Goal: Task Accomplishment & Management: Complete application form

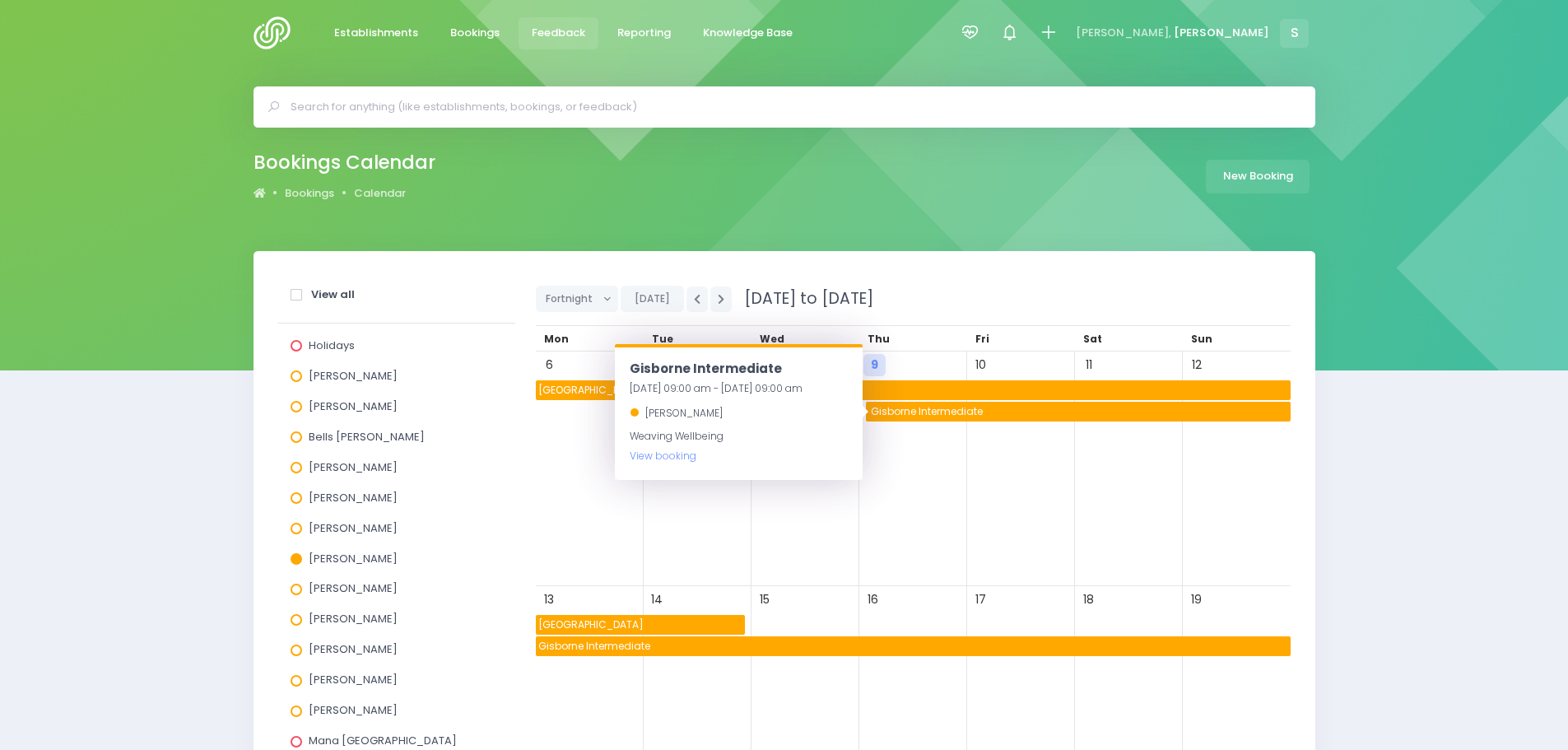
drag, startPoint x: 569, startPoint y: 31, endPoint x: 574, endPoint y: 55, distance: 24.5
click at [569, 31] on span "Feedback" at bounding box center [558, 33] width 53 height 16
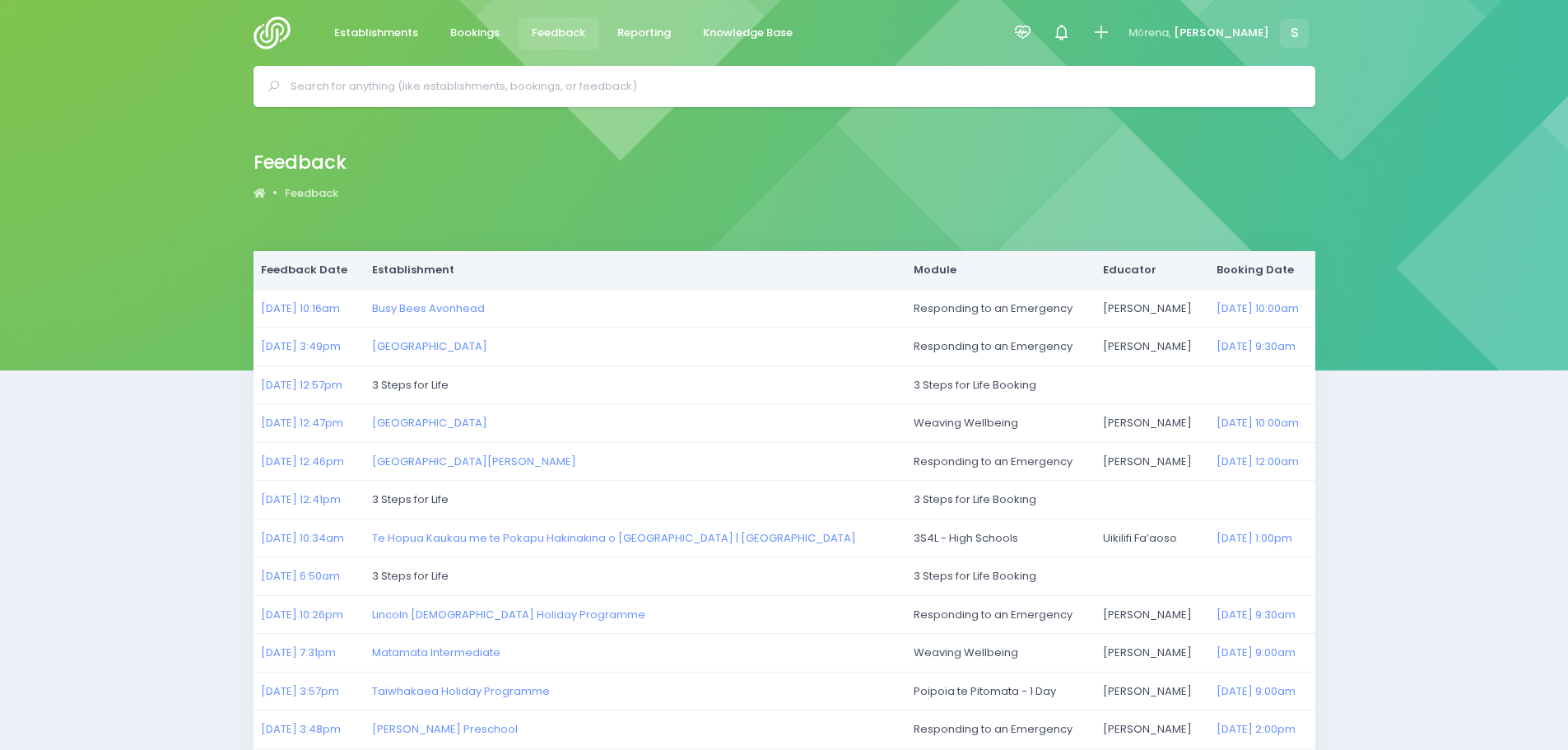
click at [275, 31] on img at bounding box center [276, 33] width 47 height 33
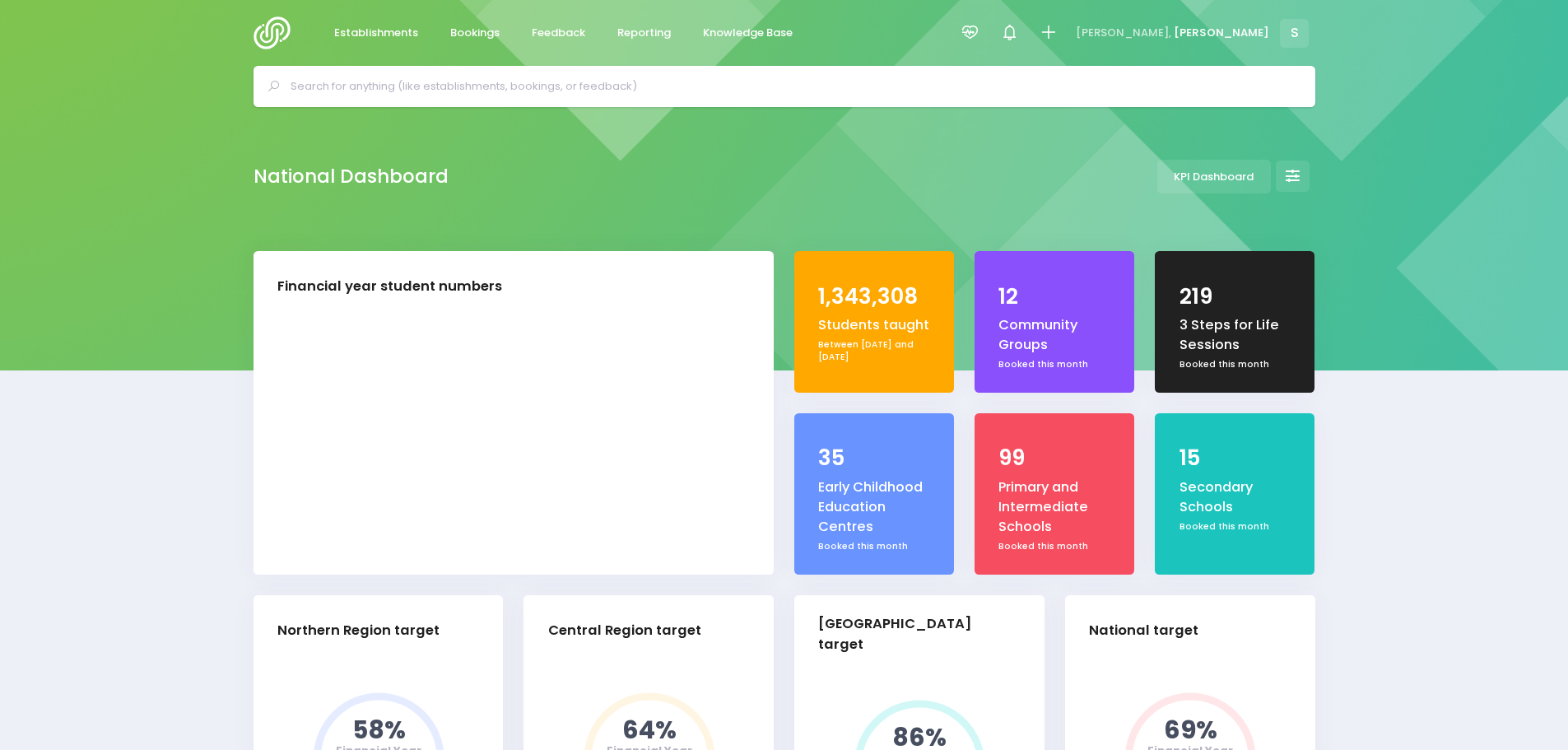
select select "5"
click at [436, 81] on input "text" at bounding box center [792, 87] width 1002 height 25
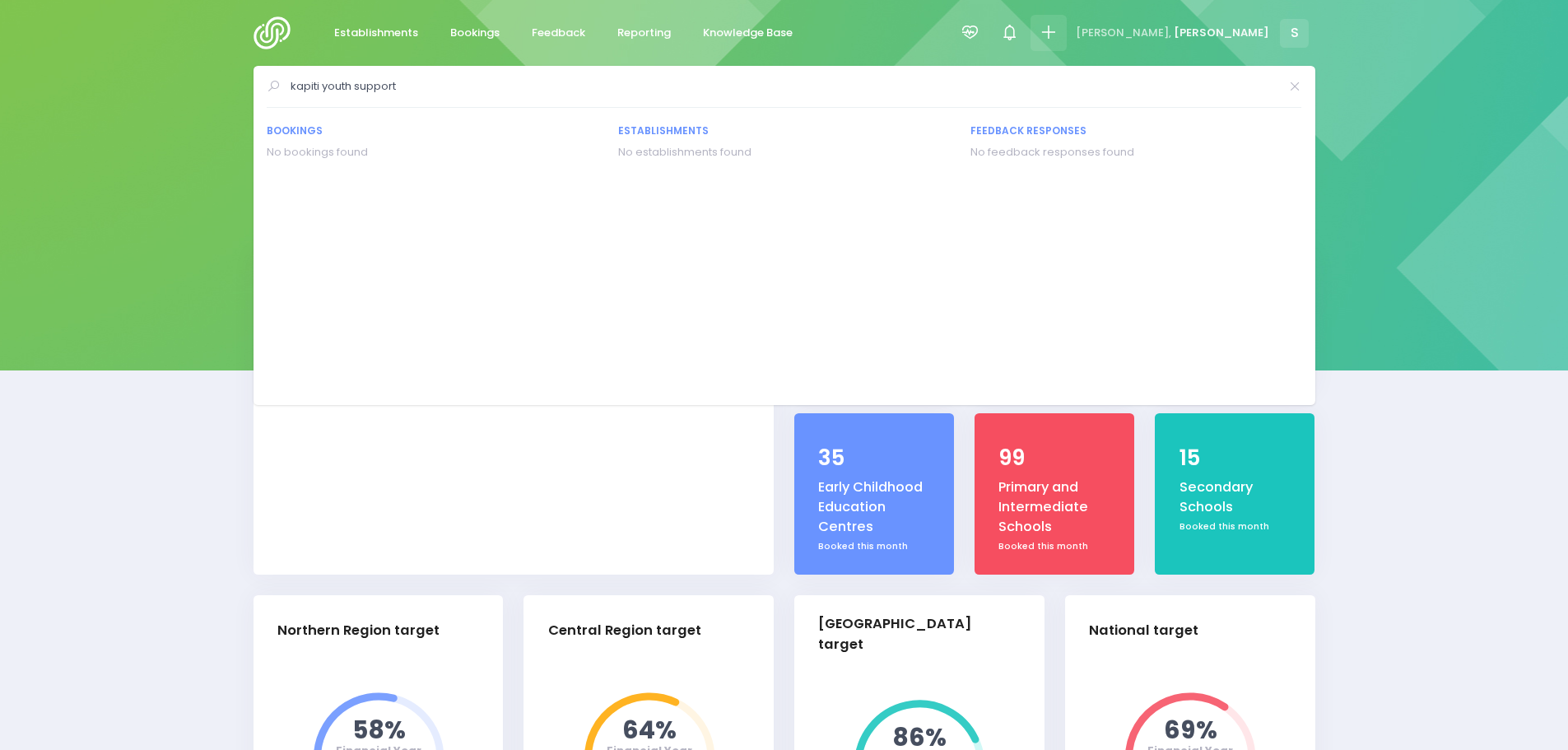
type input "kapiti youth support"
click at [1058, 31] on icon at bounding box center [1049, 33] width 19 height 19
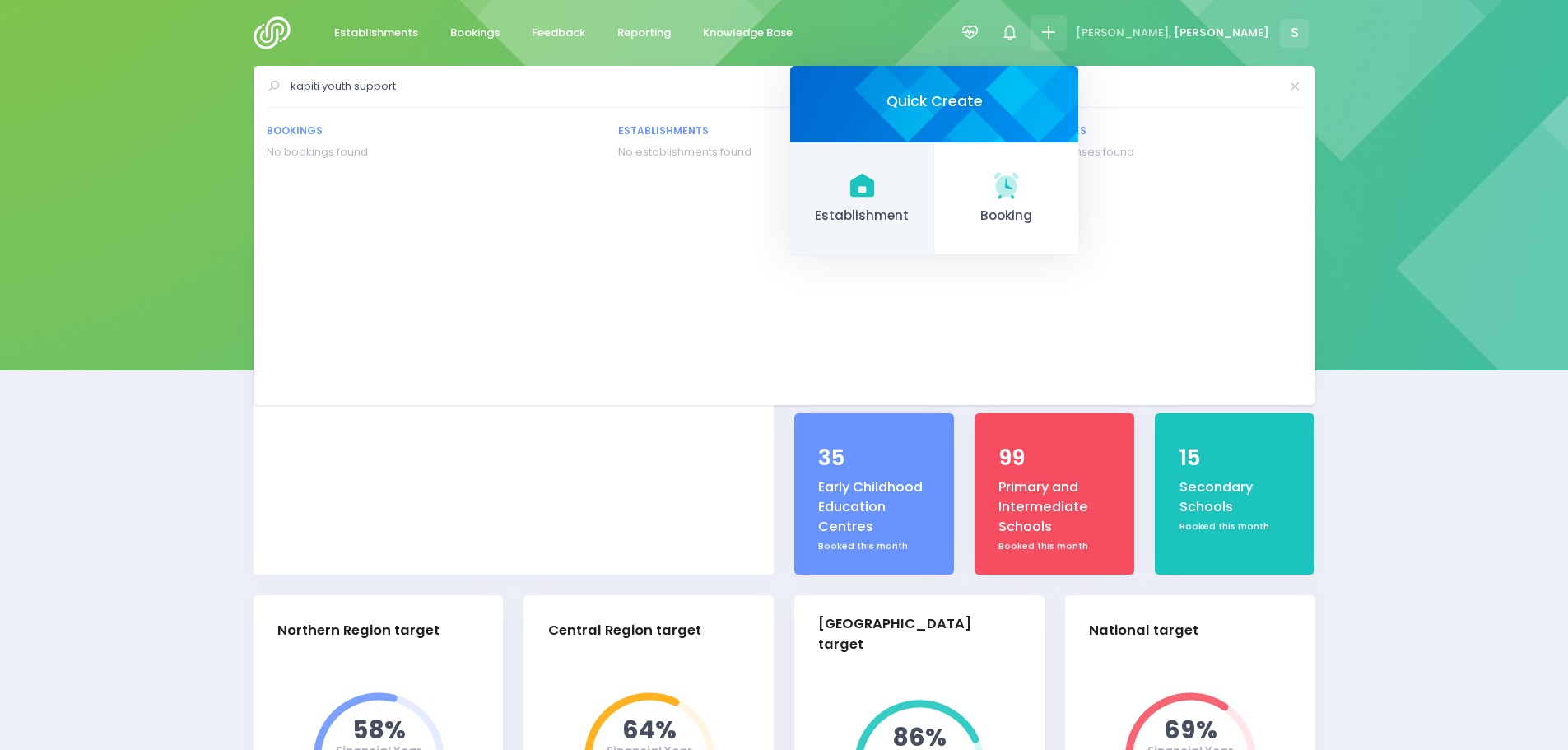
click at [935, 202] on link "Establishment" at bounding box center [862, 199] width 144 height 114
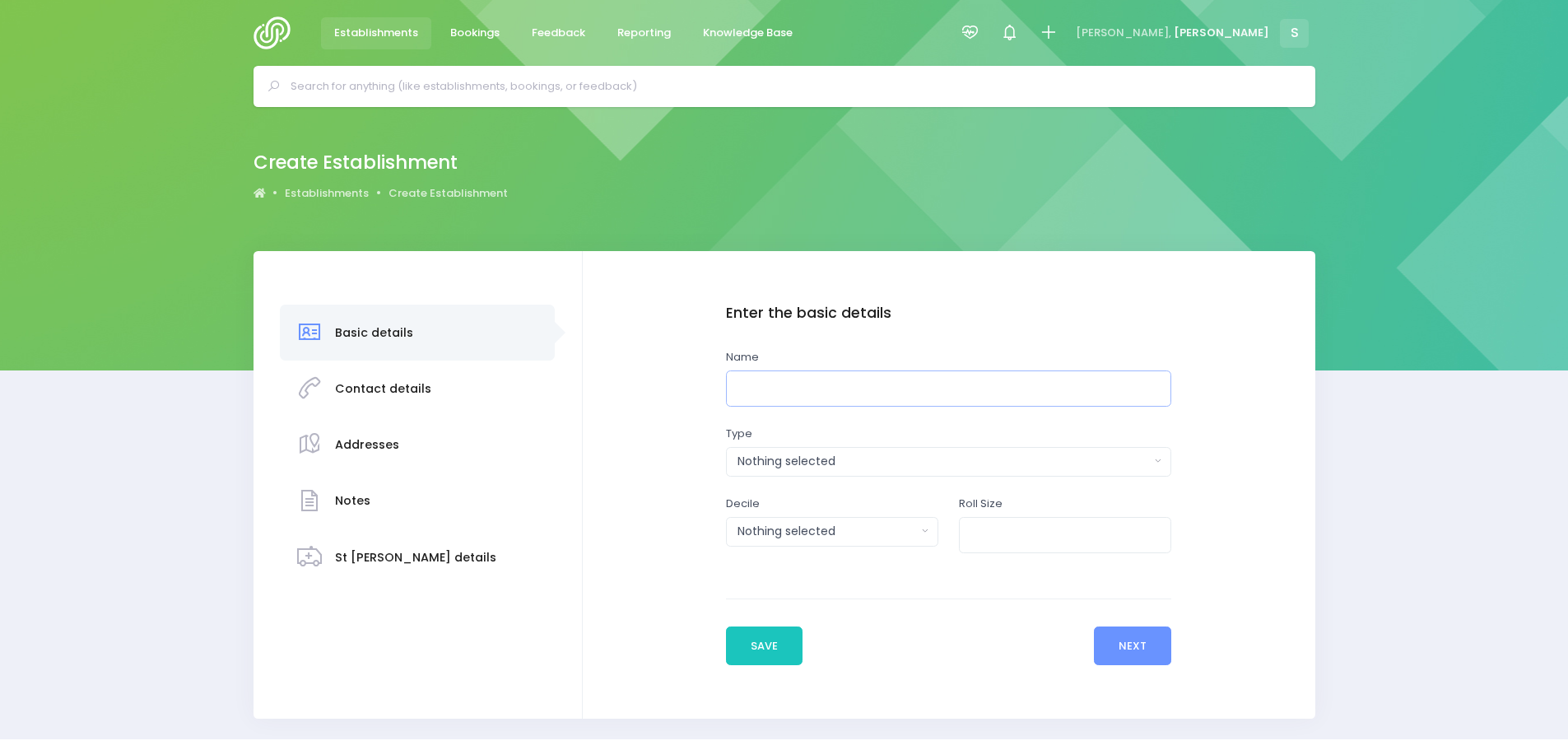
click at [794, 389] on input "text" at bounding box center [949, 389] width 447 height 37
type input "Kapiti Youth Support"
click at [801, 463] on div "Nothing selected" at bounding box center [944, 461] width 413 height 17
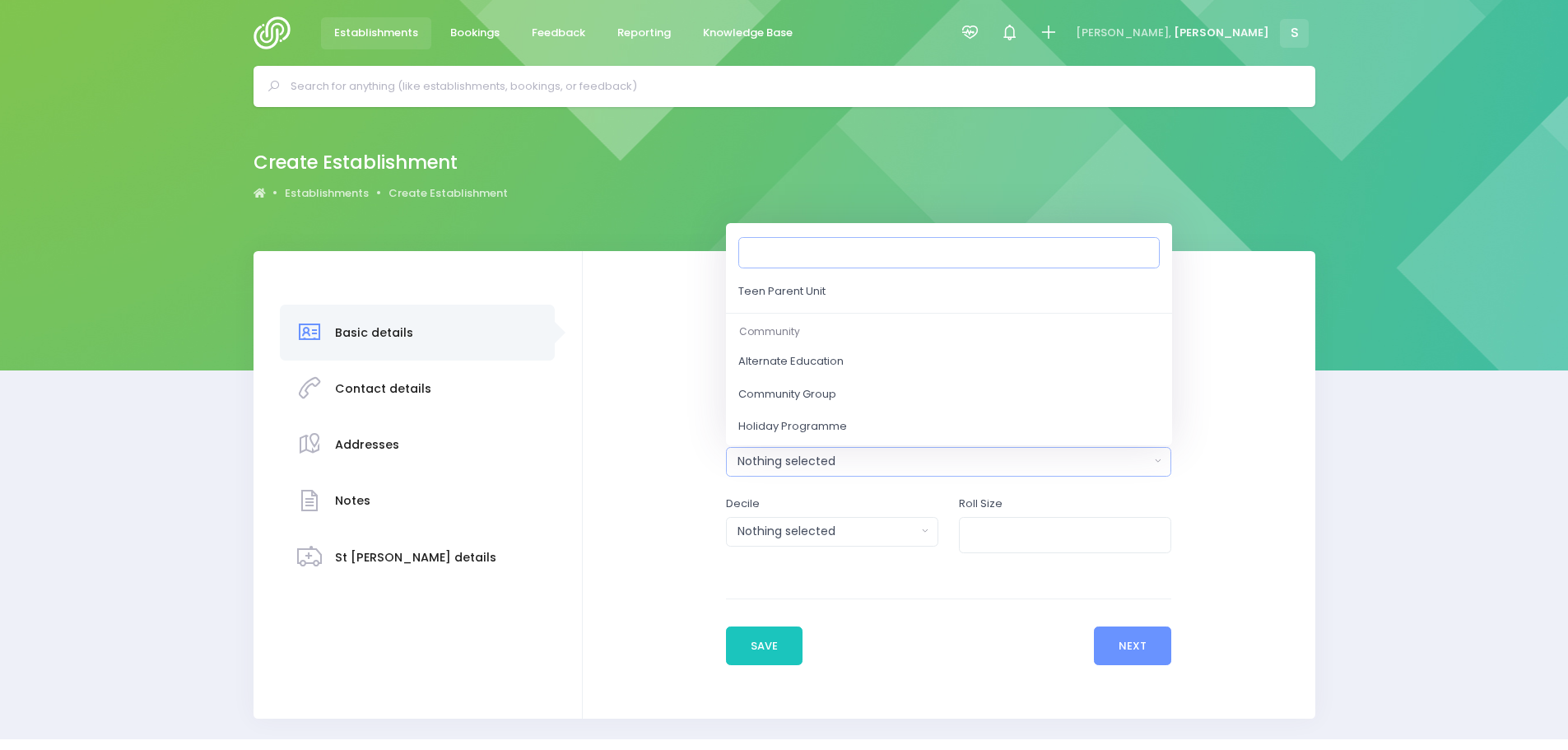
scroll to position [748, 0]
click at [813, 361] on span "Alternate Education" at bounding box center [791, 360] width 105 height 16
select select "Alternate Education"
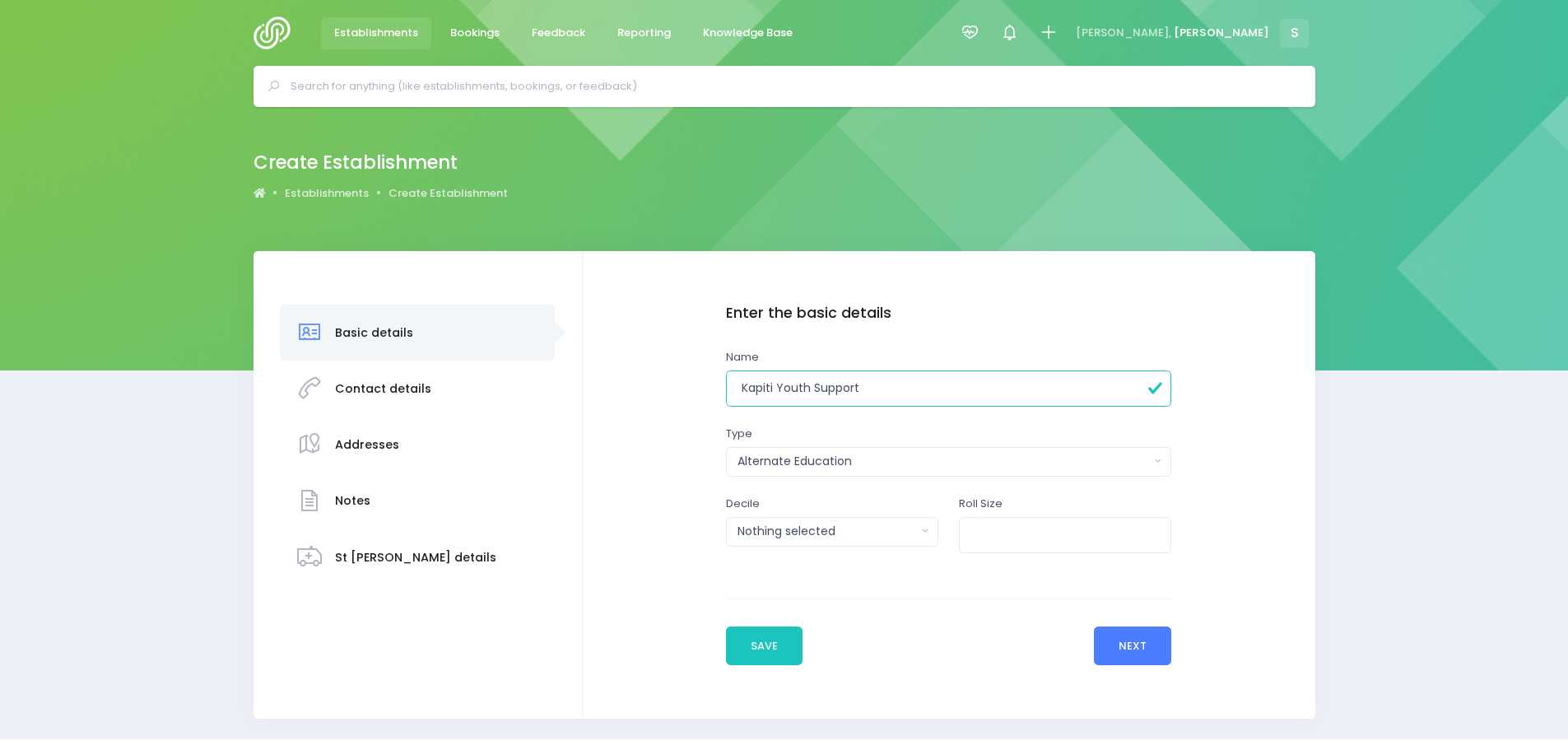
click at [1144, 649] on button "Next" at bounding box center [1133, 646] width 78 height 40
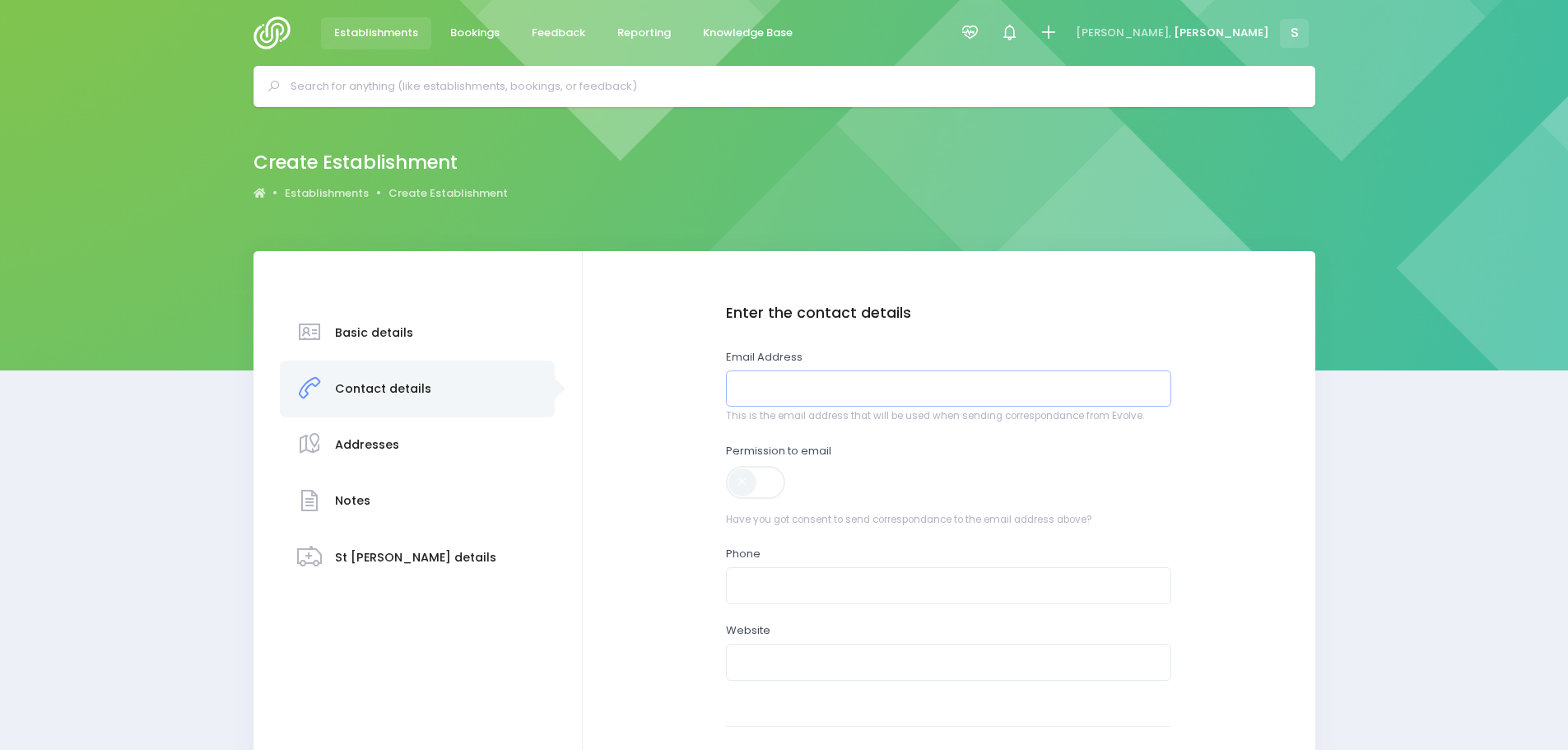
click at [779, 384] on input "email" at bounding box center [949, 389] width 447 height 37
click at [841, 395] on input "email" at bounding box center [949, 389] width 447 height 37
paste input "[EMAIL_ADDRESS][DOMAIN_NAME]"
type input "[EMAIL_ADDRESS][DOMAIN_NAME]"
click at [750, 479] on span at bounding box center [757, 482] width 62 height 33
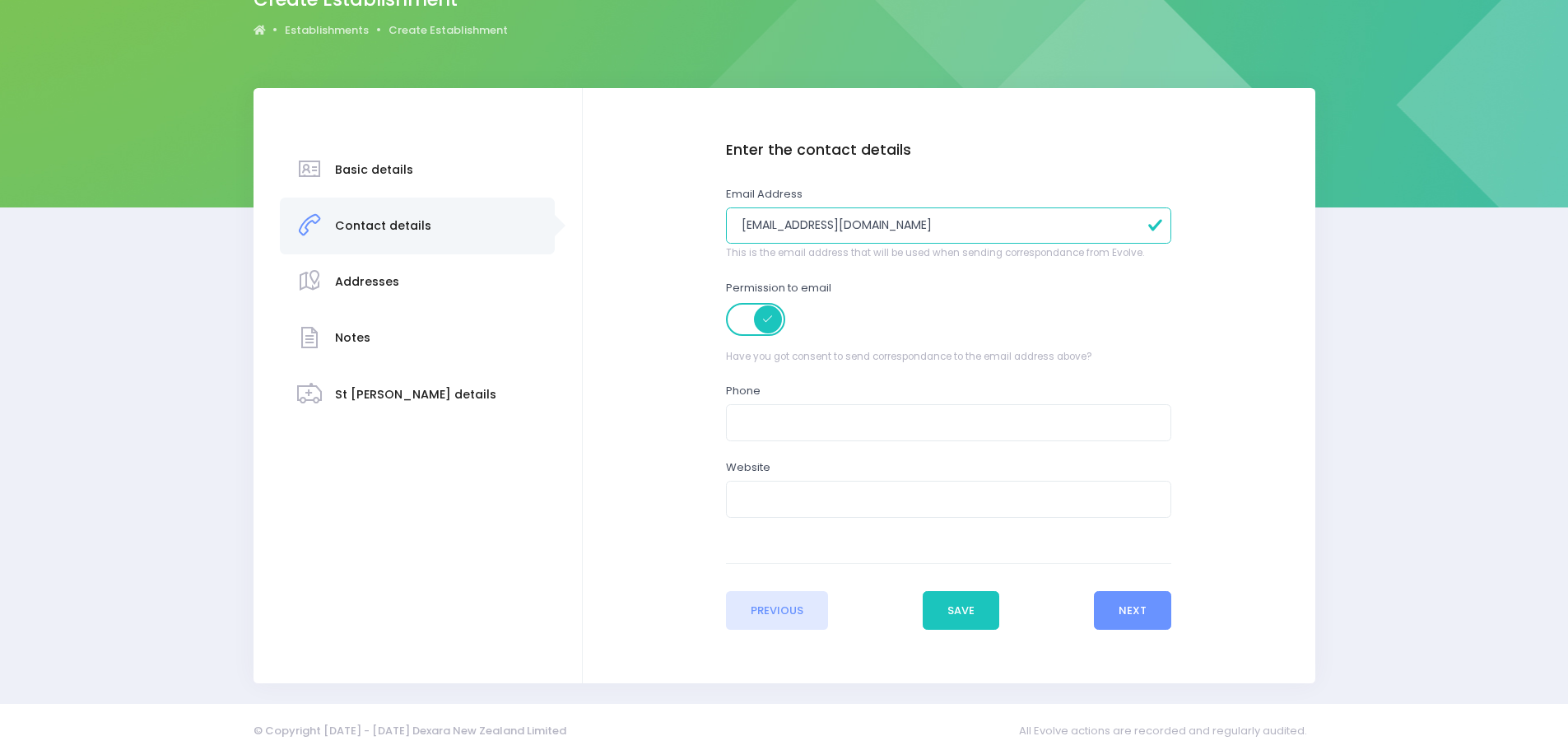
scroll to position [164, 0]
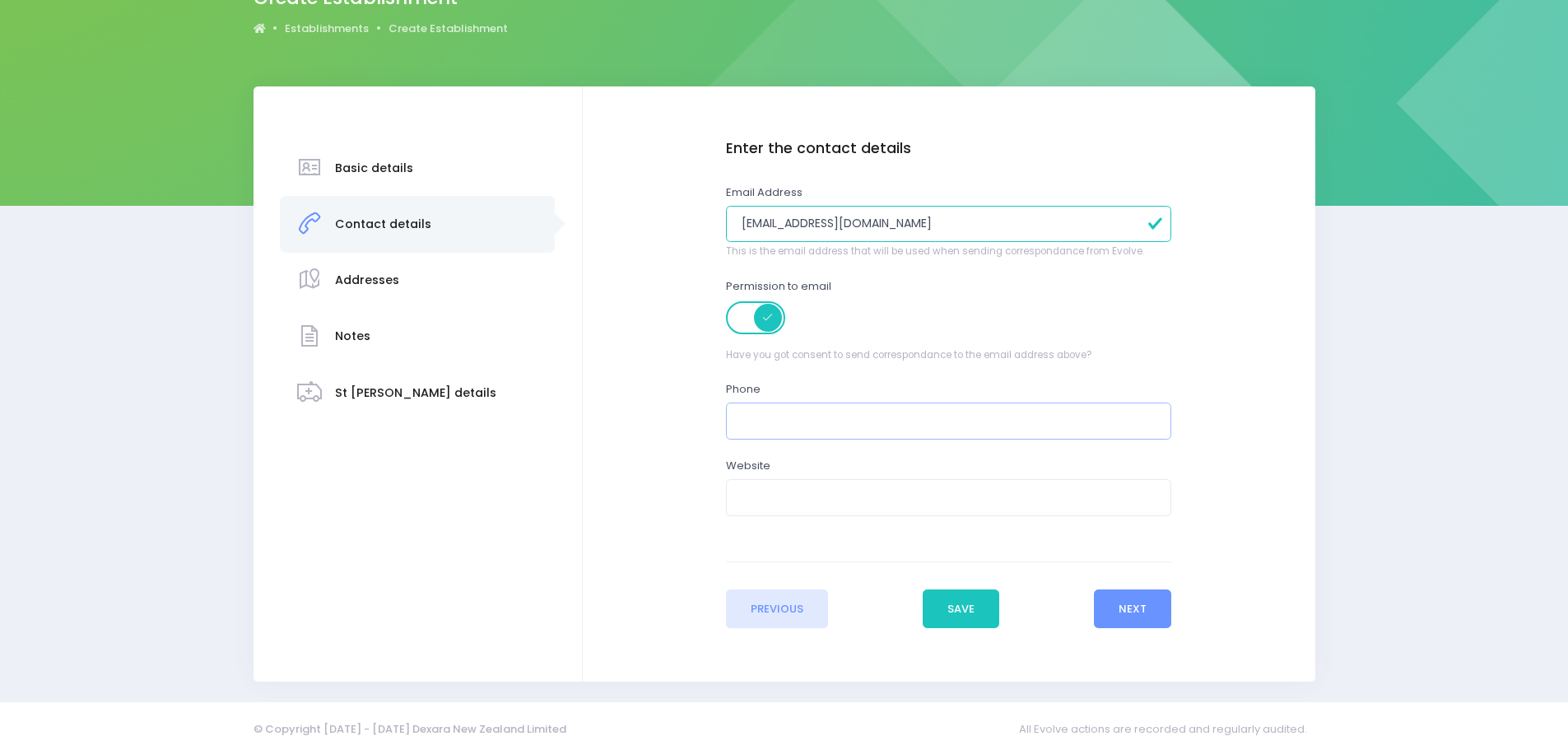
click at [819, 422] on input "text" at bounding box center [949, 420] width 447 height 37
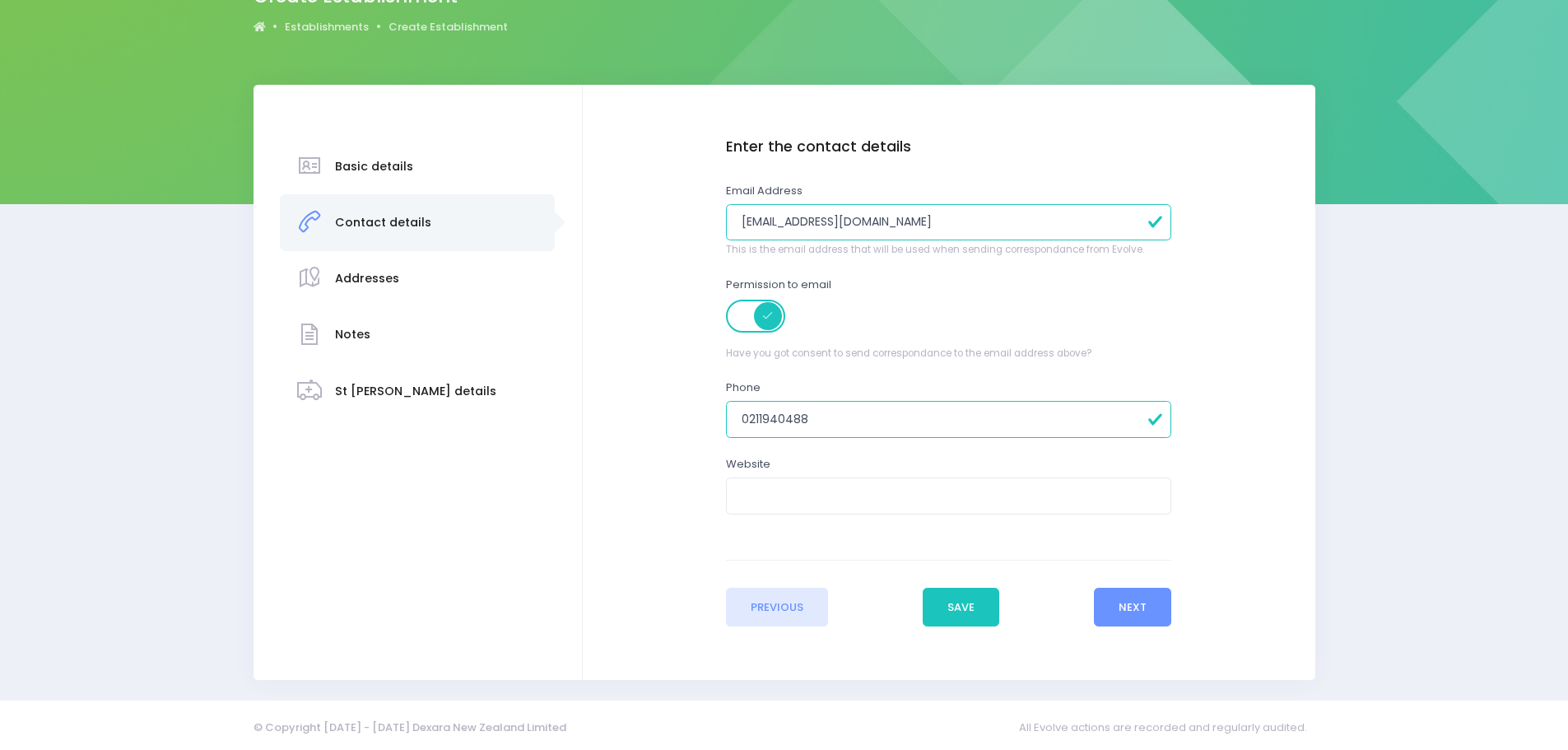
scroll to position [170, 0]
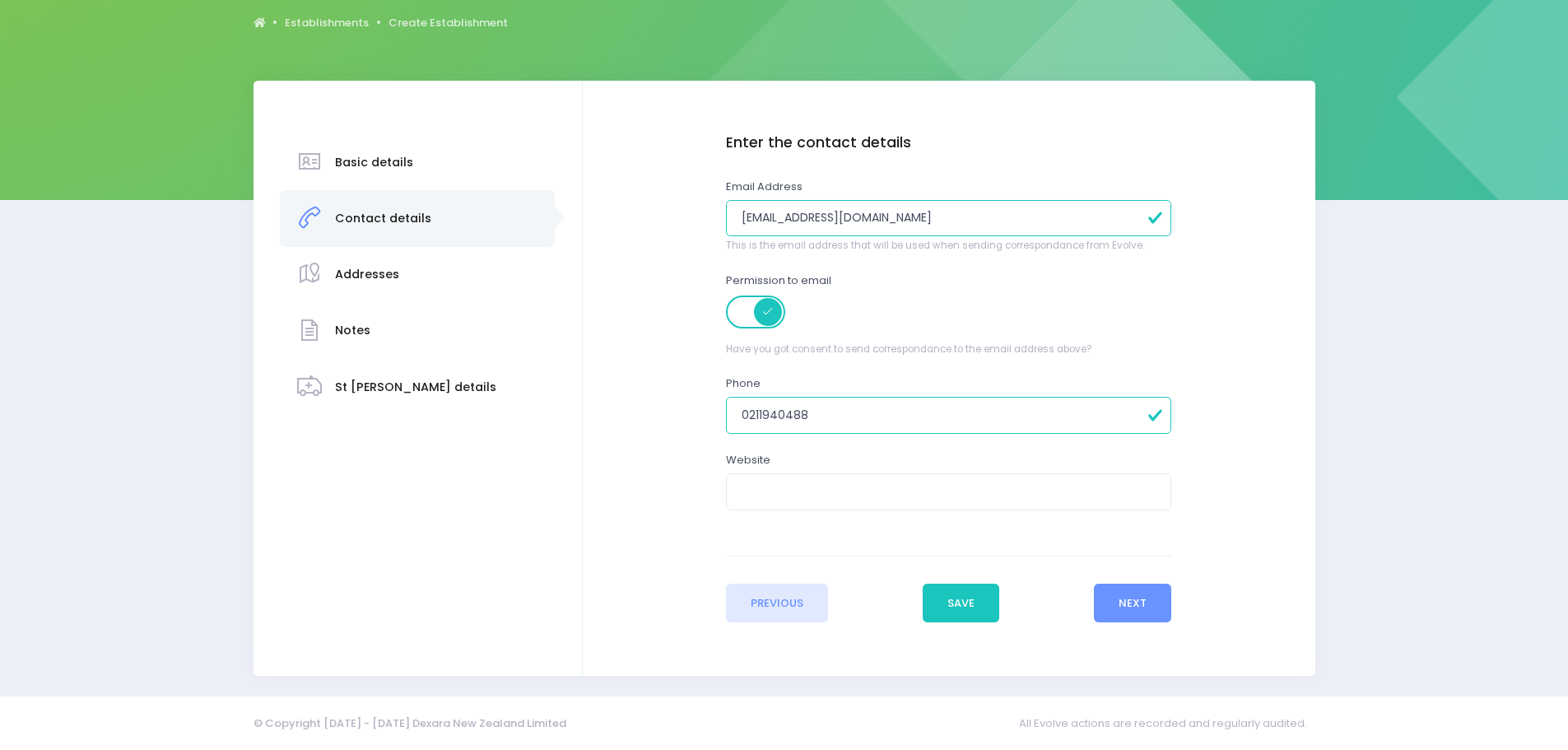
type input "0211940488"
click at [757, 496] on input "text" at bounding box center [949, 492] width 447 height 37
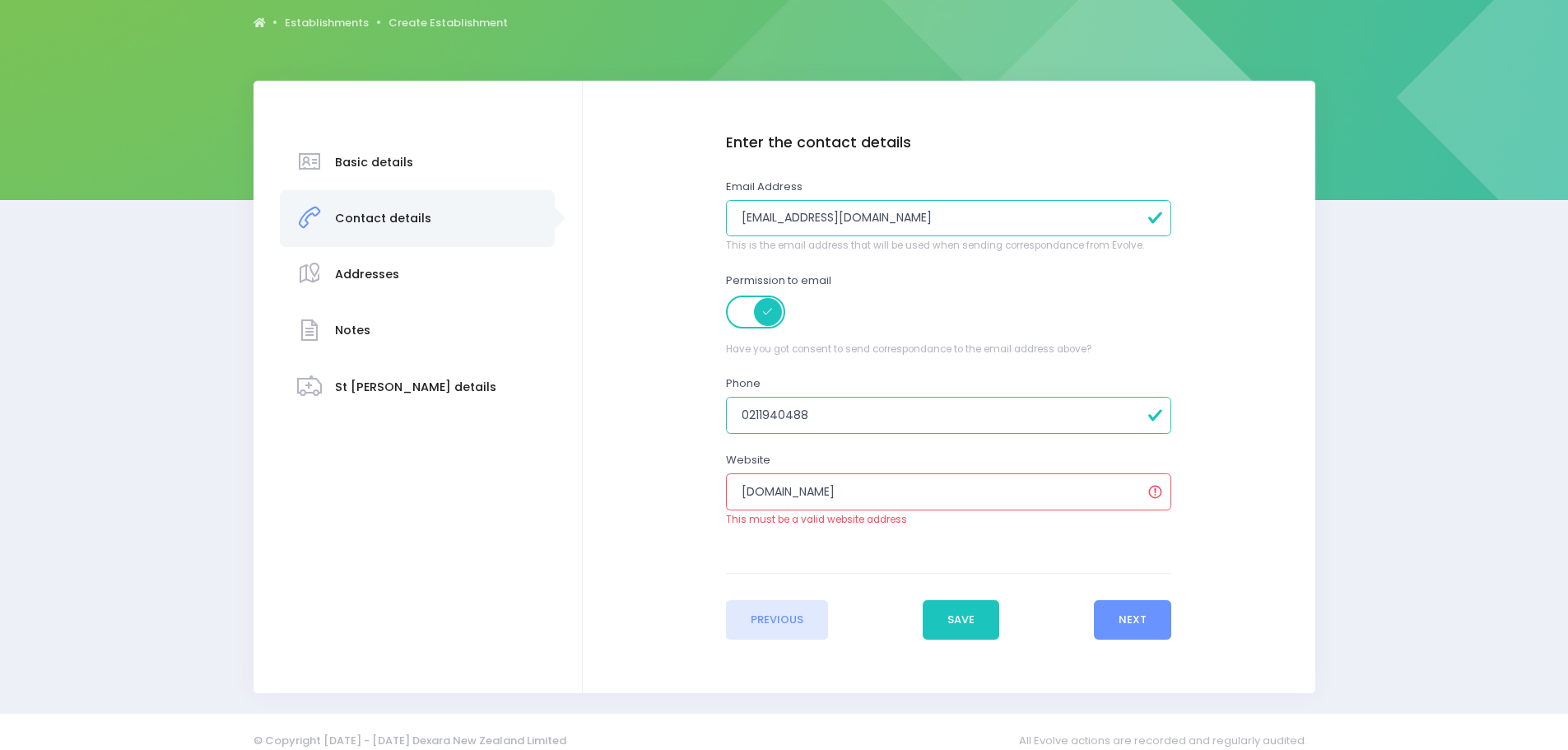
click at [836, 502] on input "kys.org.nz" at bounding box center [949, 492] width 447 height 37
type input "k"
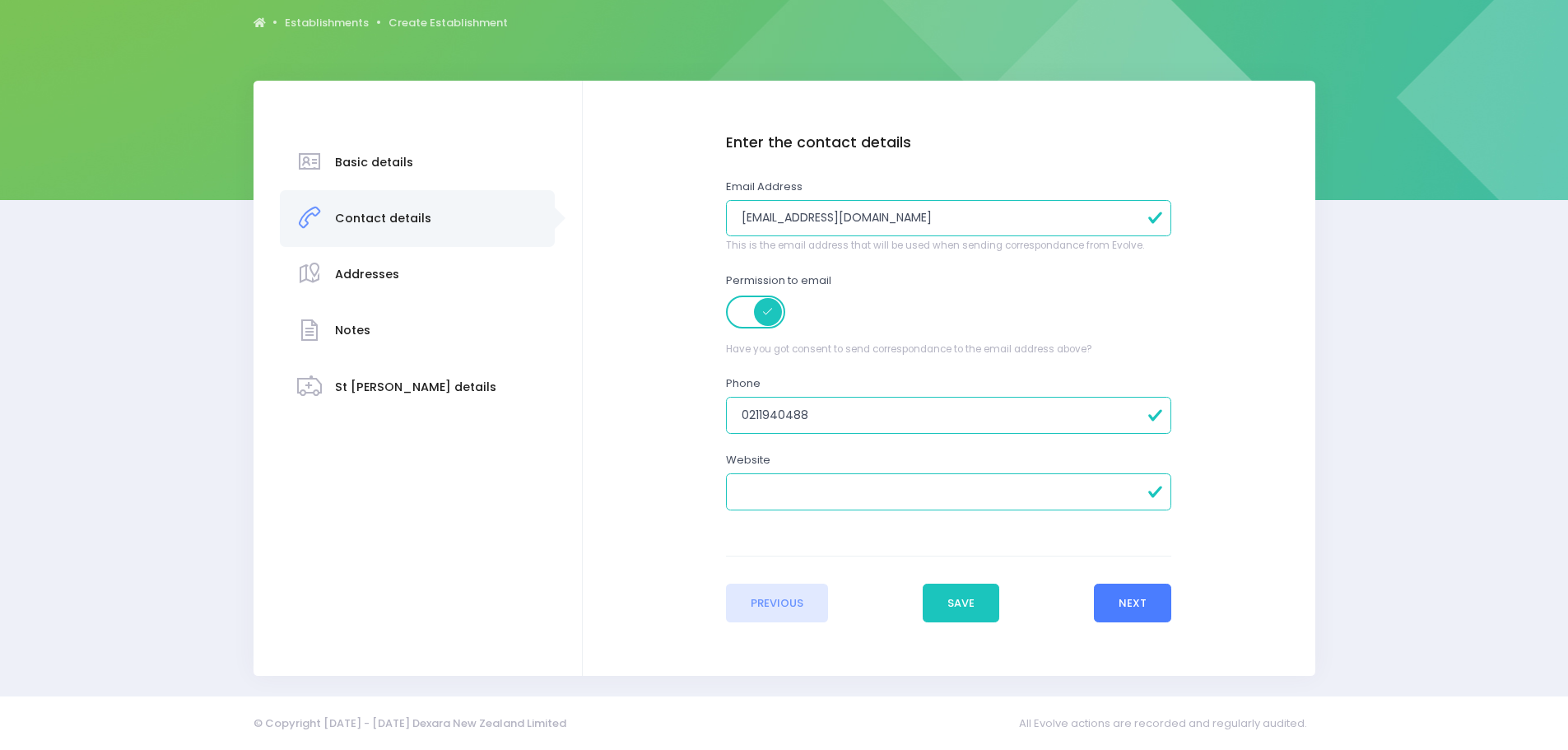
click at [1136, 608] on button "Next" at bounding box center [1133, 603] width 78 height 40
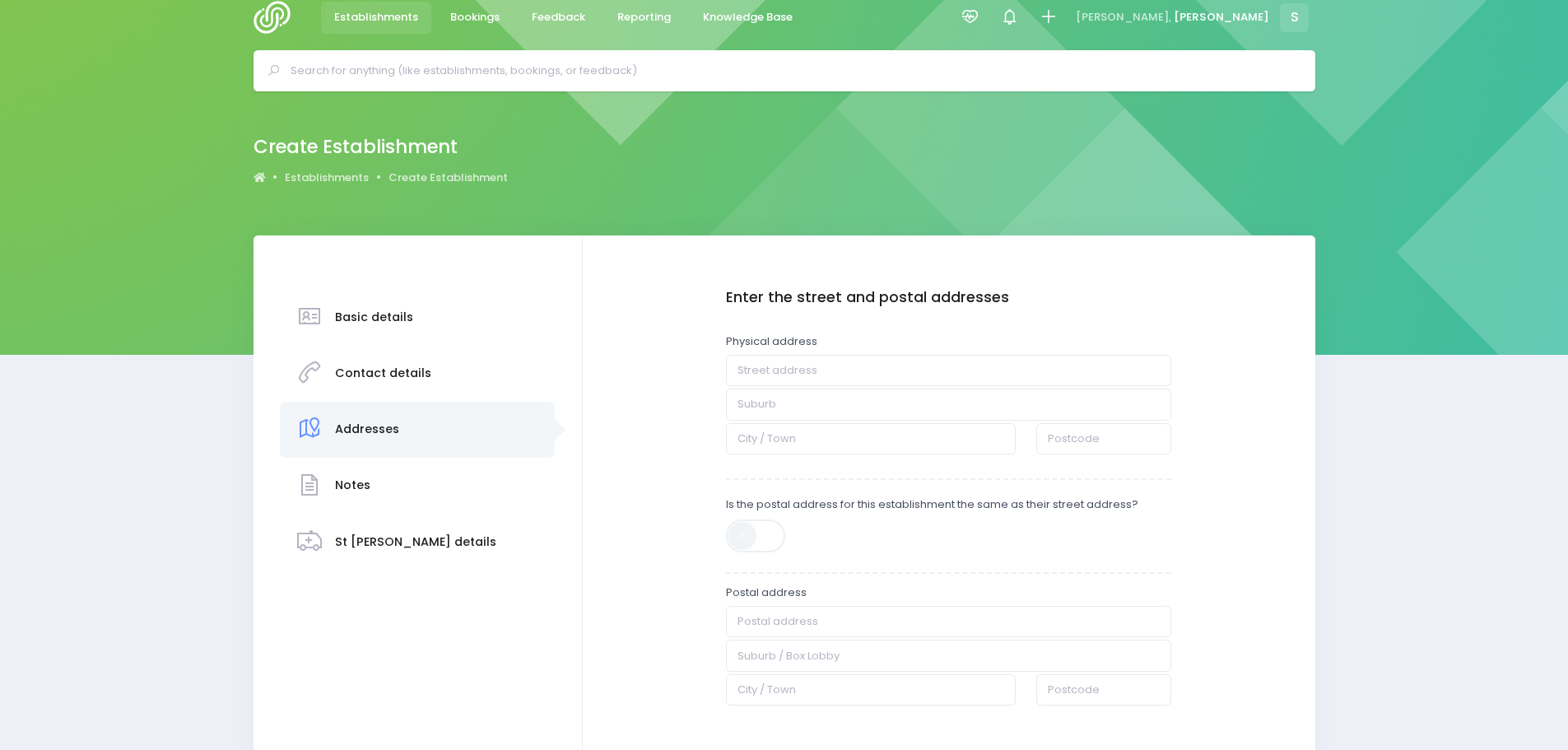
scroll to position [0, 0]
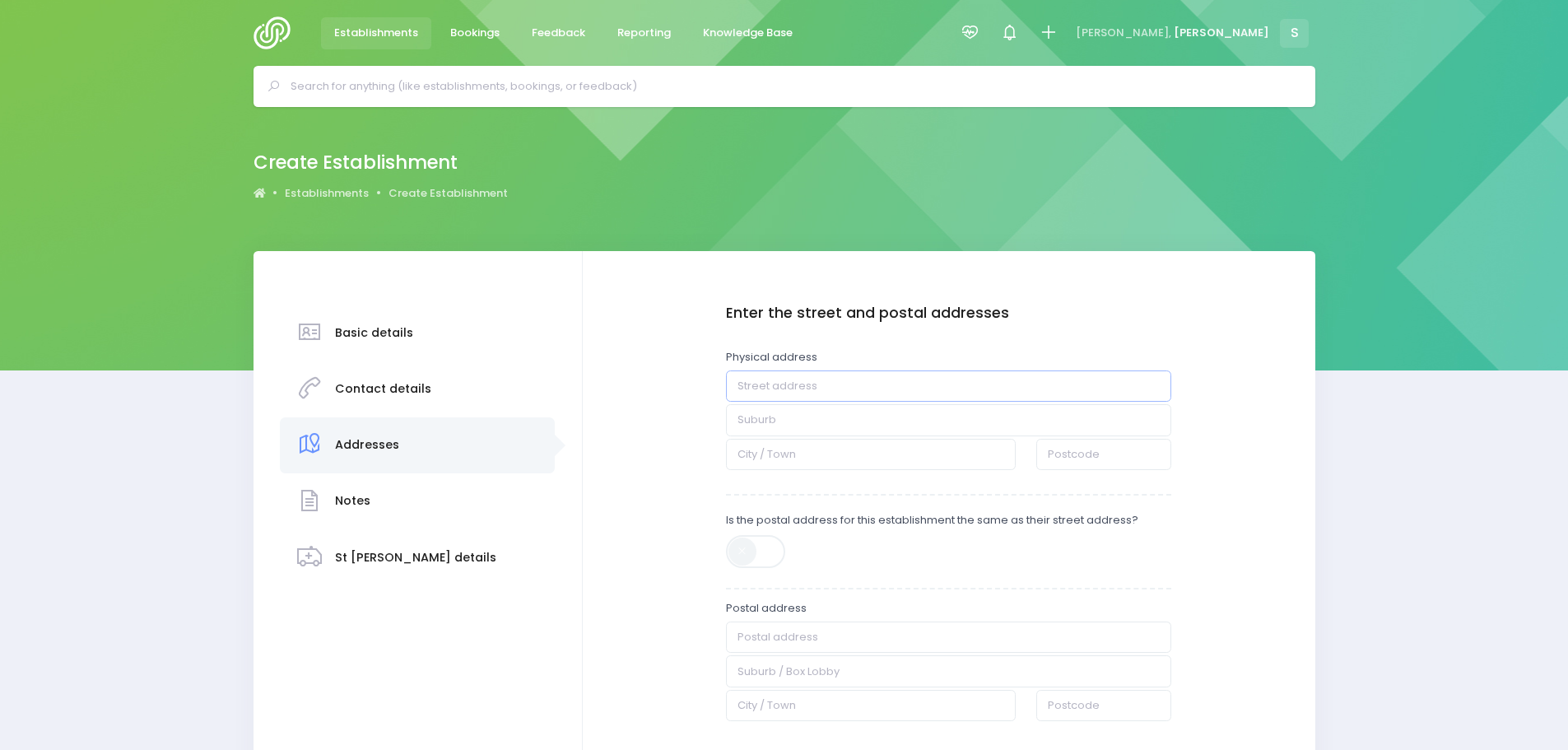
click at [870, 378] on input "text" at bounding box center [949, 386] width 447 height 31
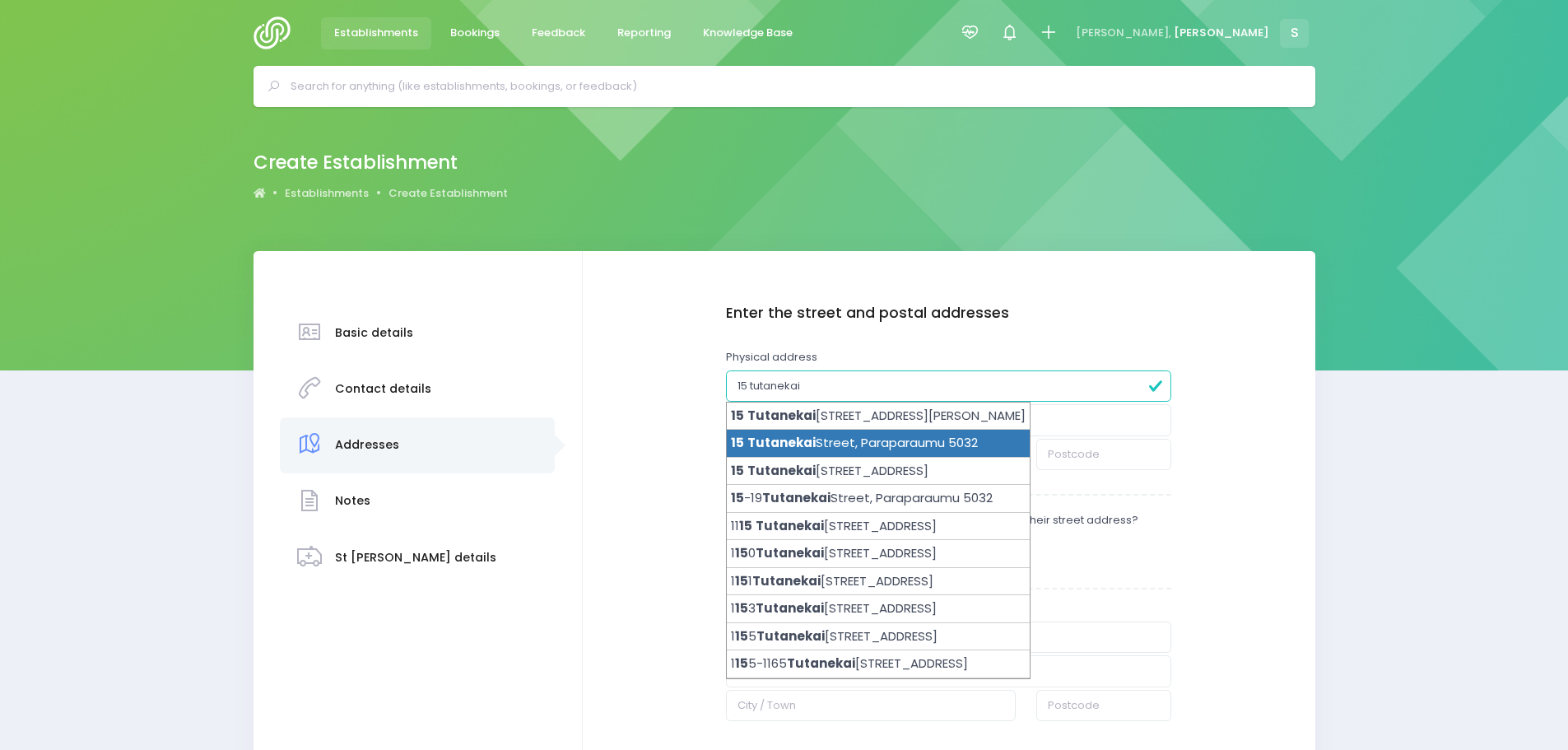
click at [822, 436] on li "15 Tutanekai Street, Paraparaumu 5032" at bounding box center [878, 444] width 303 height 28
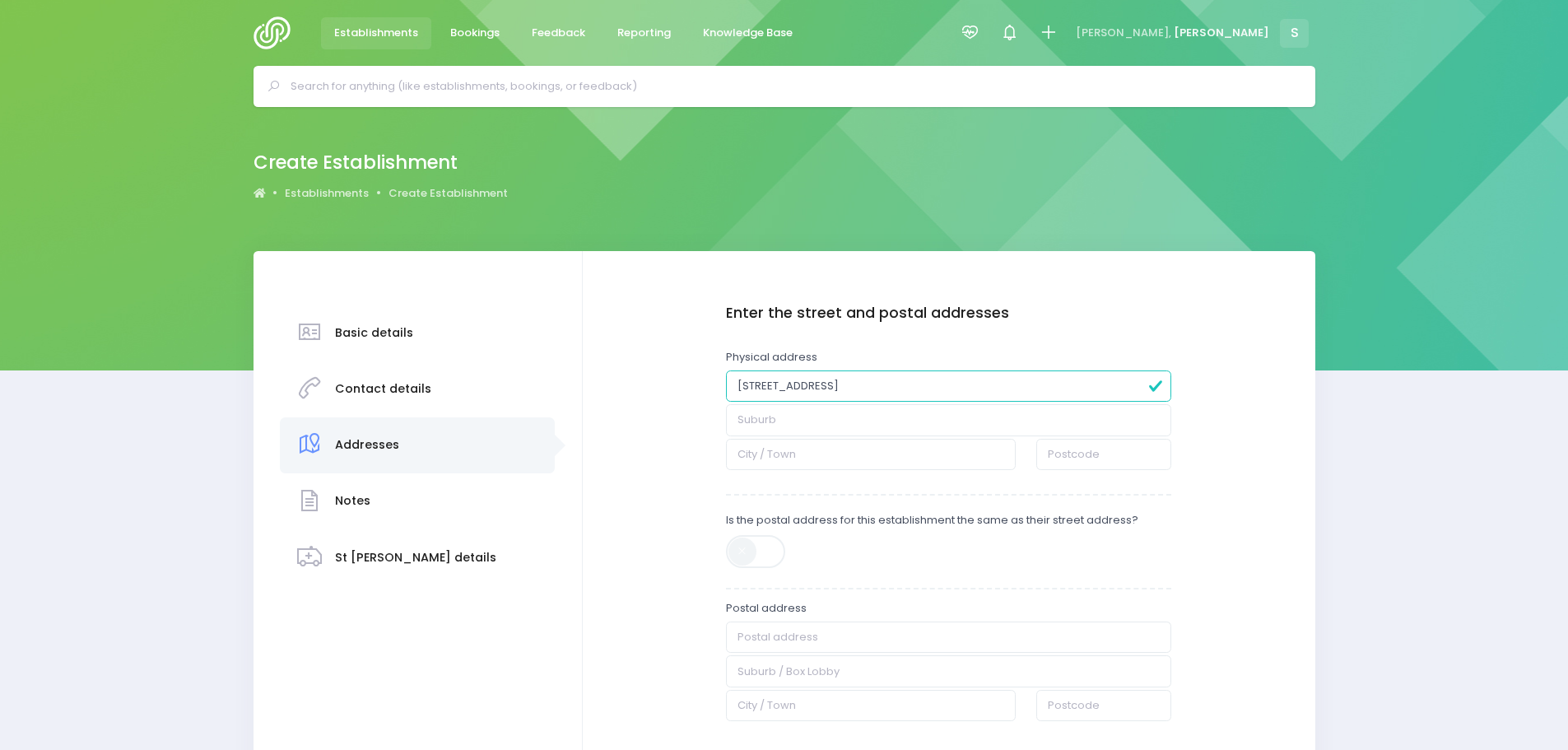
type input "15 Tutanekai Street"
type input "Paraparaumu"
type input "5032"
click at [748, 551] on span at bounding box center [757, 552] width 62 height 33
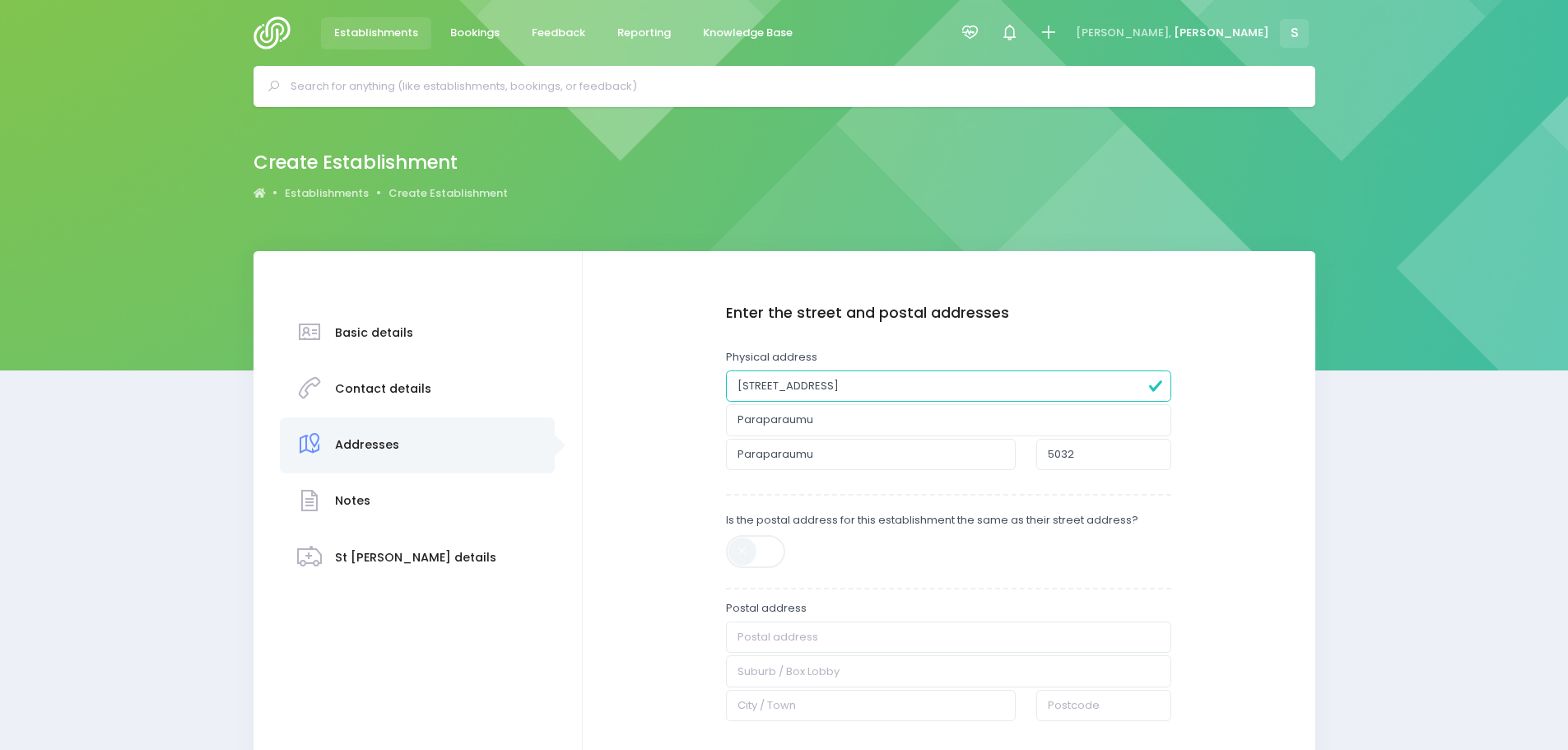
type input "15 Tutanekai Street"
type input "Paraparaumu"
type input "5032"
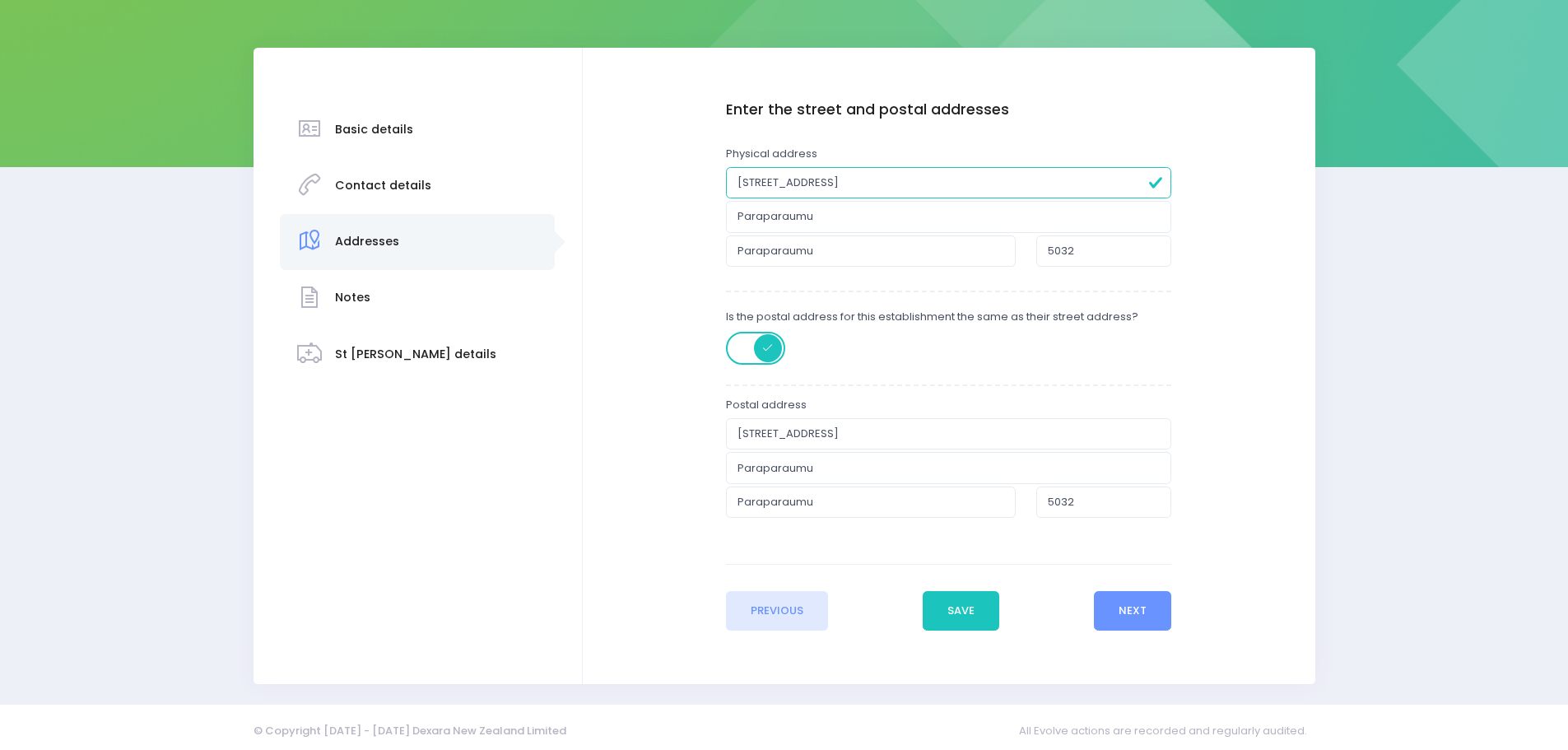
scroll to position [212, 0]
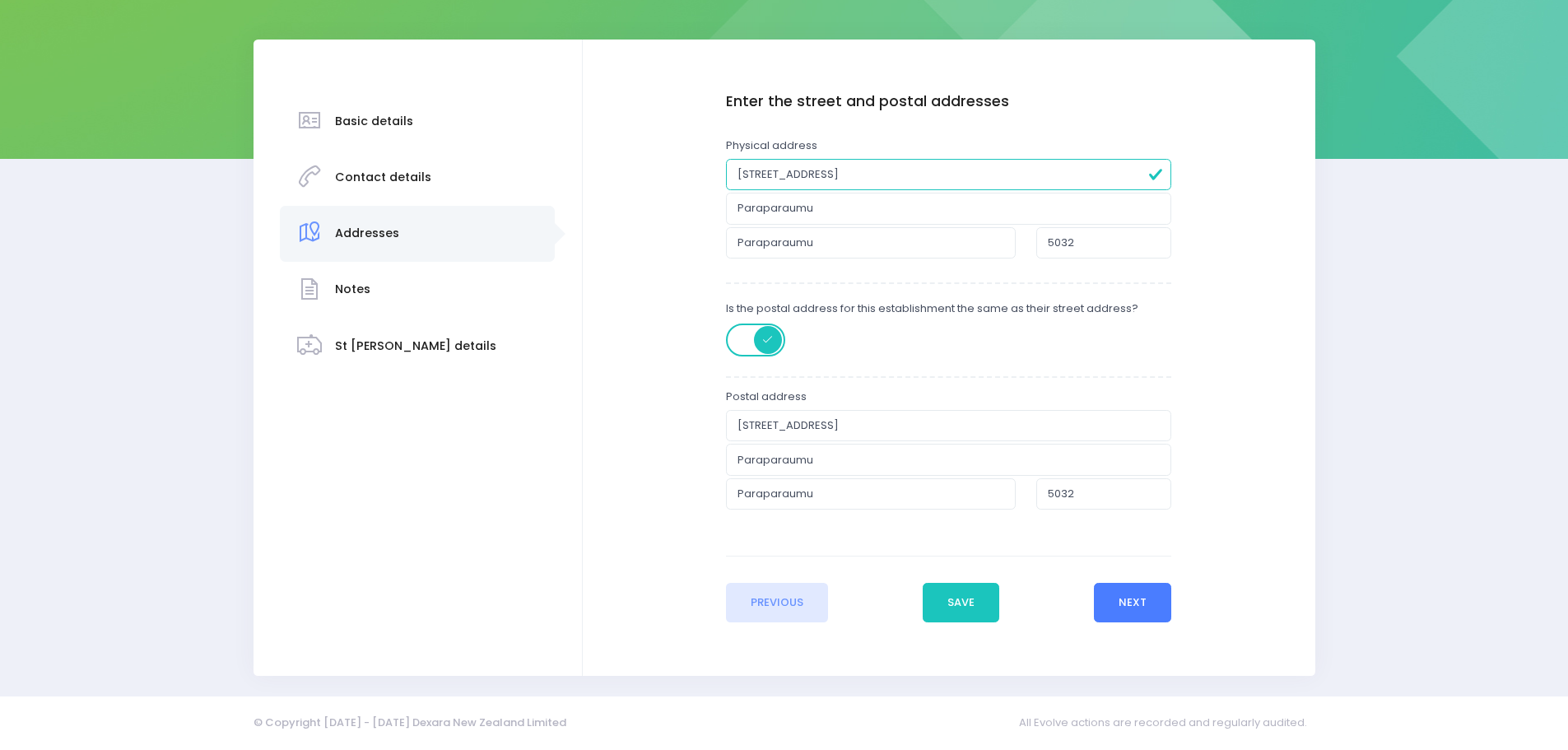
click at [1115, 605] on button "Next" at bounding box center [1133, 602] width 78 height 40
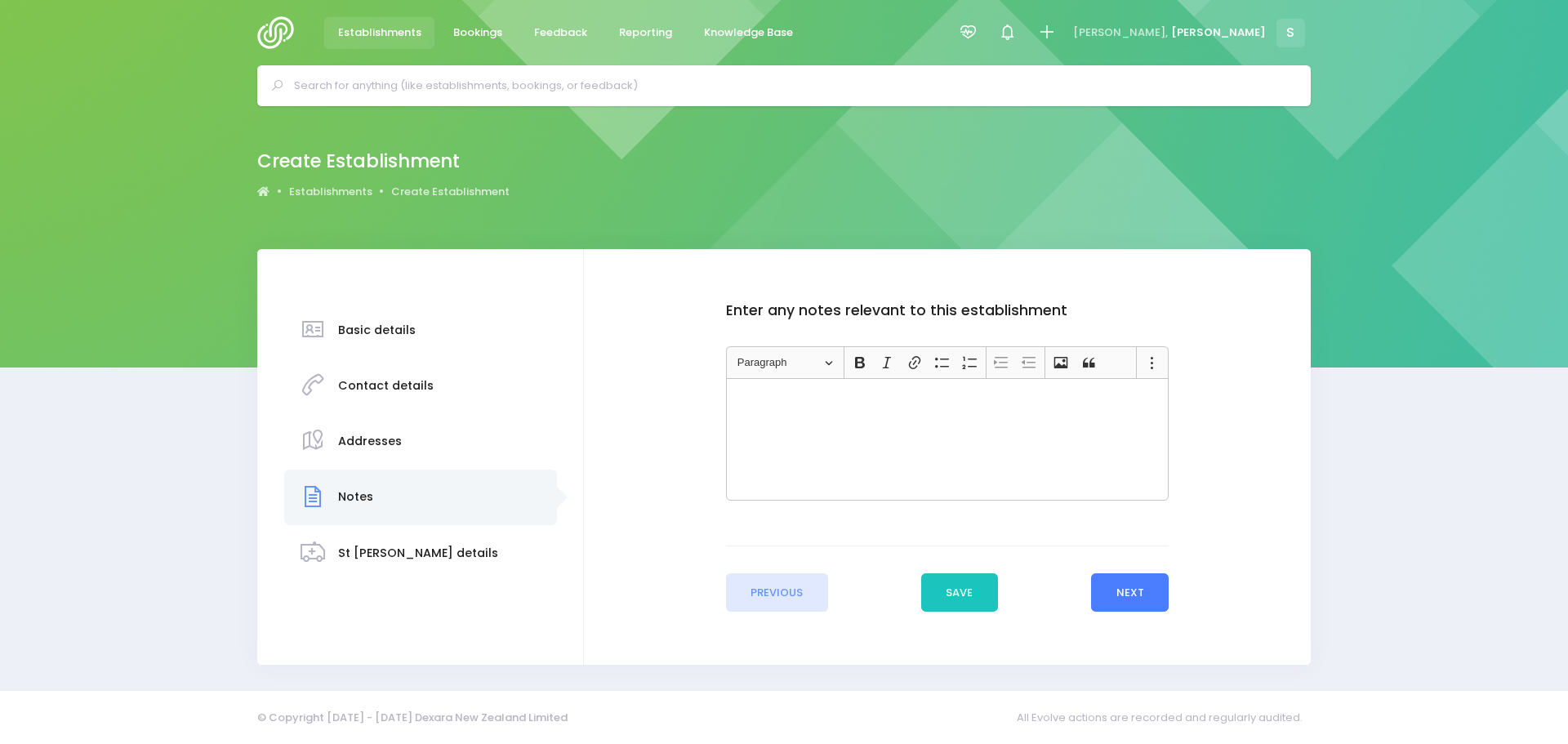
click at [1129, 588] on button "Next" at bounding box center [1130, 593] width 78 height 39
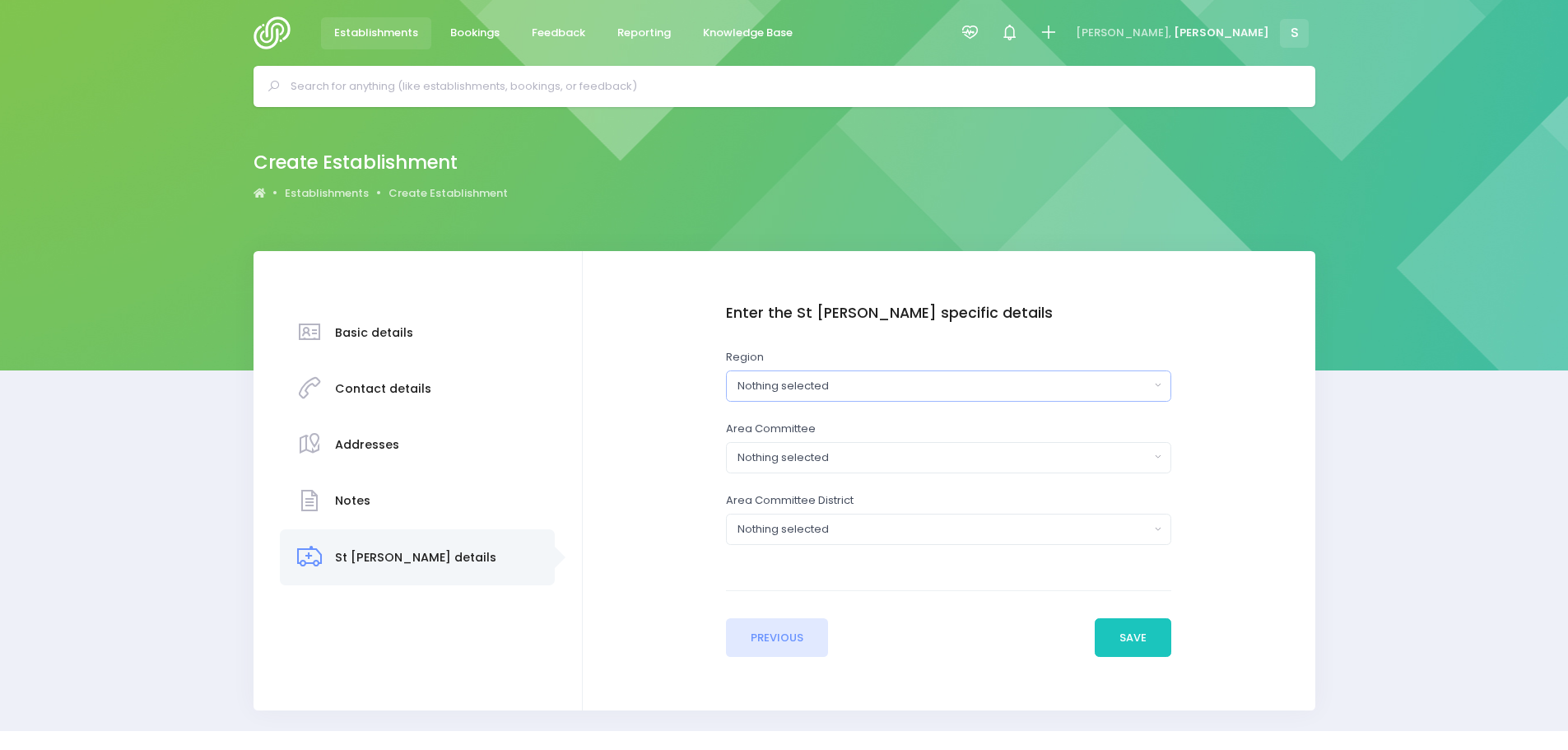
click at [841, 391] on div "Nothing selected" at bounding box center [944, 386] width 413 height 16
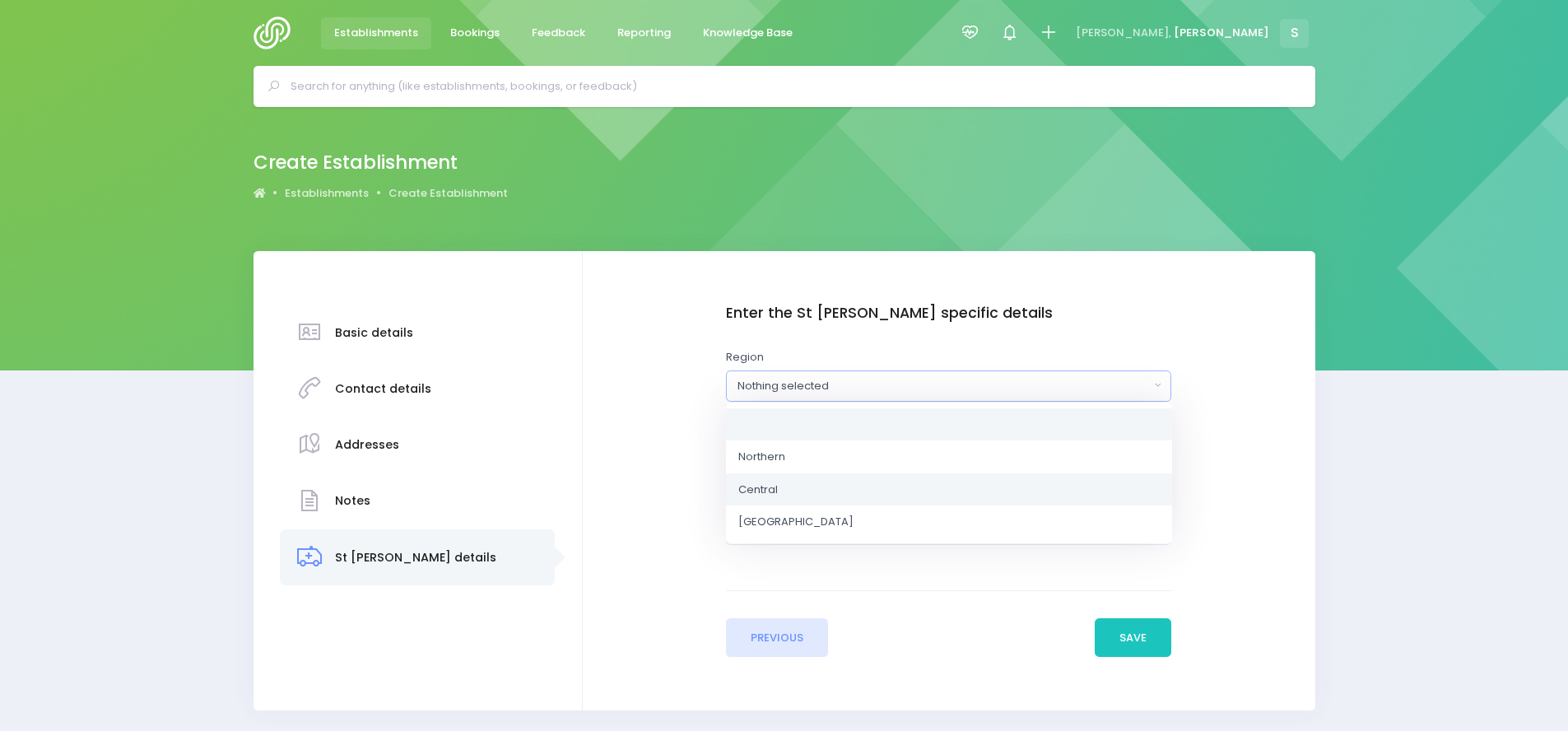
click at [777, 482] on span "Central" at bounding box center [758, 488] width 40 height 16
select select "Central"
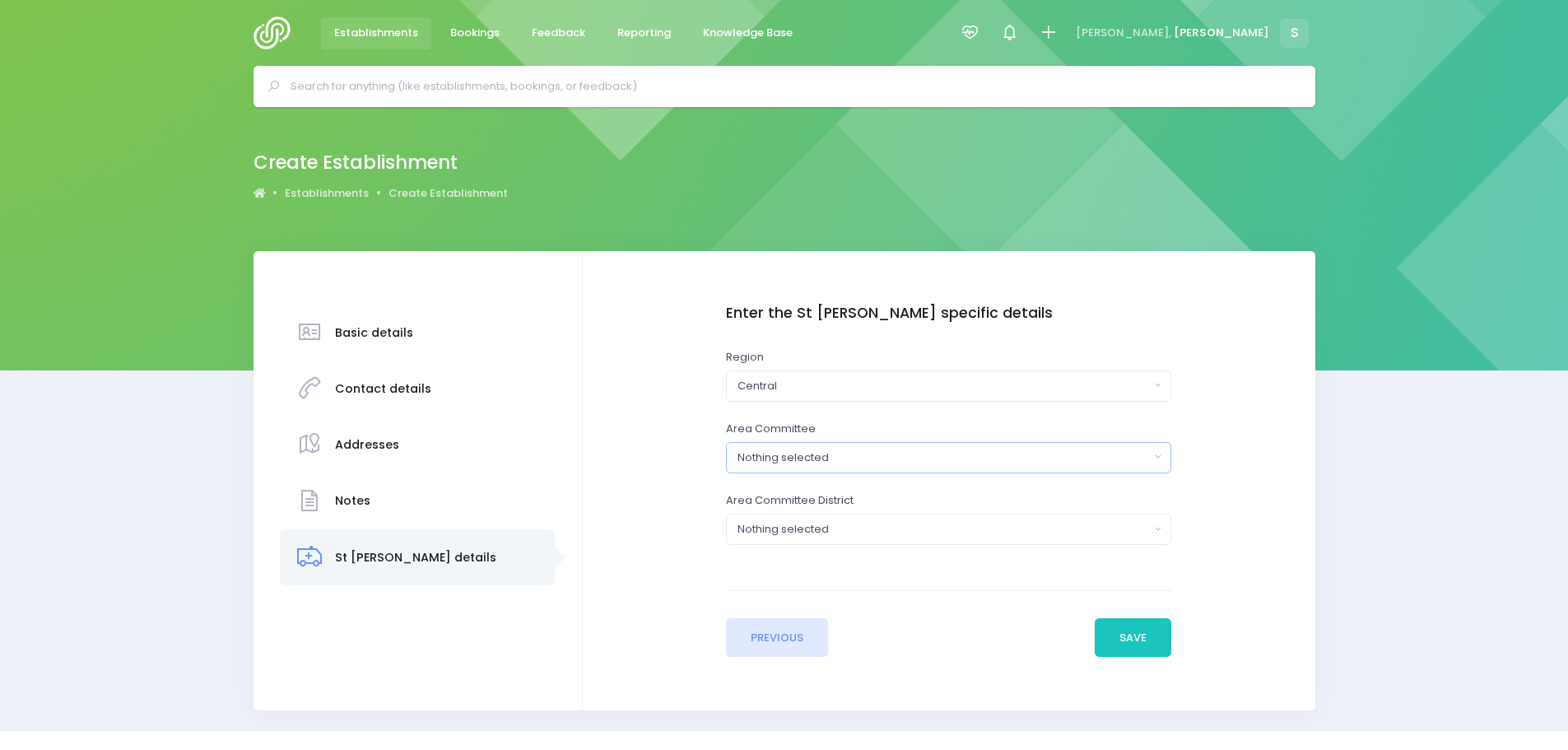
click at [799, 453] on div "Nothing selected" at bounding box center [944, 457] width 413 height 16
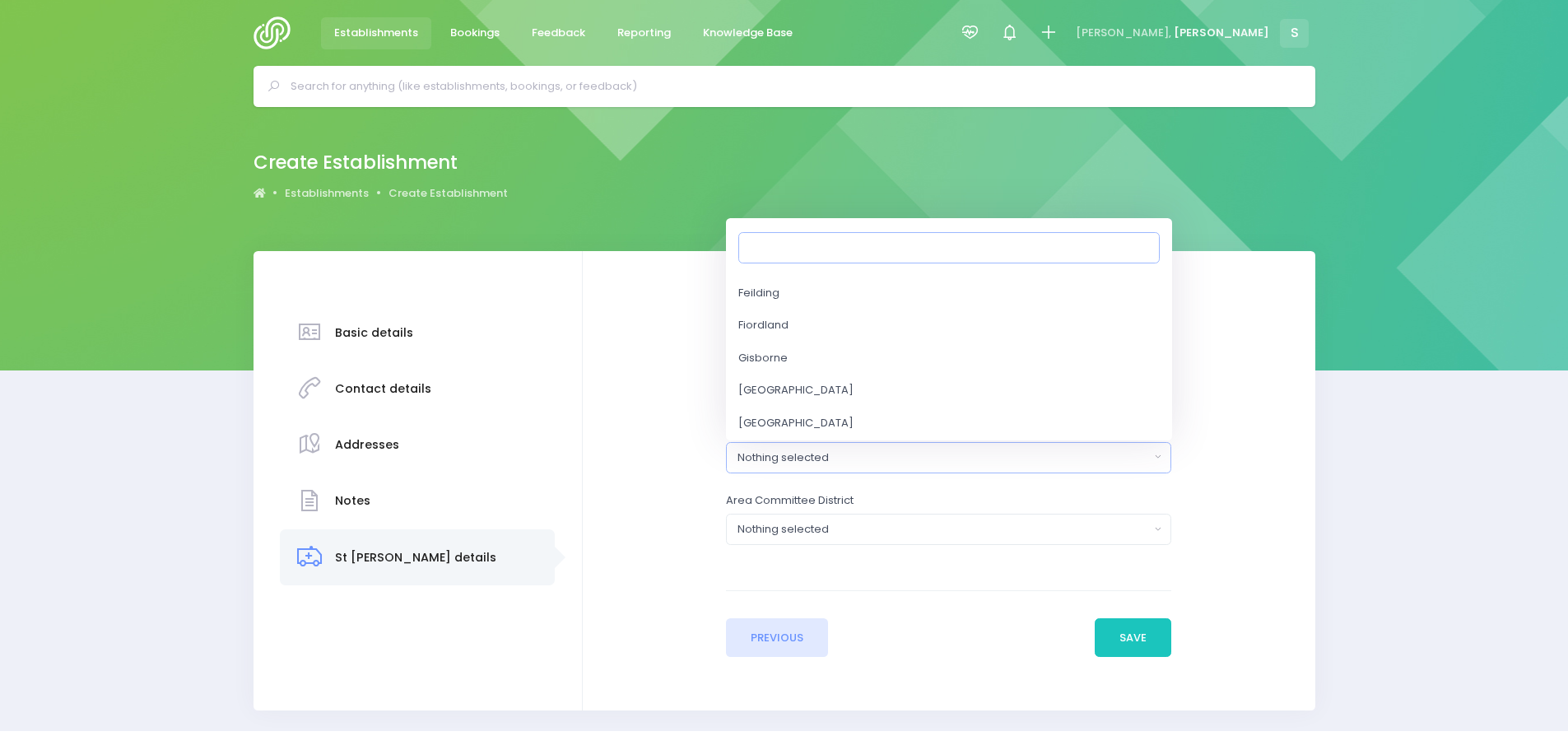
scroll to position [988, 0]
click at [828, 348] on span "Greater Wellington" at bounding box center [796, 340] width 115 height 16
select select "Greater Wellington"
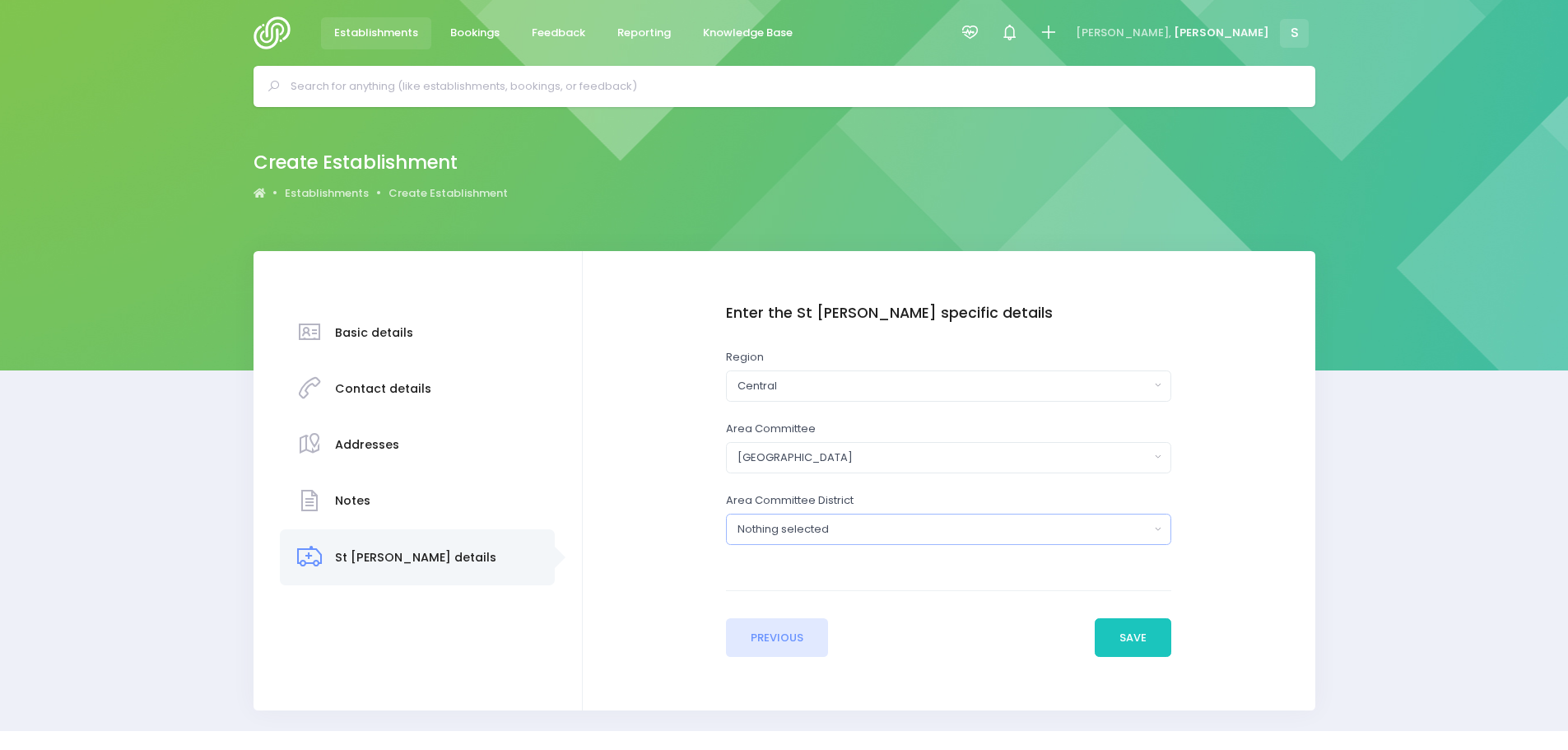
click at [882, 533] on div "Nothing selected" at bounding box center [944, 529] width 413 height 16
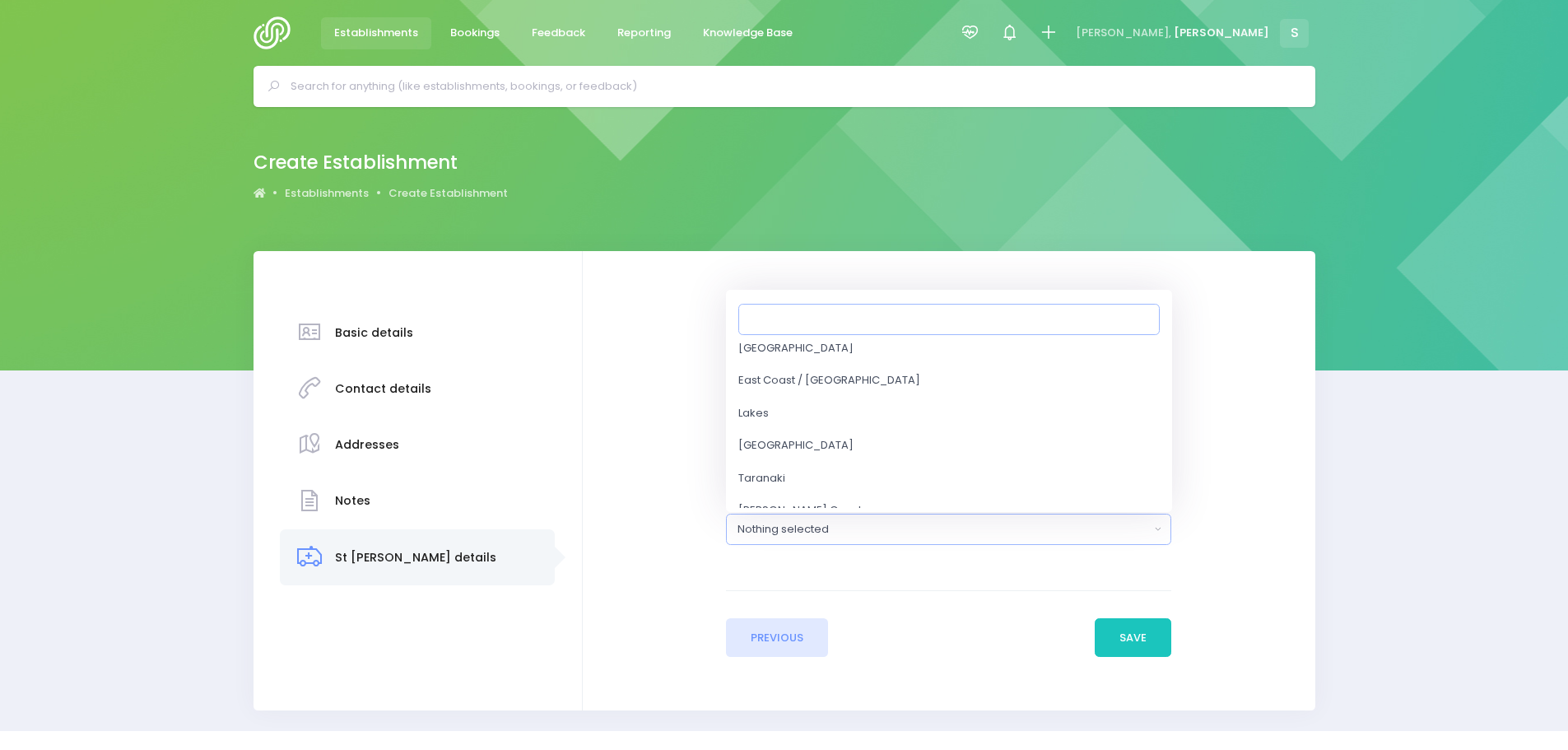
scroll to position [412, 0]
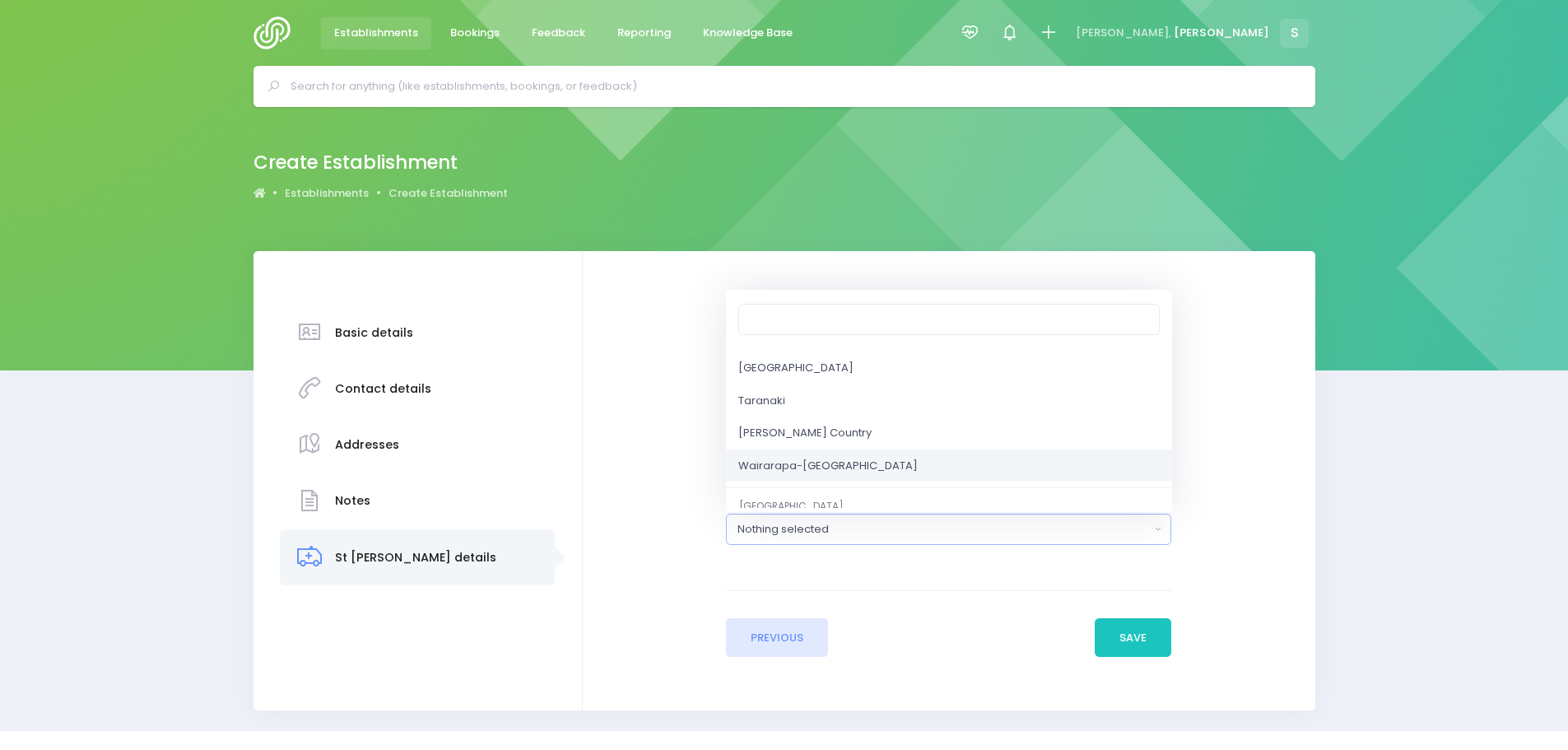
click at [831, 466] on span "Wairarapa-Wellington" at bounding box center [828, 466] width 180 height 16
select select "Wairarapa-Wellington"
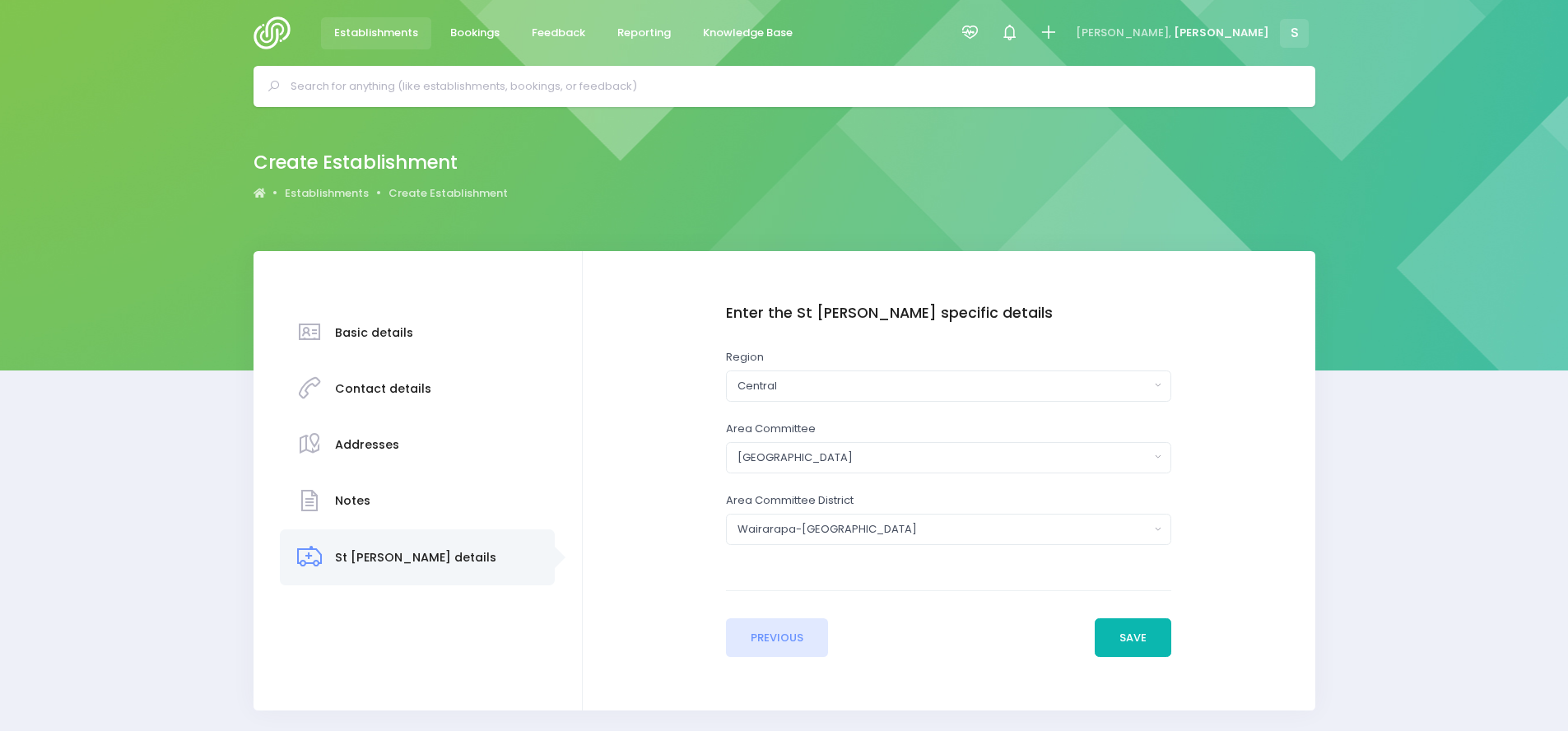
click at [1147, 646] on button "Save" at bounding box center [1134, 638] width 77 height 40
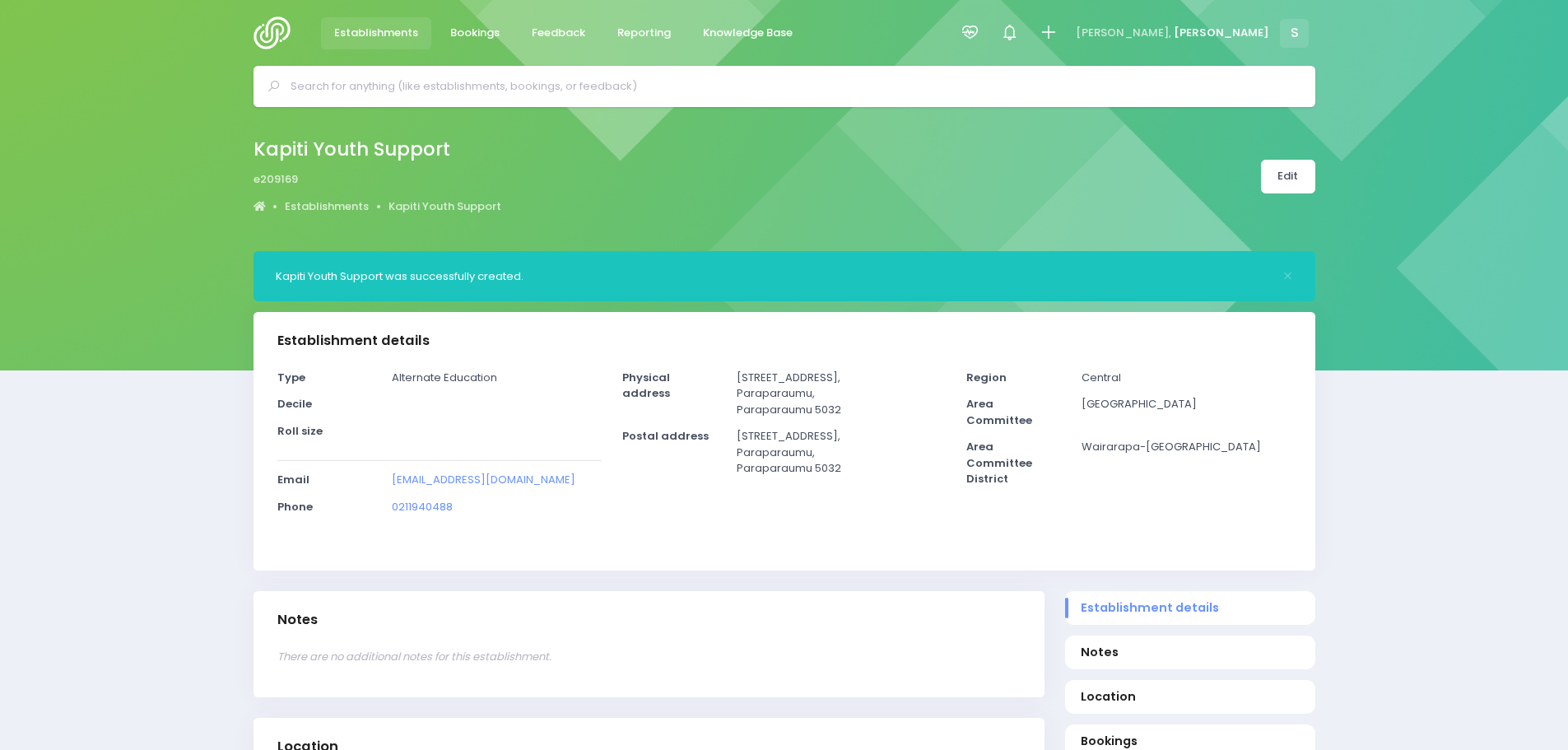
select select "5"
click at [1287, 182] on link "Edit" at bounding box center [1289, 176] width 54 height 34
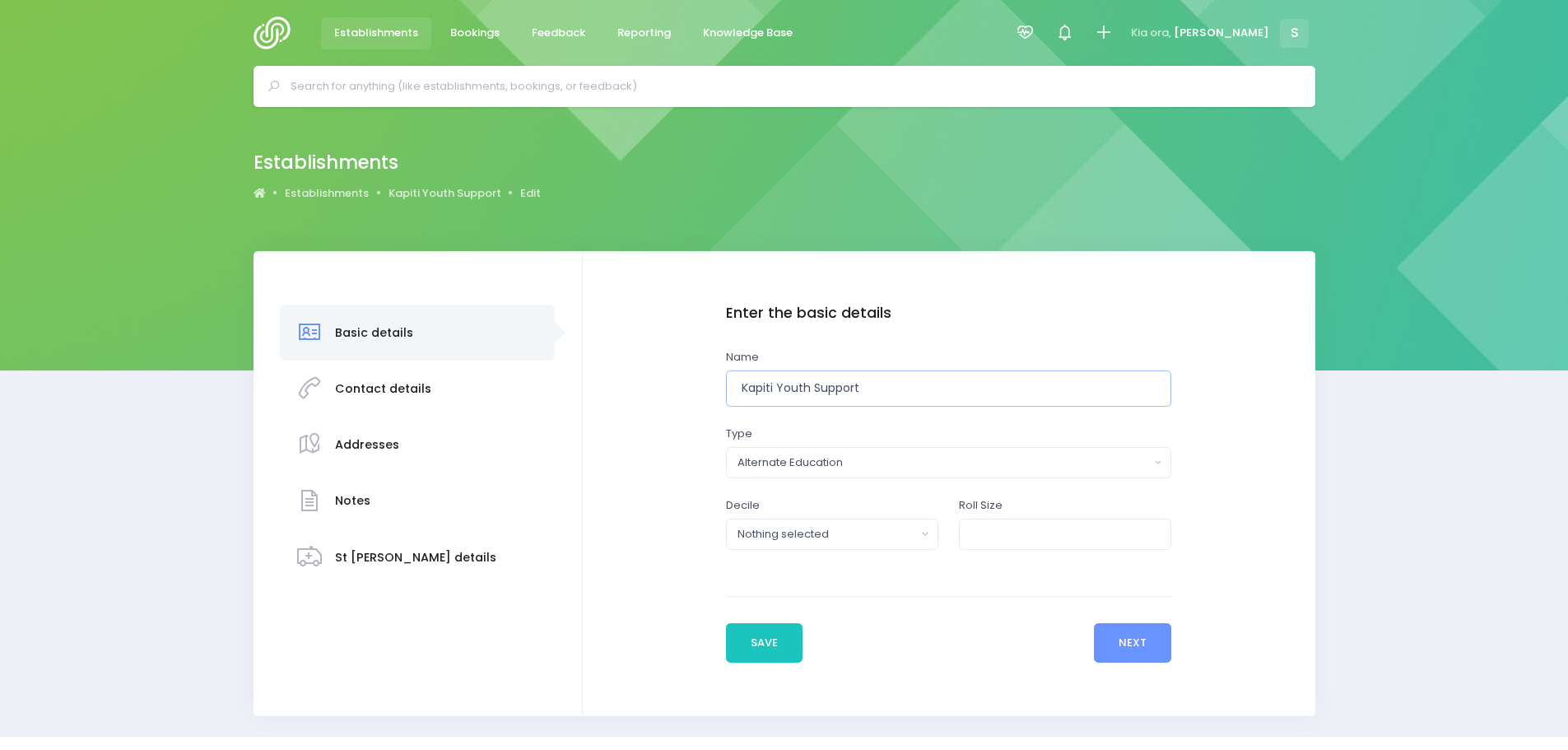
click at [756, 388] on input "Kapiti Youth Support" at bounding box center [949, 389] width 447 height 37
type input "Kāpiti Youth Support"
click at [771, 651] on button "Save" at bounding box center [765, 643] width 77 height 40
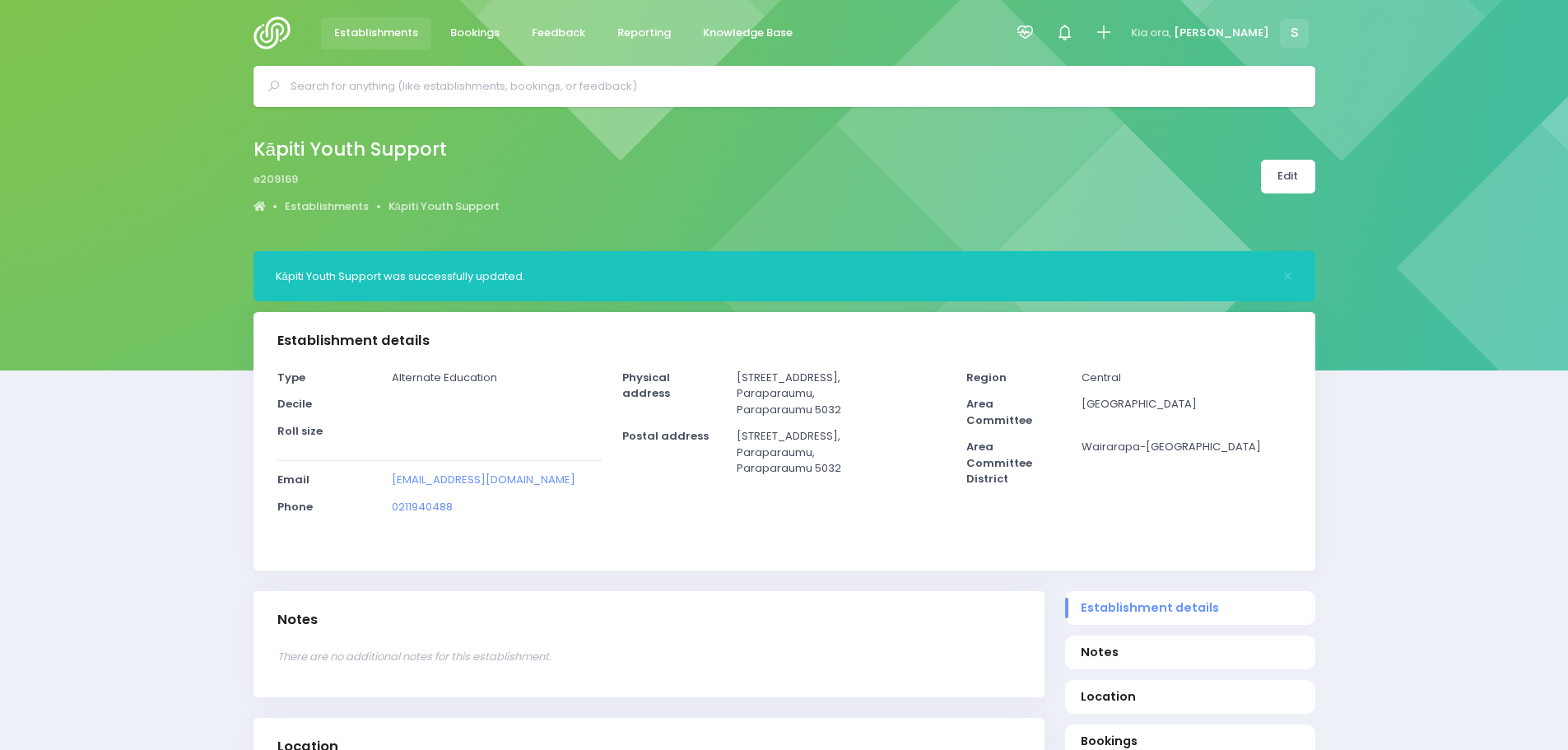
select select "5"
click at [1113, 33] on icon at bounding box center [1104, 33] width 19 height 19
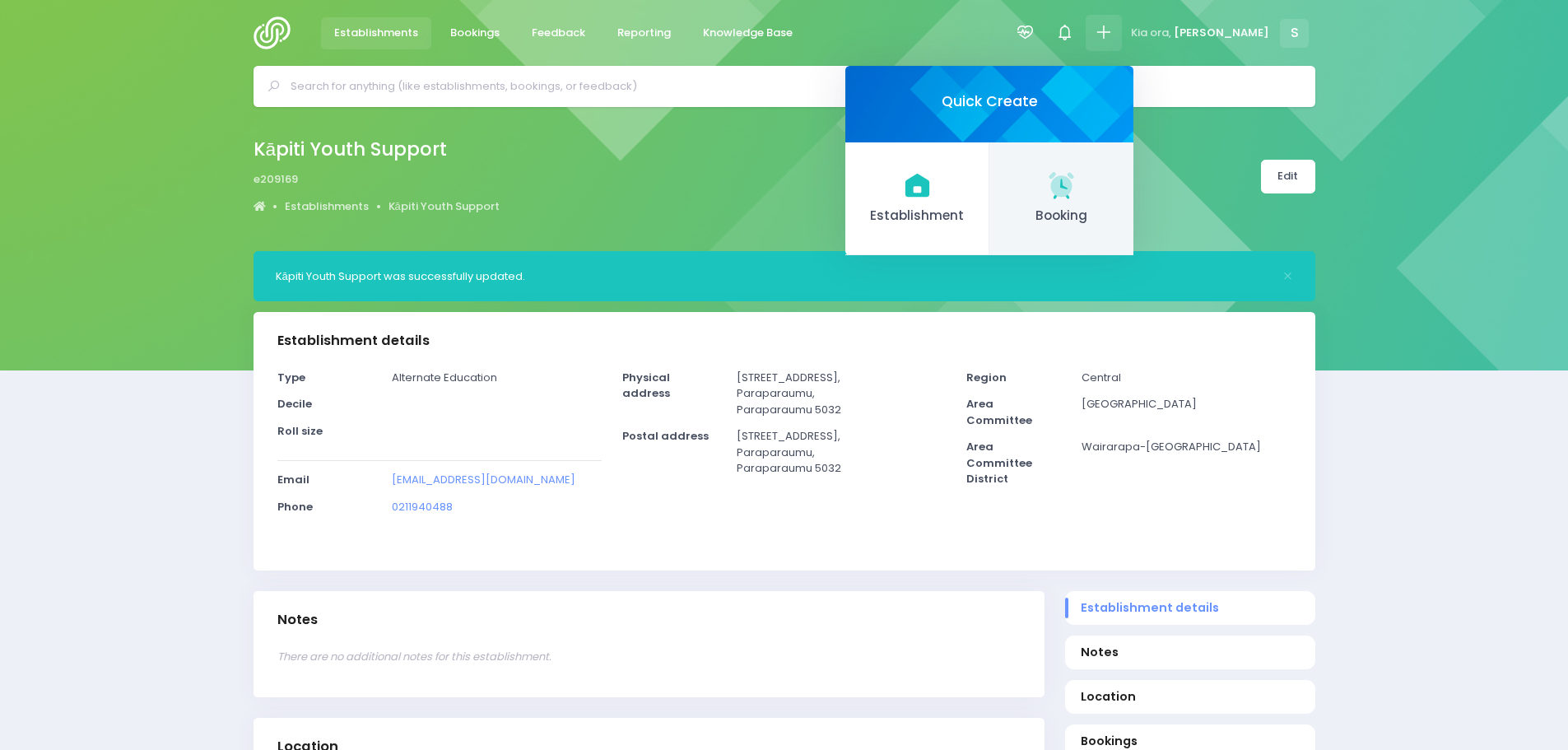
click at [1078, 198] on icon at bounding box center [1061, 185] width 32 height 32
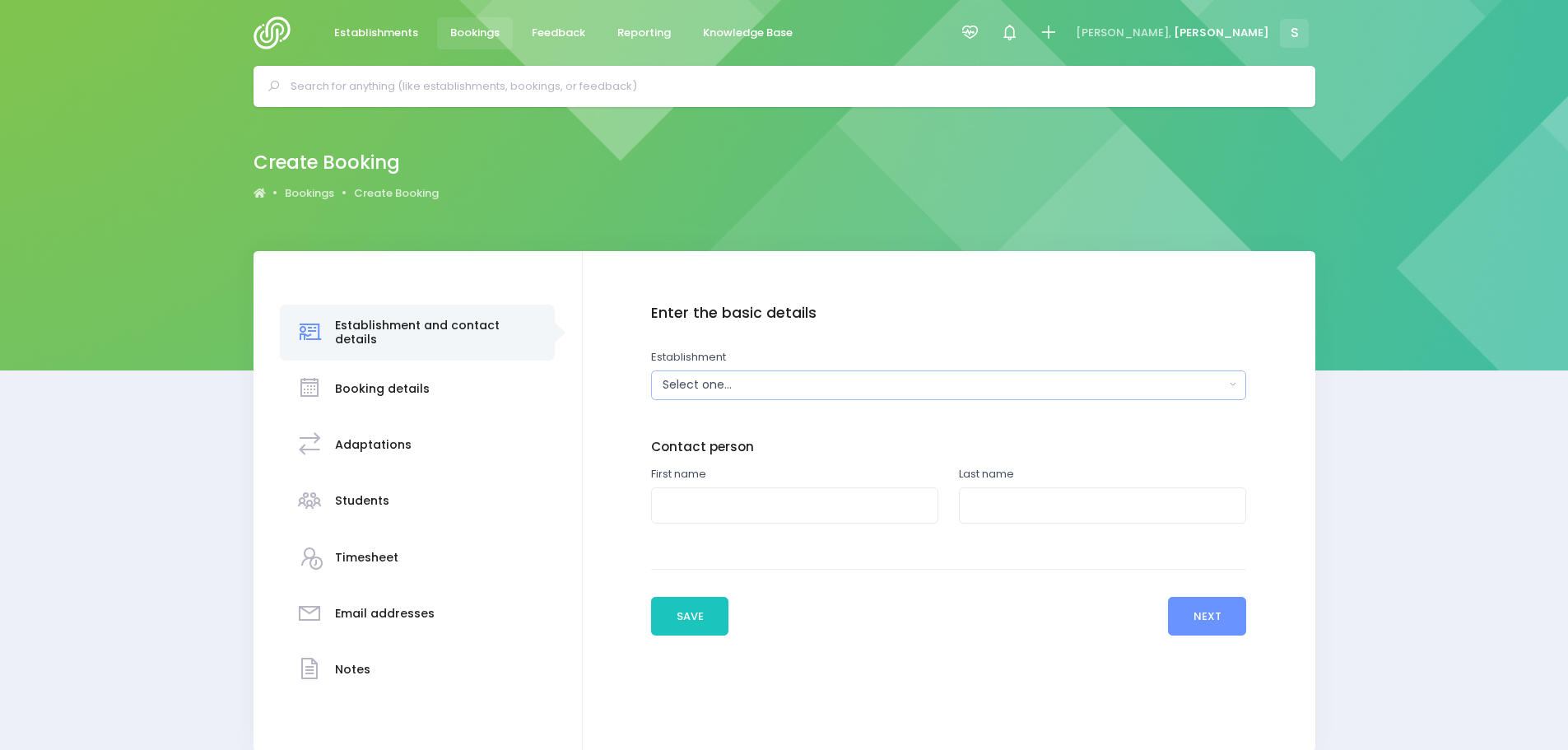
click at [665, 387] on div "Select one..." at bounding box center [944, 385] width 562 height 17
click at [688, 305] on input "kapiti youth" at bounding box center [948, 306] width 570 height 31
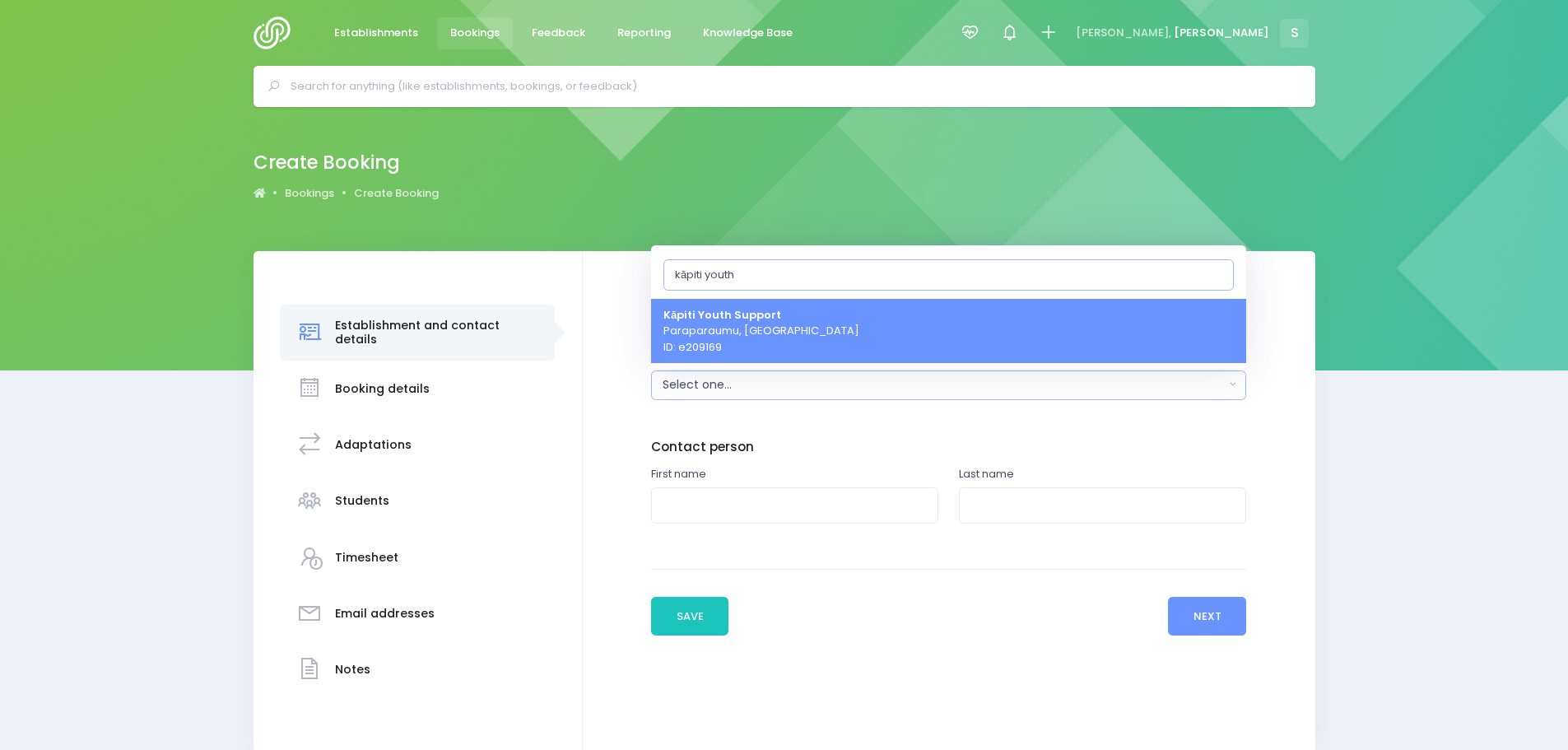
type input "kāpiti youth"
click at [712, 337] on span "Kāpiti Youth Support Paraparaumu, [GEOGRAPHIC_DATA] ID: e209169" at bounding box center [761, 331] width 196 height 48
select select "209169"
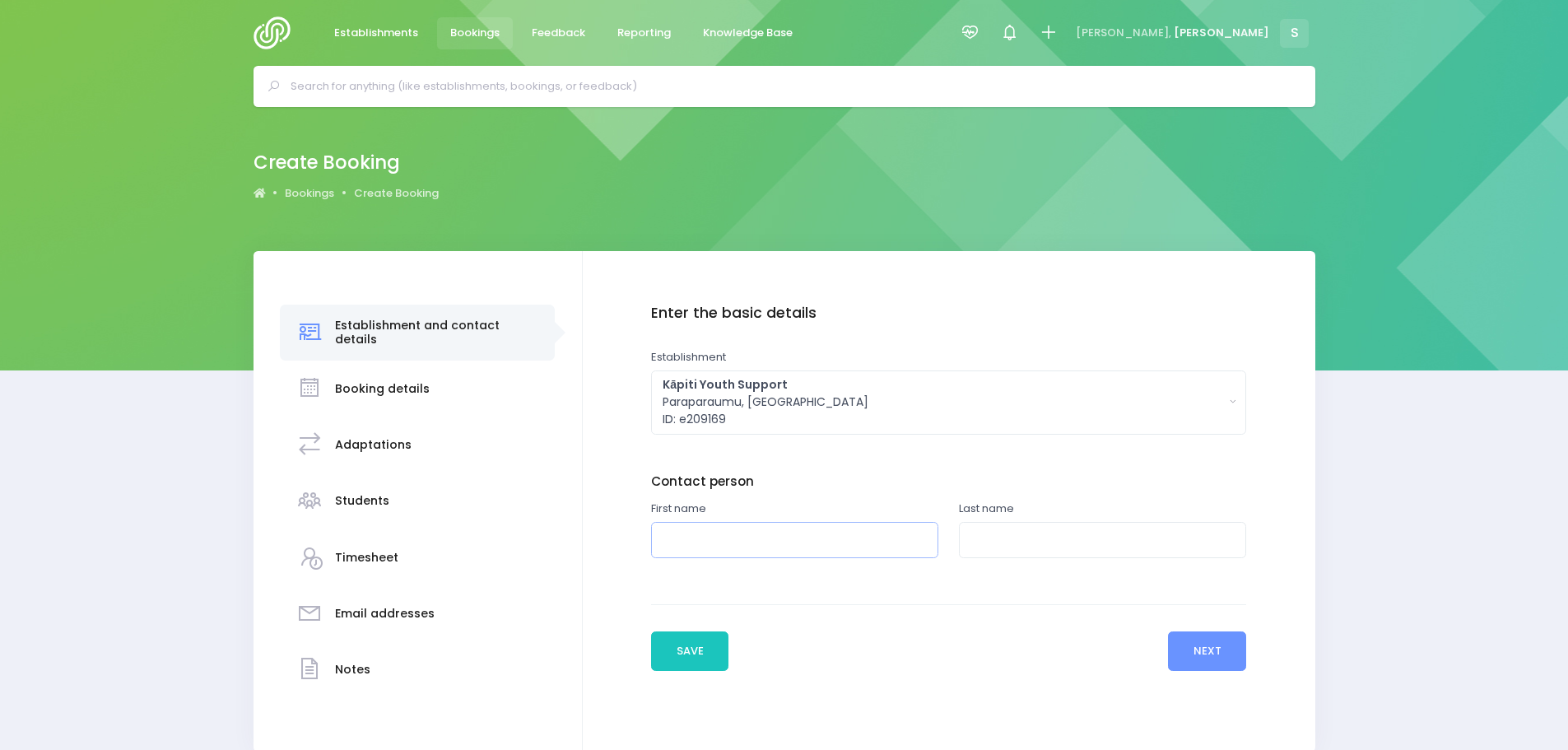
click at [752, 544] on input "text" at bounding box center [795, 540] width 287 height 37
type input "[PERSON_NAME]"
click at [1026, 540] on input "text" at bounding box center [1102, 540] width 287 height 37
type input "[PERSON_NAME]"
click at [1205, 647] on button "Next" at bounding box center [1206, 650] width 78 height 40
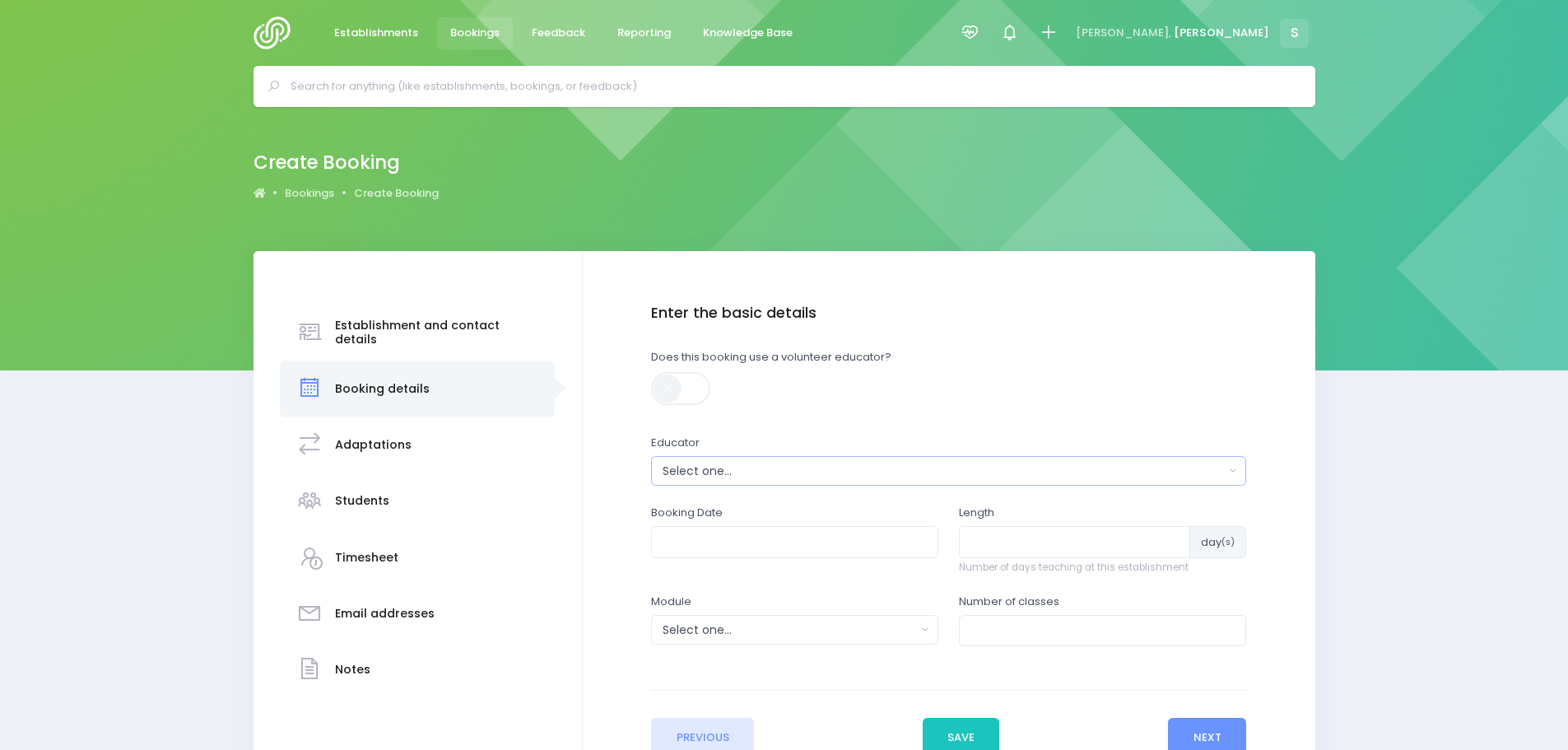
click at [697, 466] on div "Select one..." at bounding box center [944, 472] width 562 height 17
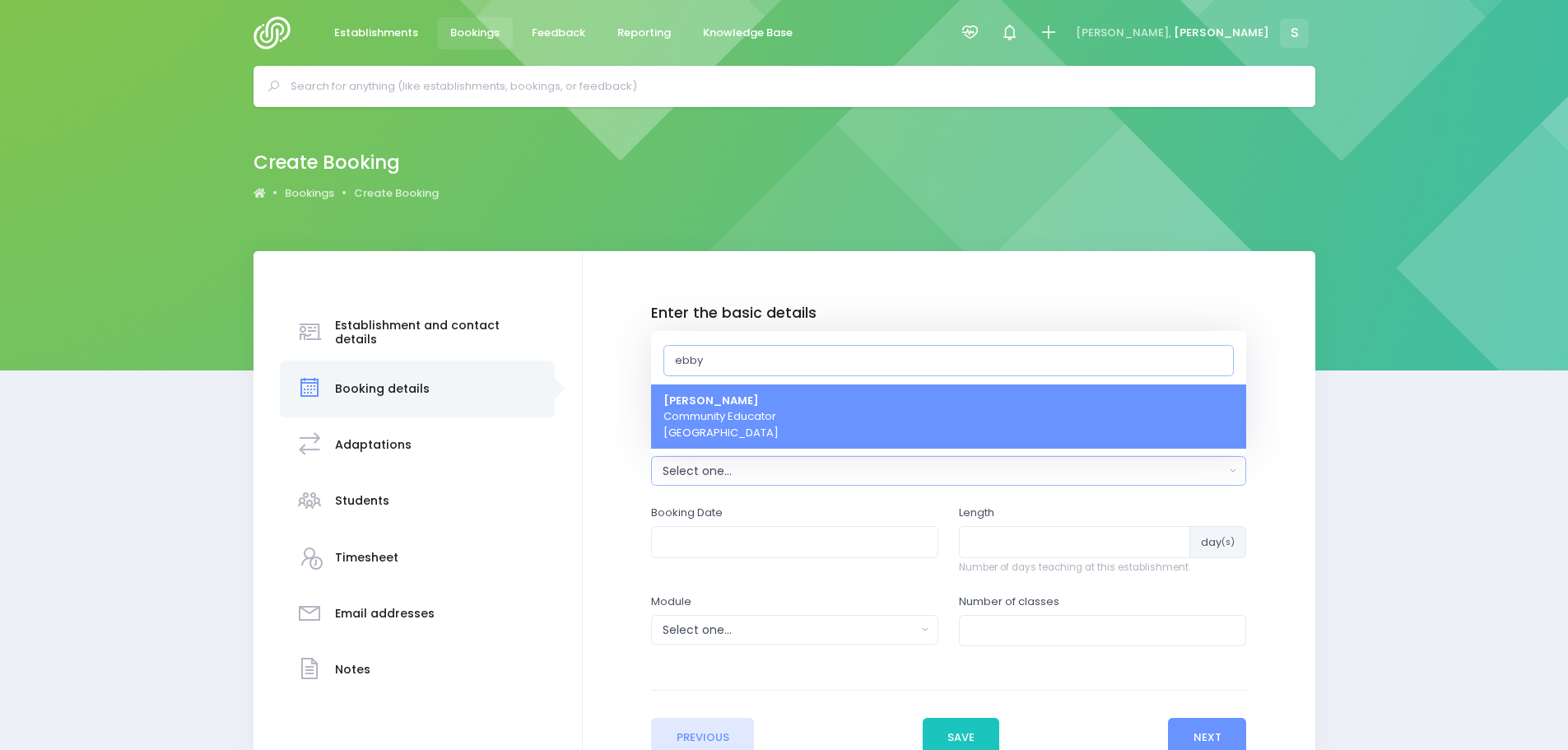
type input "ebby"
click at [728, 424] on span "Ebby Poutu Community Educator [GEOGRAPHIC_DATA]" at bounding box center [720, 417] width 115 height 48
select select "321469"
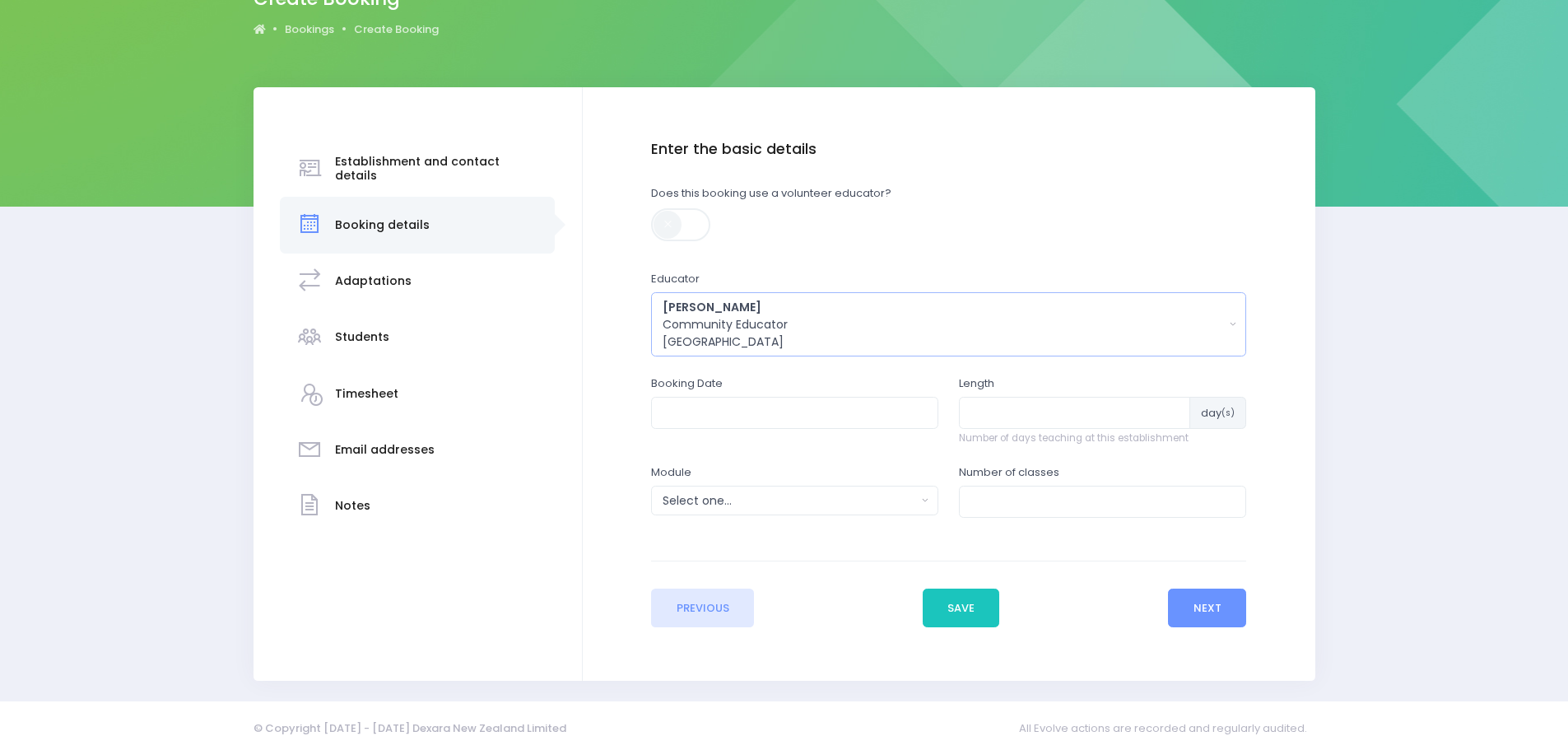
scroll to position [164, 0]
click at [869, 406] on input "text" at bounding box center [795, 412] width 287 height 31
click at [725, 589] on td "21" at bounding box center [732, 587] width 29 height 27
click at [679, 578] on span "12" at bounding box center [678, 578] width 29 height 21
click at [784, 530] on span "12:30" at bounding box center [786, 529] width 46 height 21
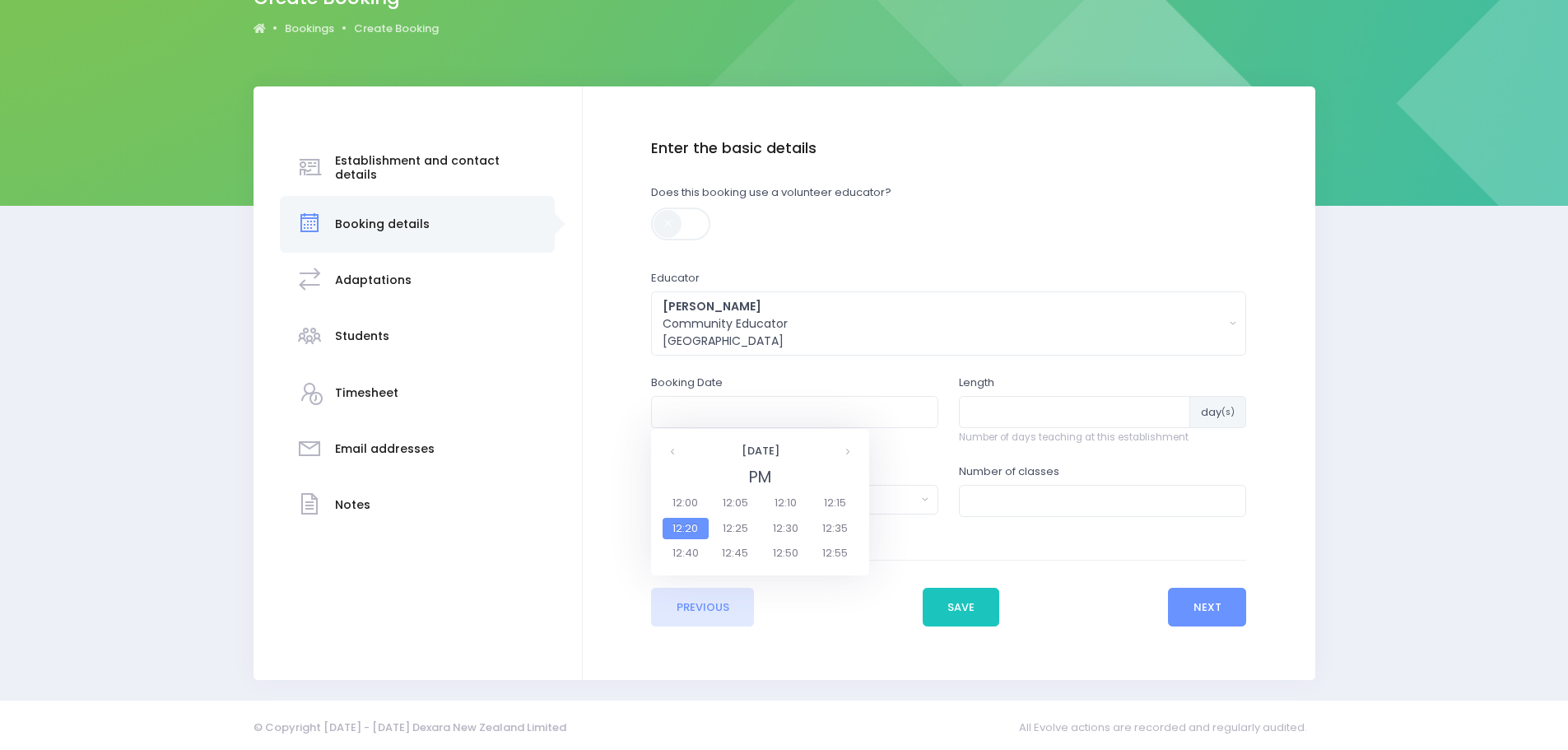
type input "[DATE] 12:30 PM"
click at [992, 411] on input "number" at bounding box center [1074, 412] width 231 height 31
type input "1"
click at [795, 497] on div "Select one..." at bounding box center [790, 500] width 253 height 17
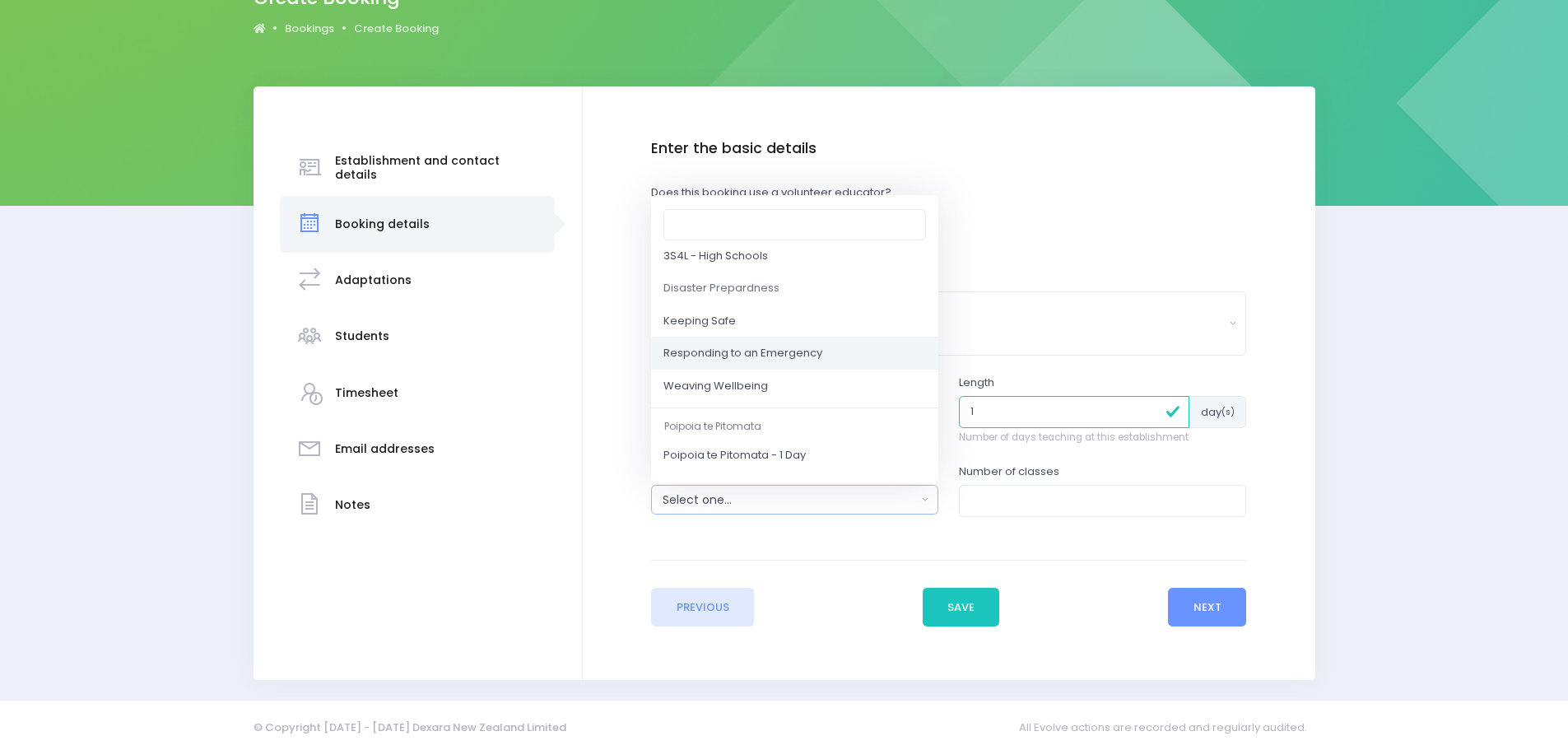
click at [752, 350] on span "Responding to an Emergency" at bounding box center [742, 354] width 159 height 16
select select "Responding to an Emergency"
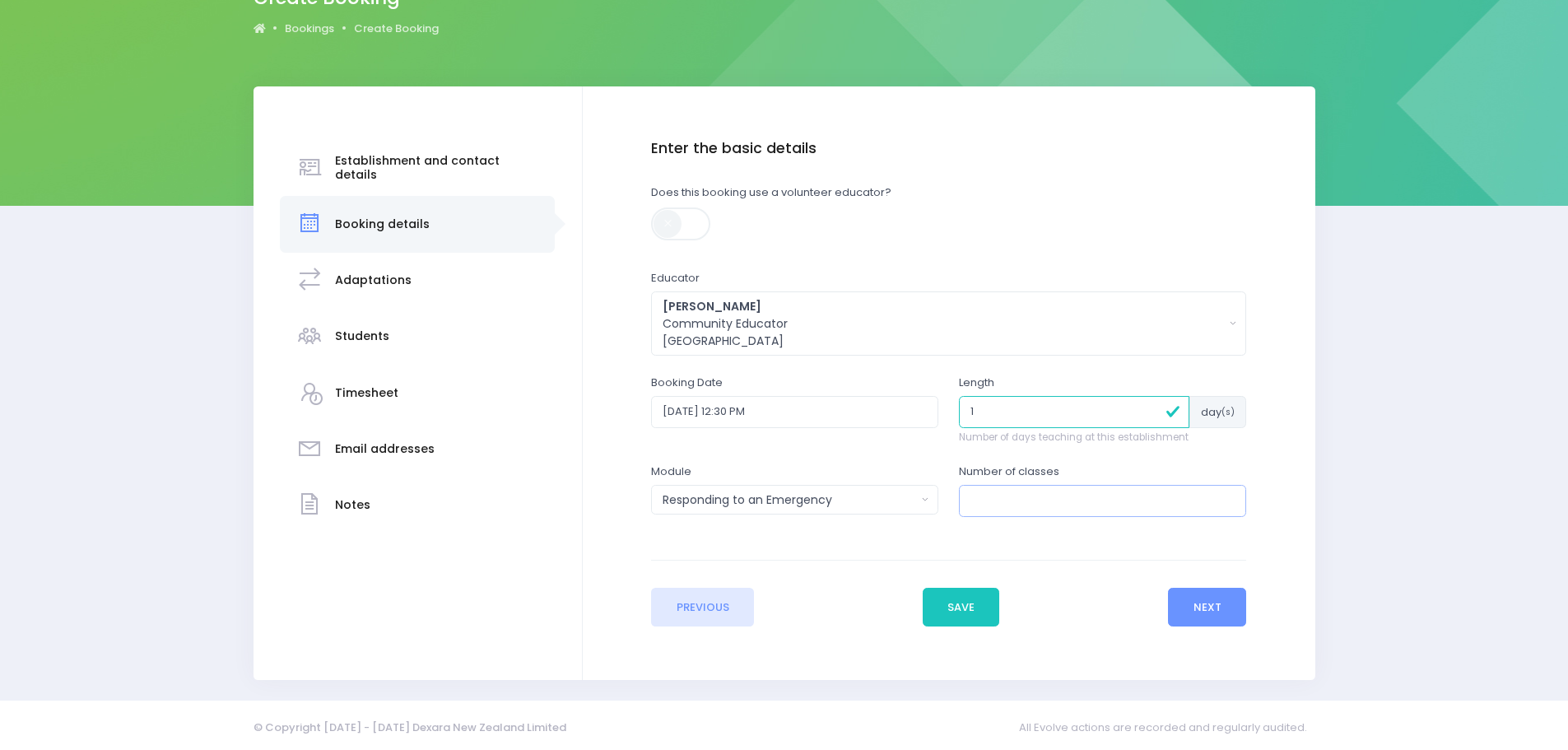
click at [1012, 502] on input "number" at bounding box center [1102, 501] width 287 height 31
type input "1"
click at [1217, 606] on button "Next" at bounding box center [1206, 607] width 78 height 40
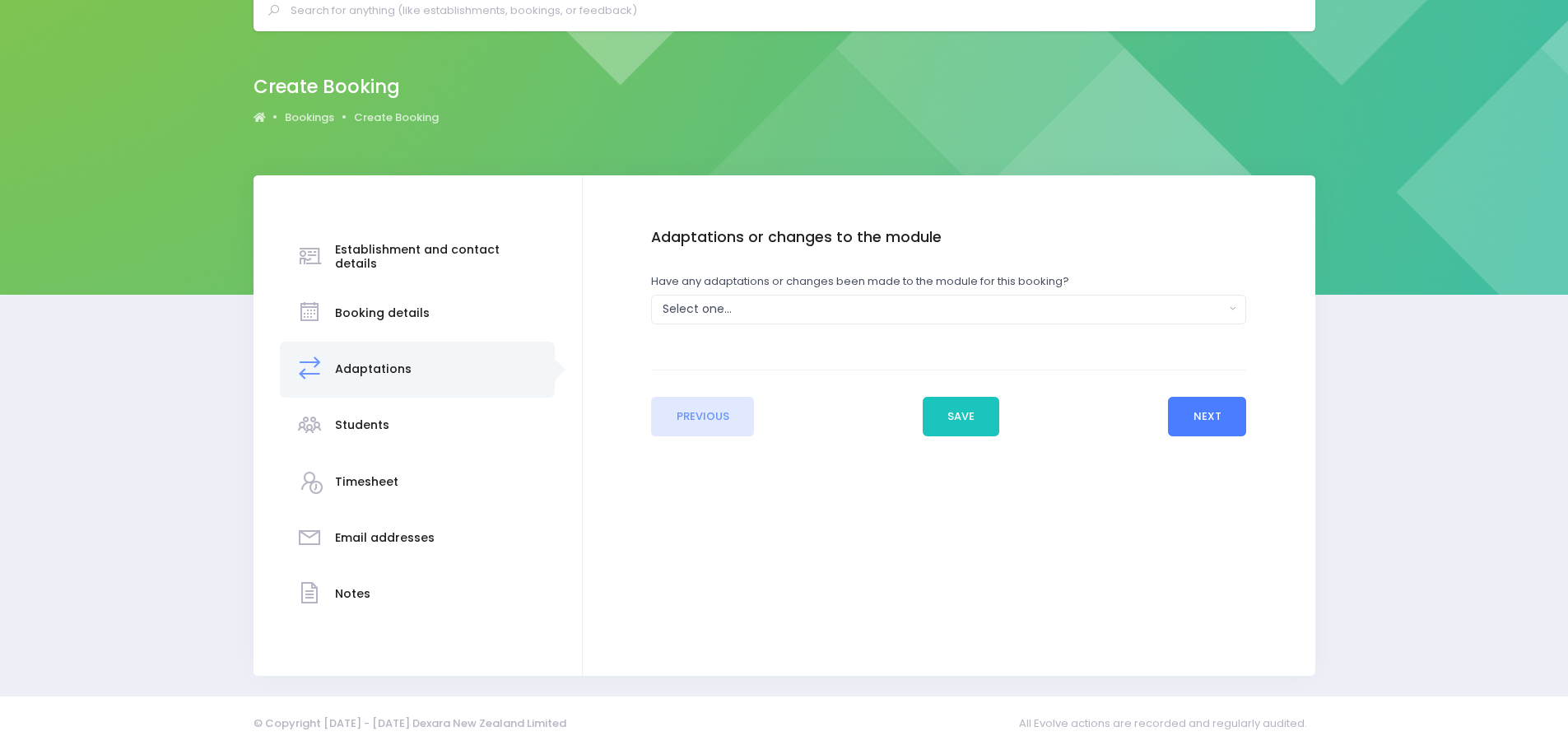
scroll to position [0, 0]
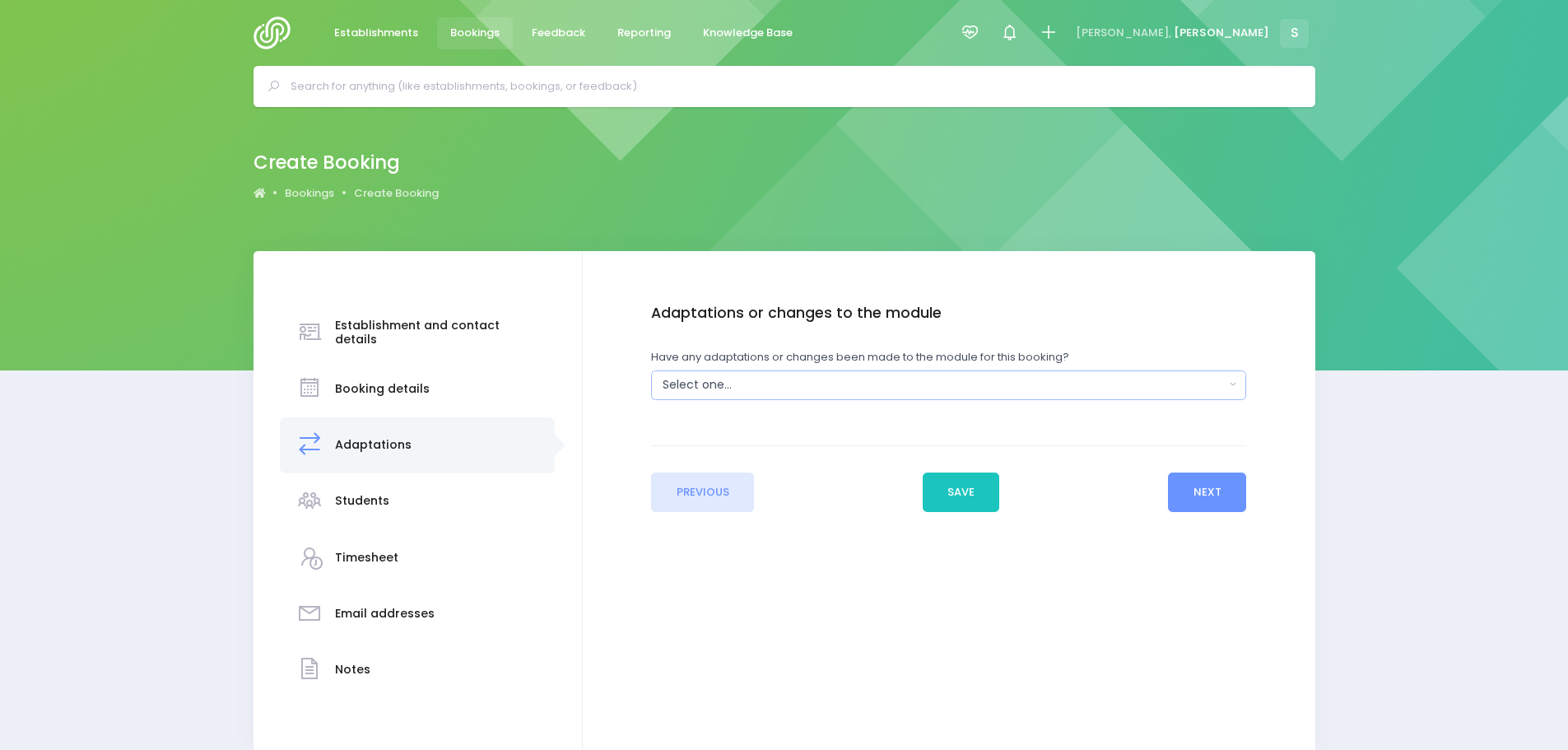
click at [757, 397] on button "Select one..." at bounding box center [949, 385] width 595 height 30
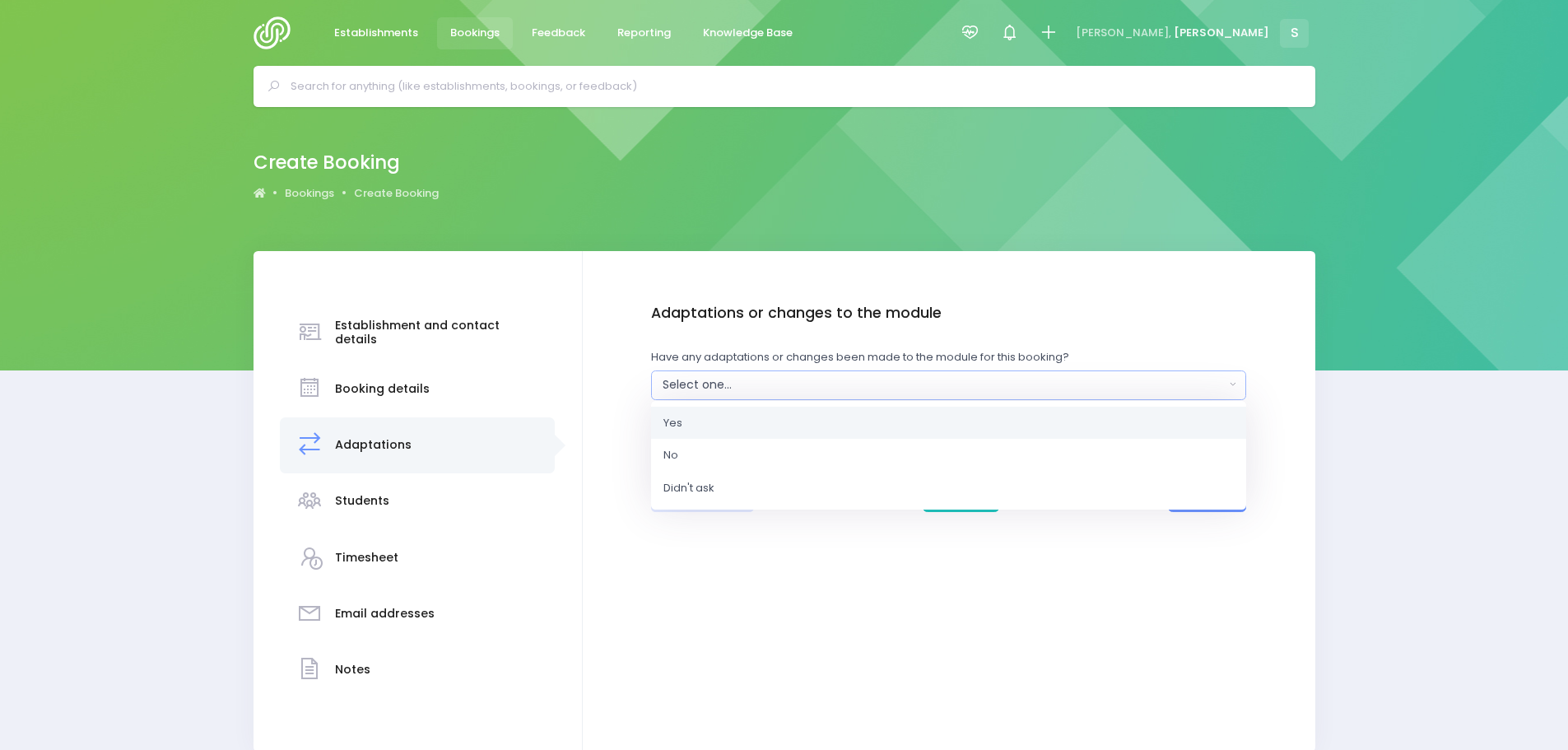
click at [696, 436] on link "Yes" at bounding box center [949, 422] width 595 height 33
select select "Yes"
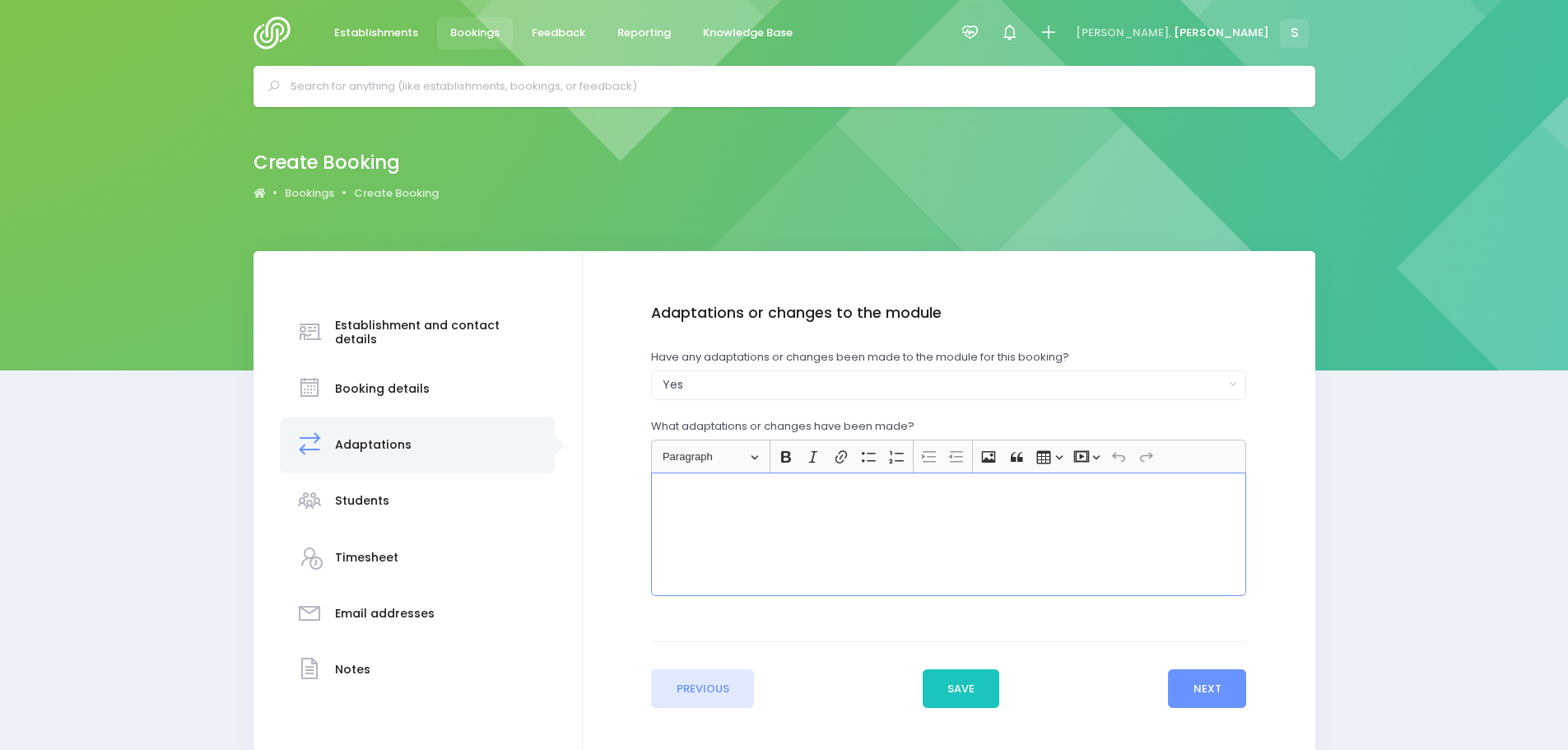
click at [719, 505] on div "Rich Text Editor, main" at bounding box center [949, 534] width 595 height 124
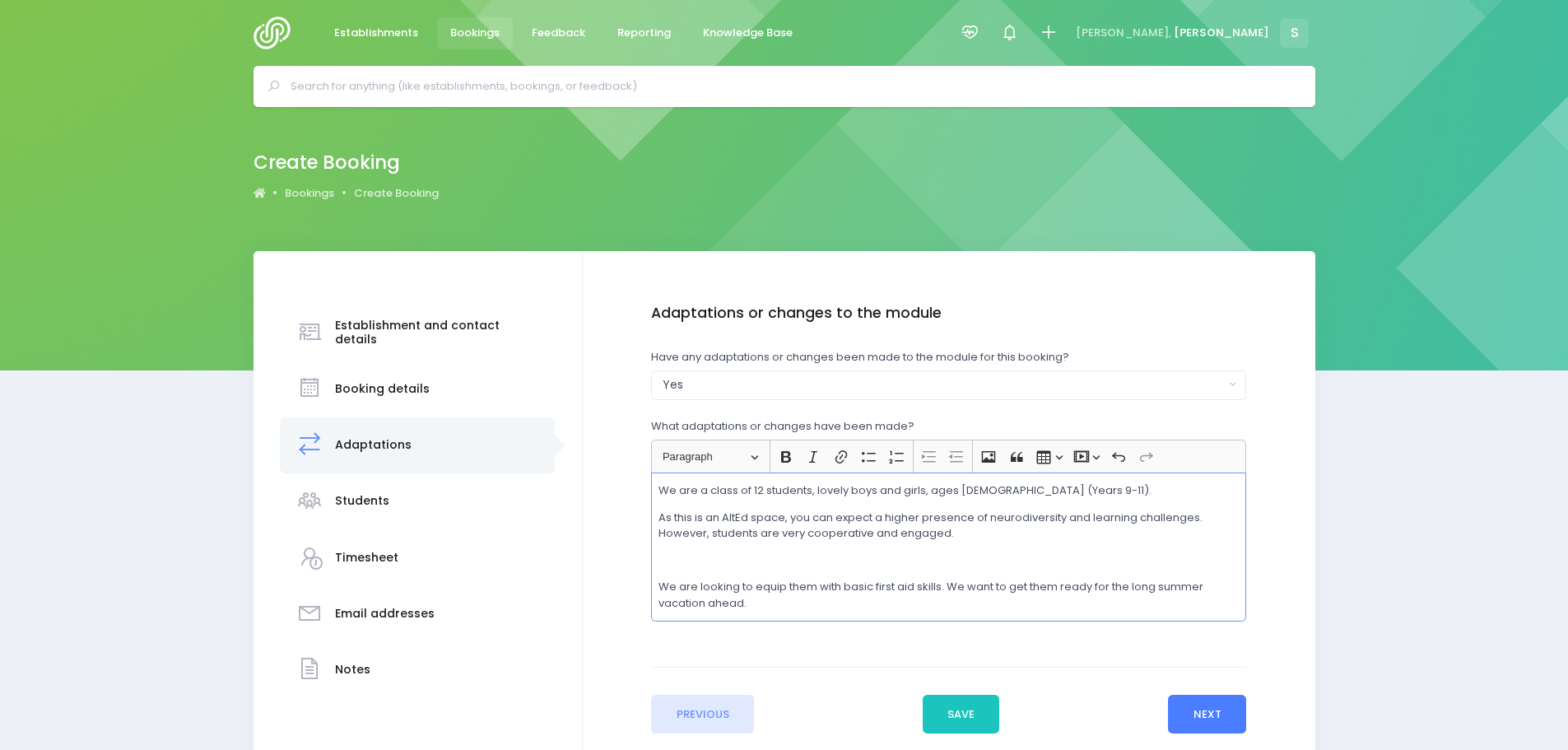
click at [1216, 708] on button "Next" at bounding box center [1206, 714] width 78 height 40
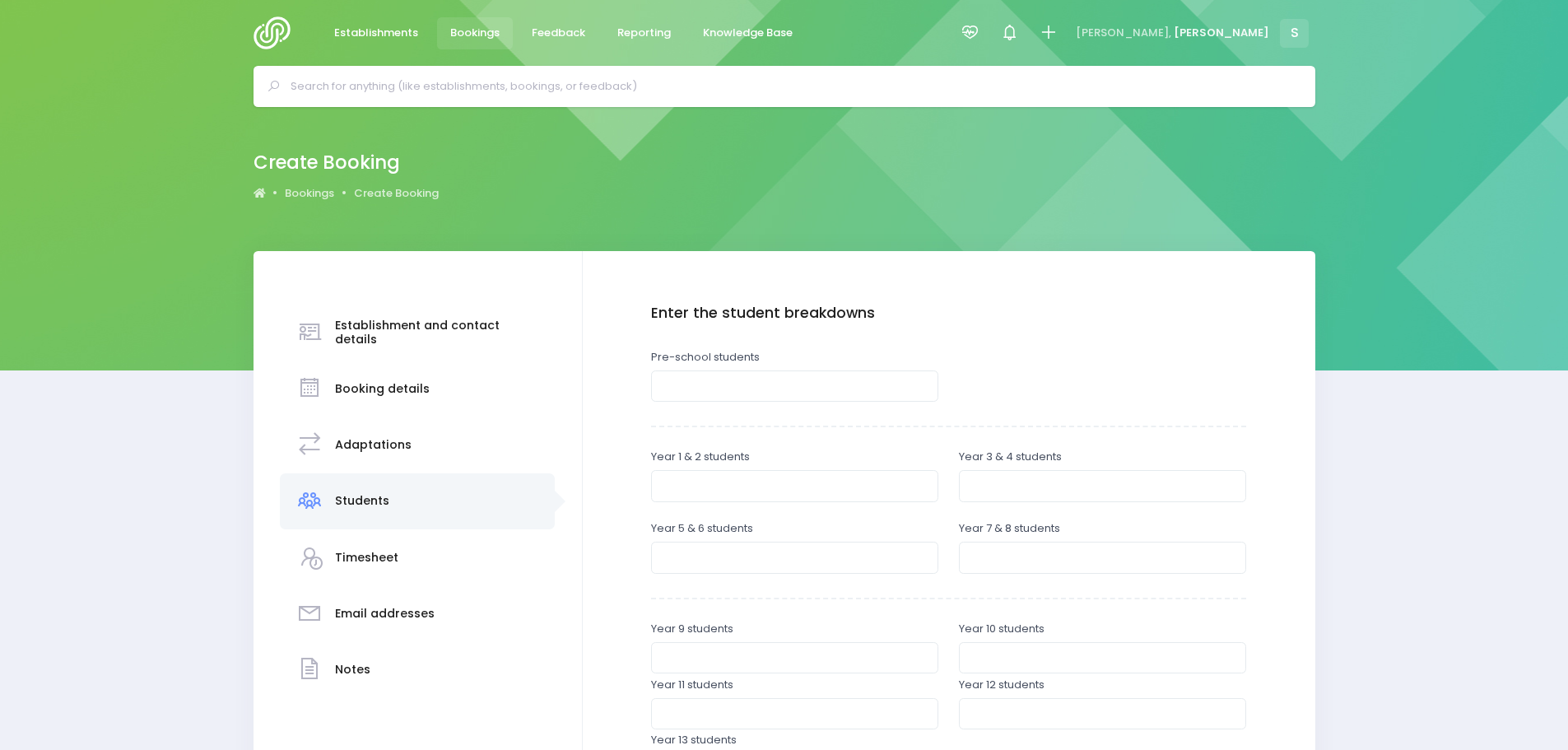
scroll to position [164, 0]
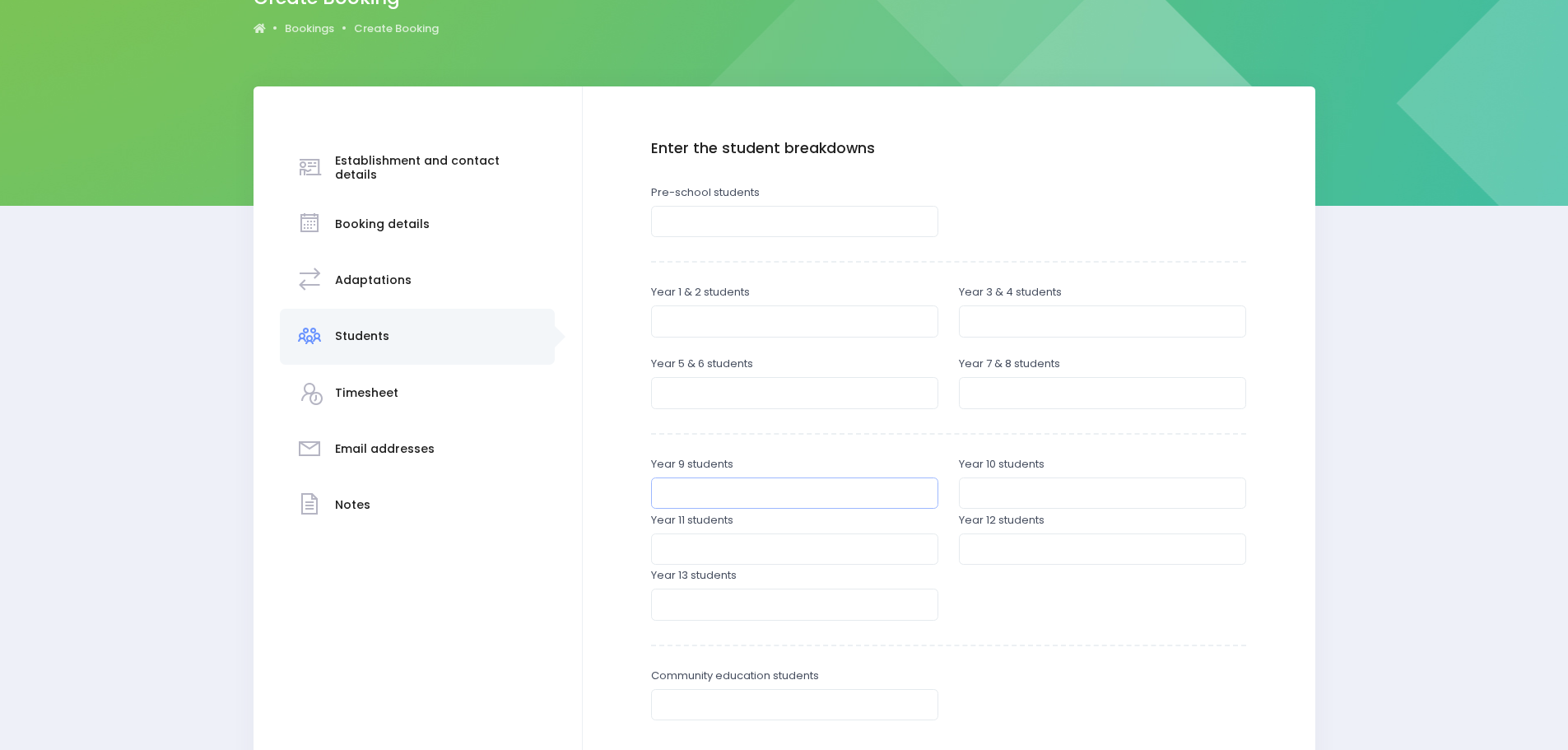
click at [733, 495] on input "number" at bounding box center [795, 493] width 287 height 31
type input "6"
click at [1031, 483] on input "number" at bounding box center [1102, 493] width 287 height 31
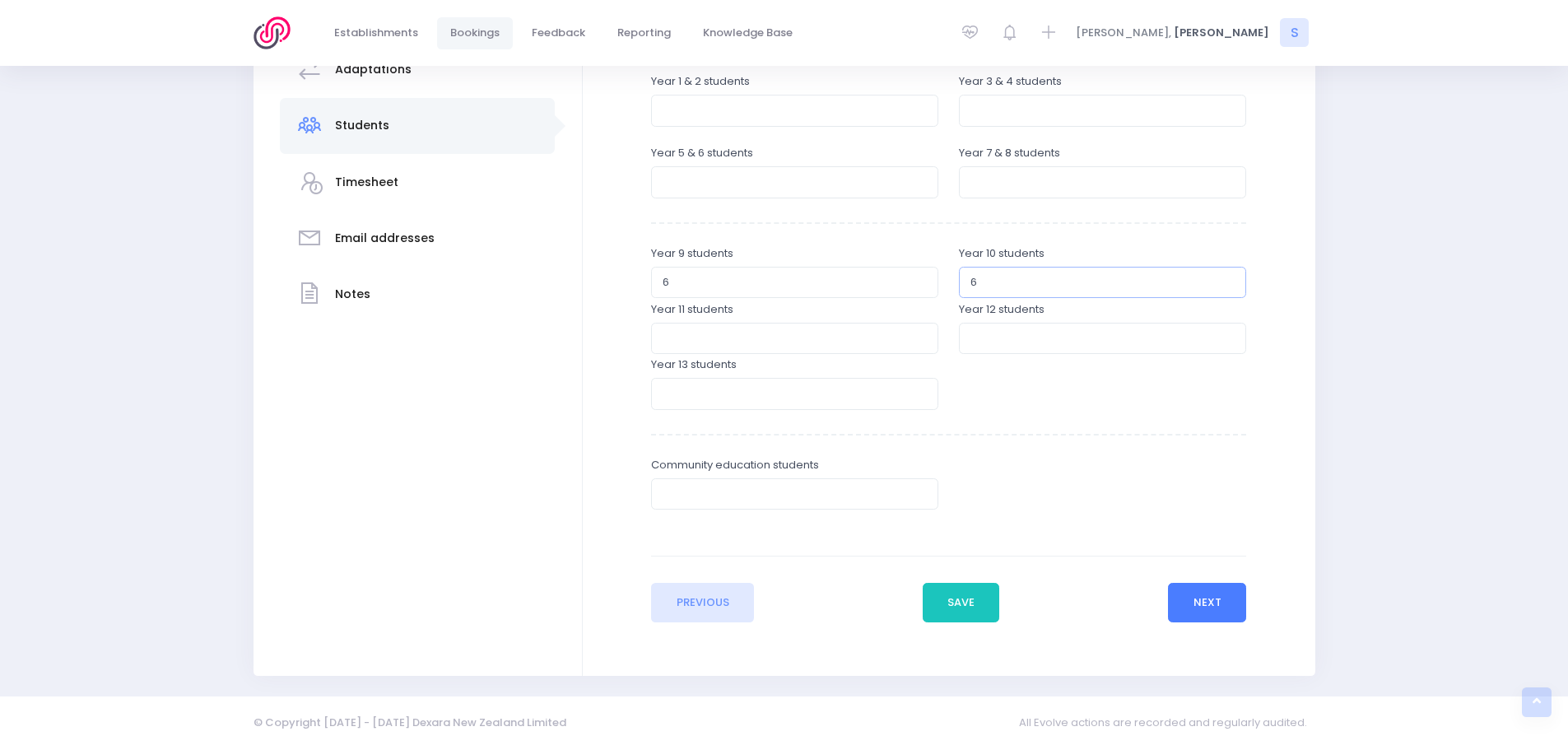
type input "6"
click at [1206, 603] on button "Next" at bounding box center [1206, 602] width 78 height 40
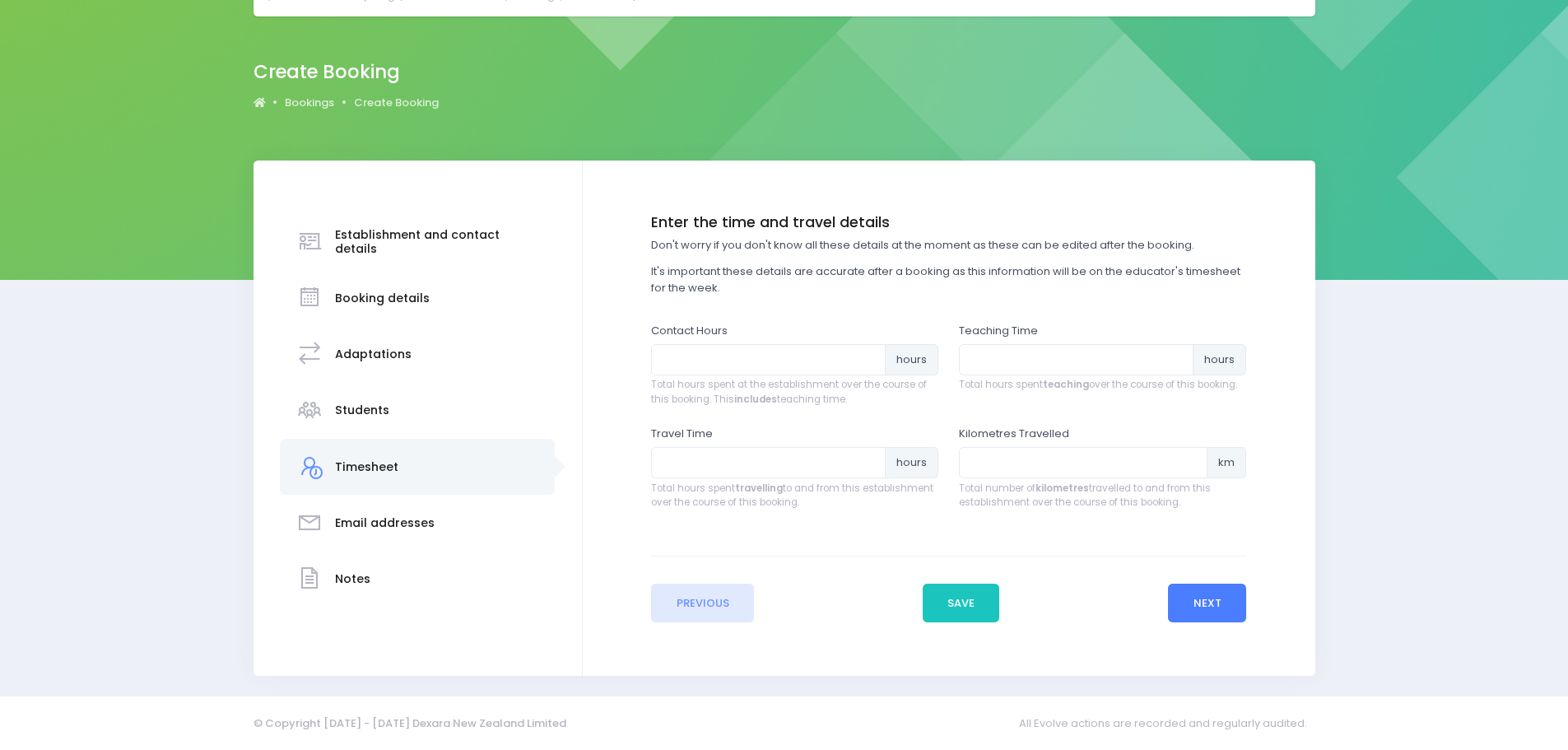
scroll to position [0, 0]
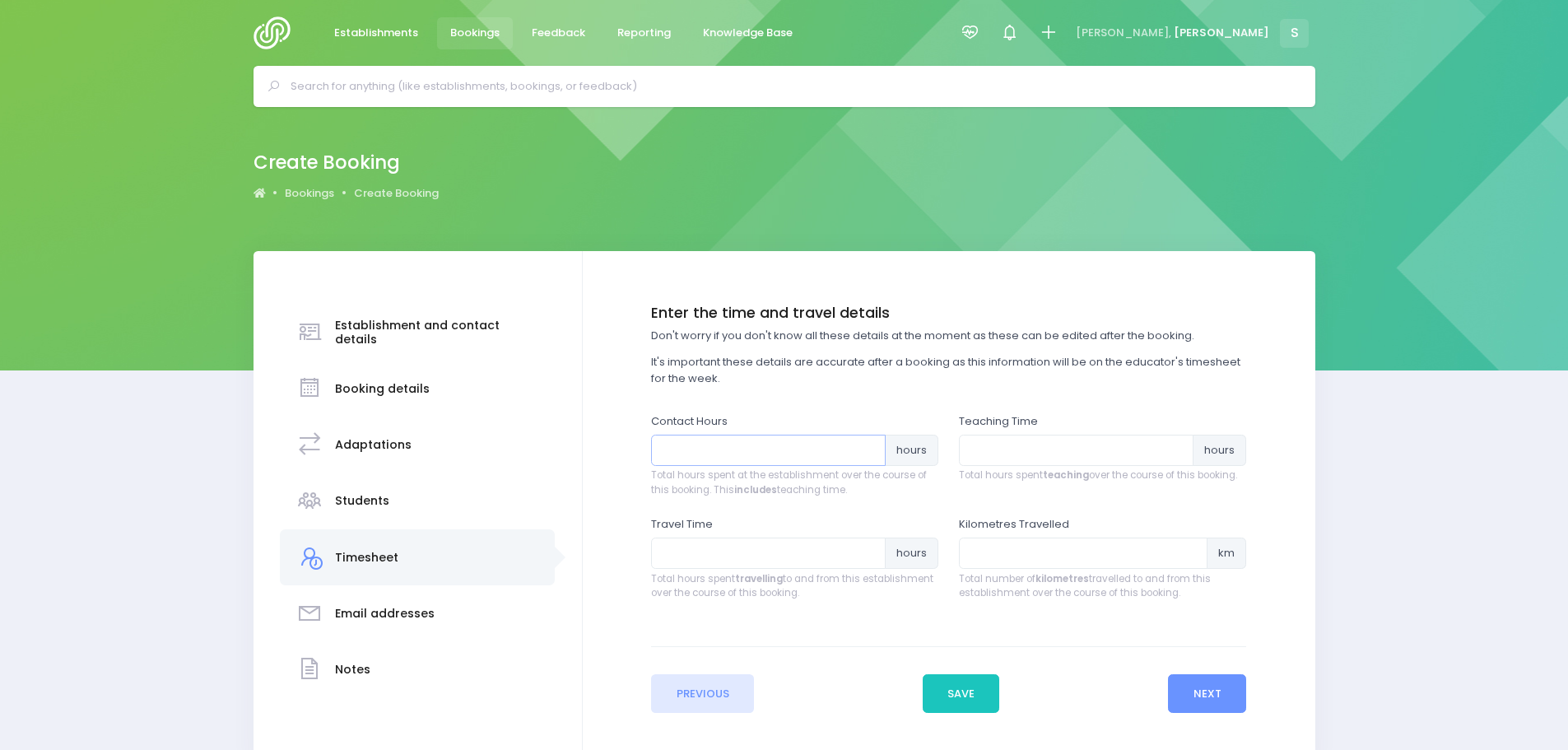
click at [771, 447] on input "number" at bounding box center [769, 450] width 235 height 31
type input "2"
click at [973, 448] on input "number" at bounding box center [1076, 450] width 235 height 31
type input "1.5"
click at [1209, 685] on button "Next" at bounding box center [1206, 693] width 78 height 40
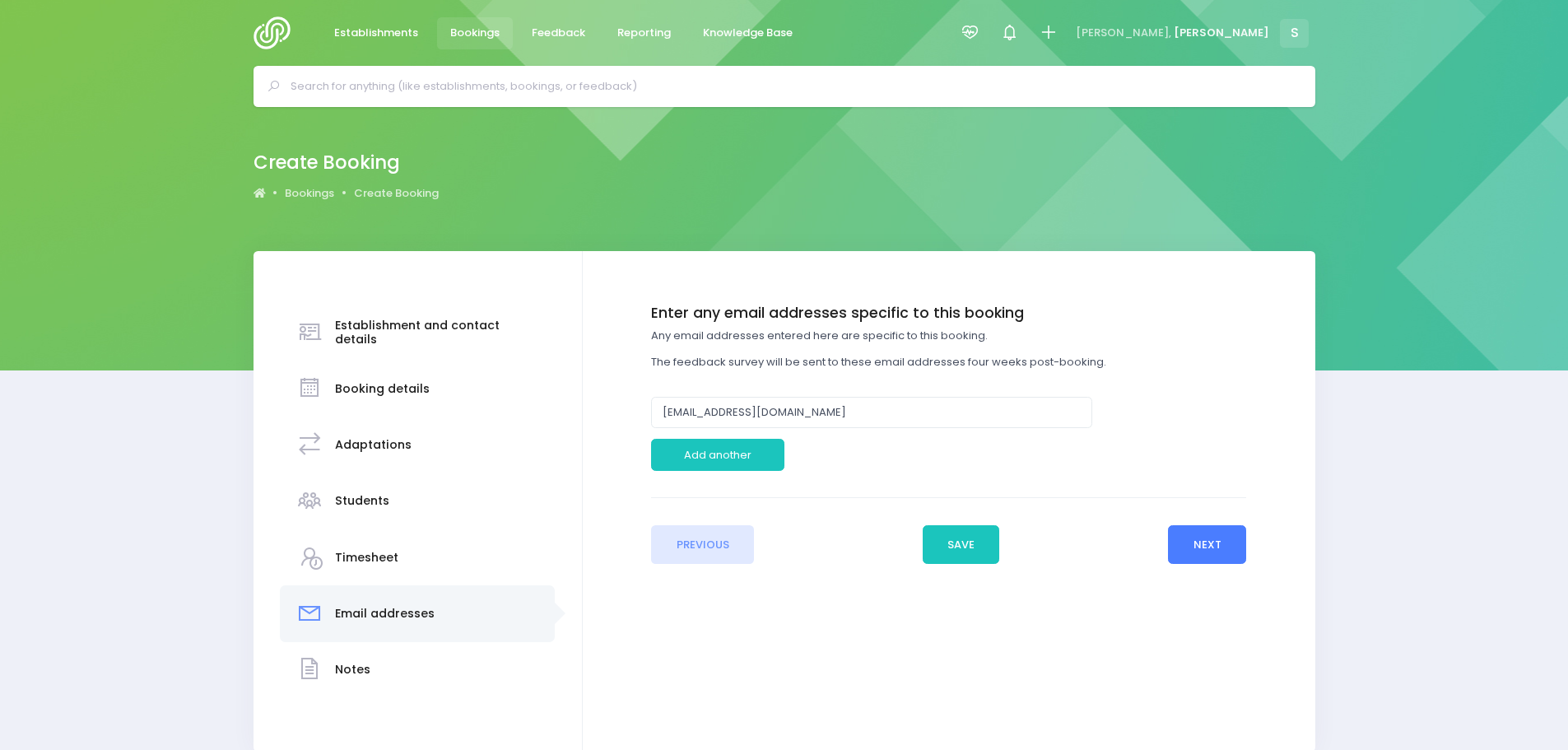
click at [1190, 549] on button "Next" at bounding box center [1206, 544] width 78 height 40
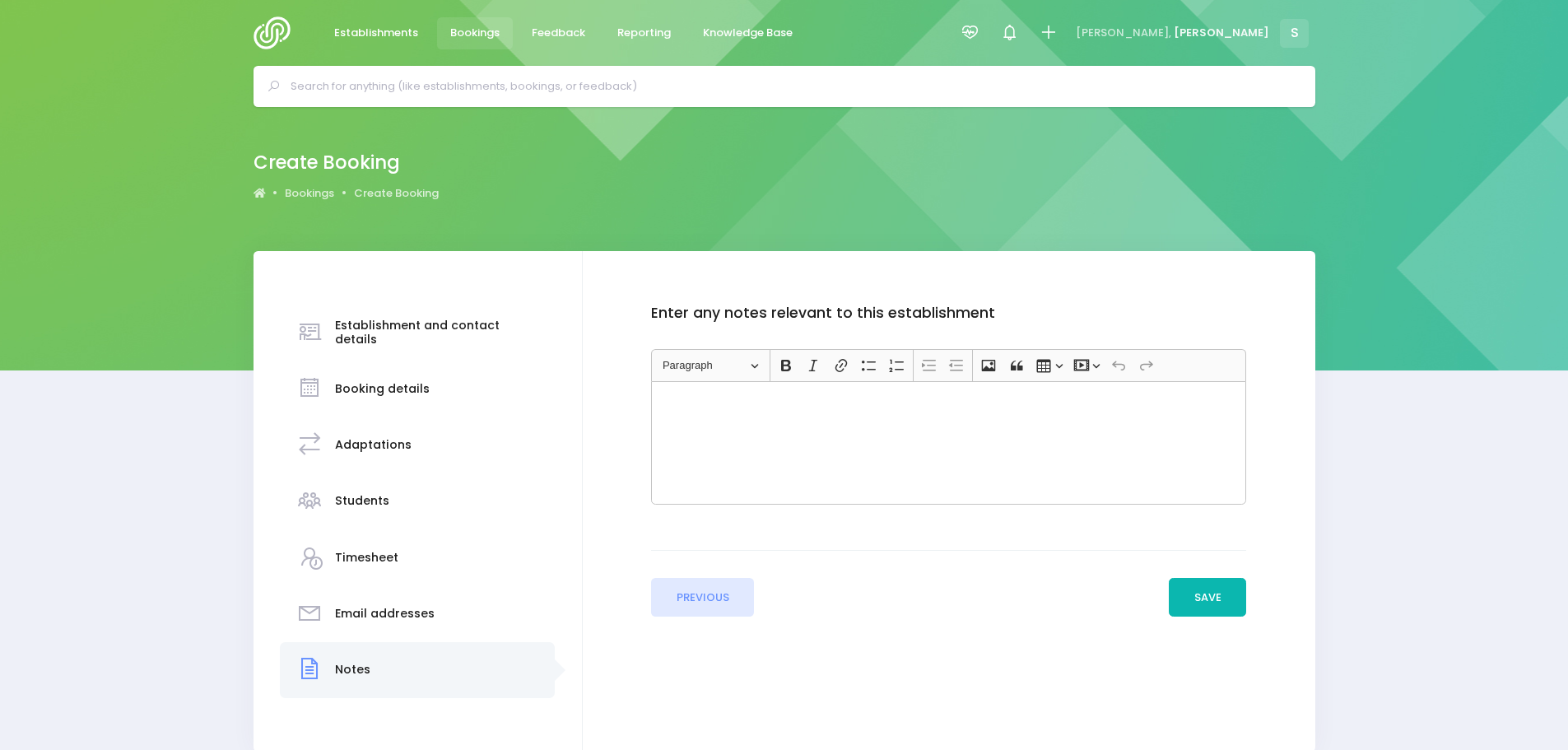
click at [1190, 597] on button "Save" at bounding box center [1207, 597] width 77 height 40
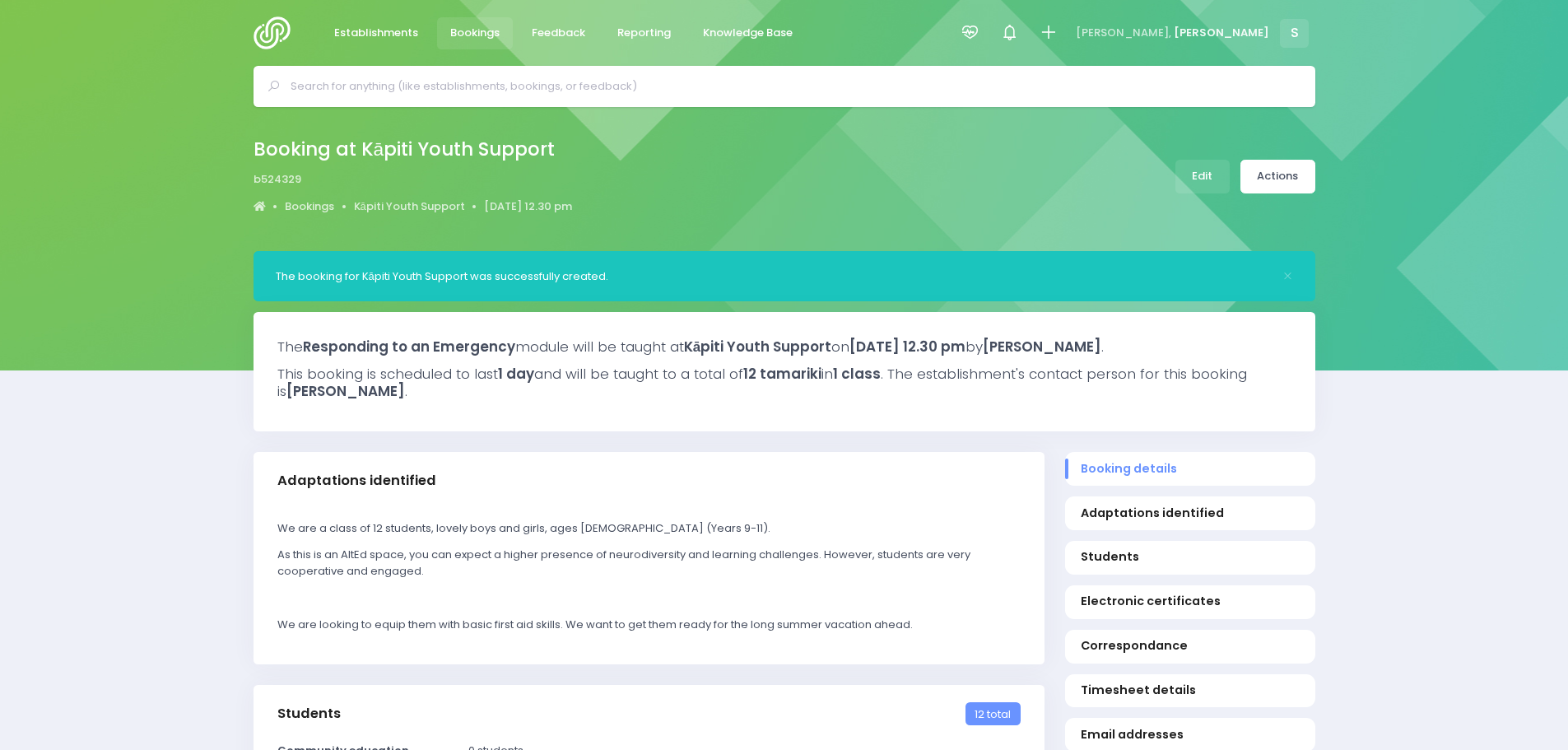
select select "5"
click at [1265, 185] on link "Actions" at bounding box center [1277, 176] width 74 height 34
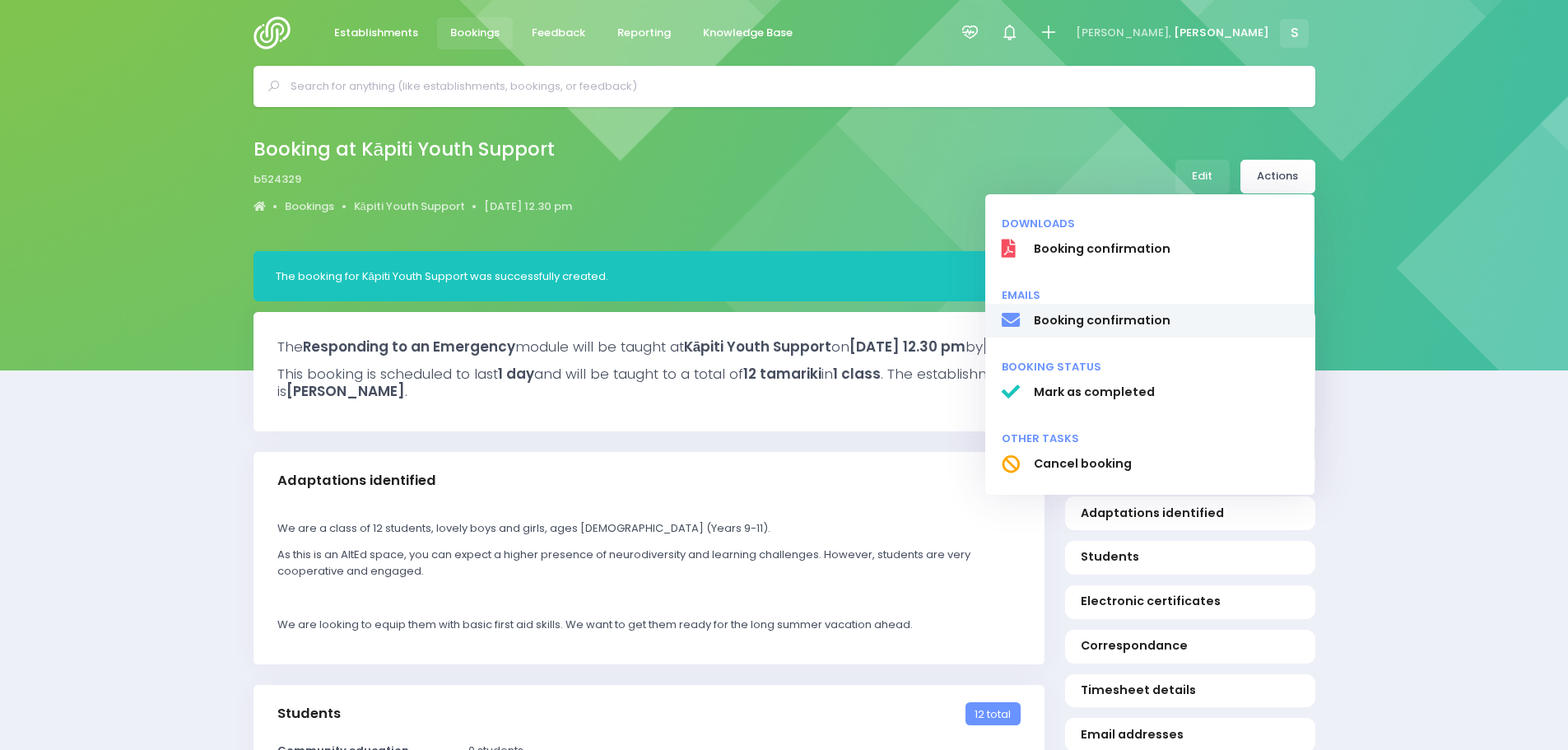
click at [1113, 320] on span "Booking confirmation" at bounding box center [1166, 321] width 265 height 17
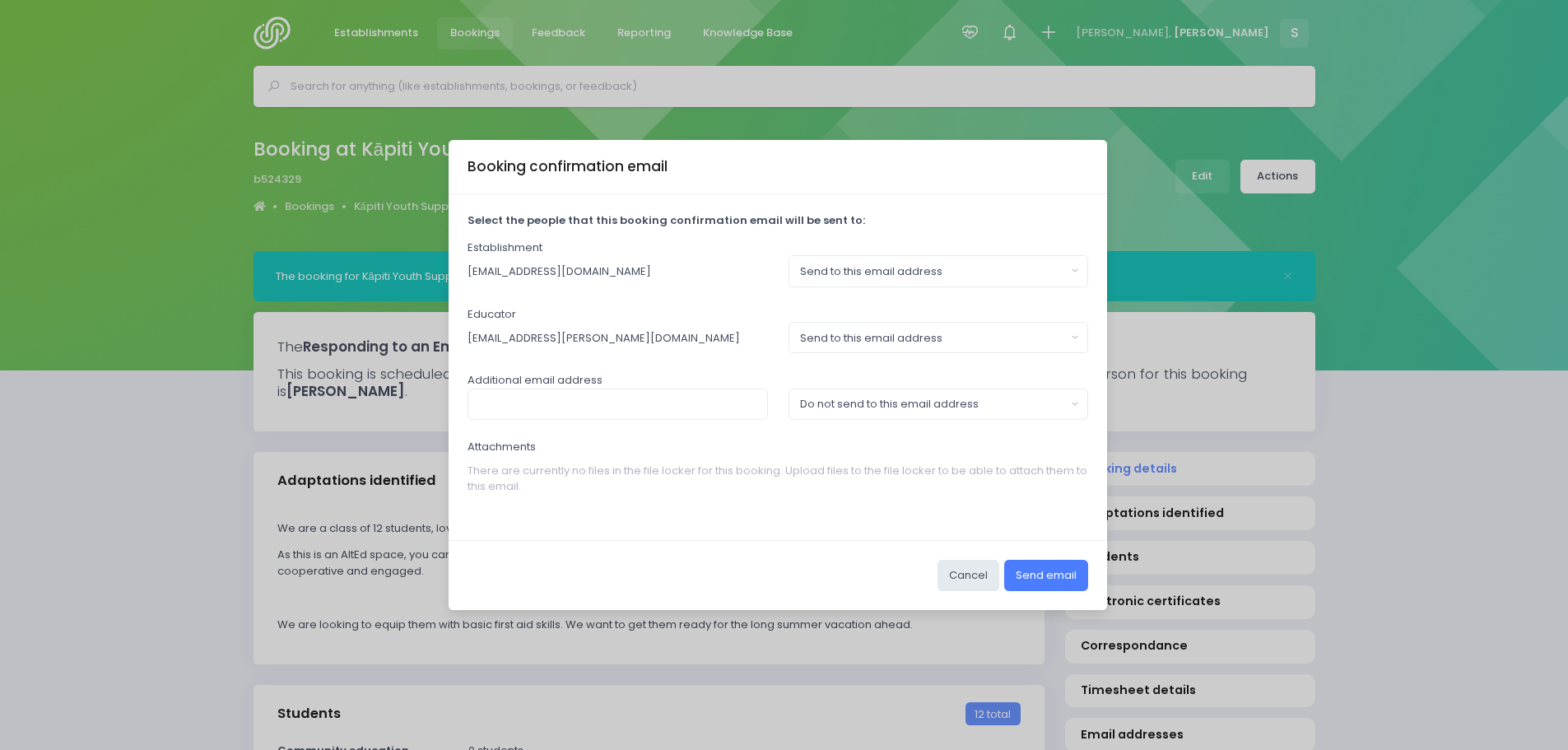
click at [1052, 576] on button "Send email" at bounding box center [1046, 575] width 84 height 31
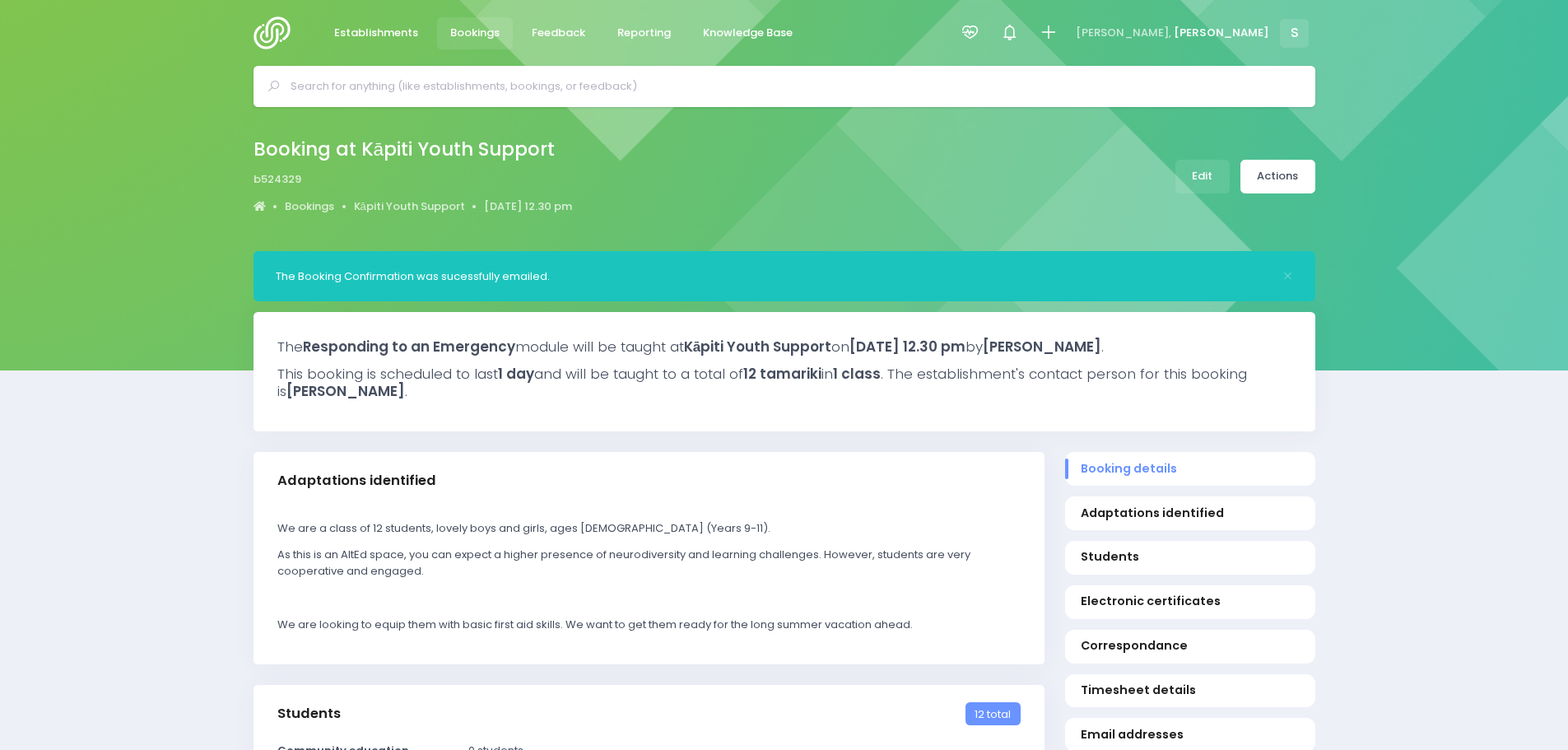
select select "5"
